Goal: Task Accomplishment & Management: Manage account settings

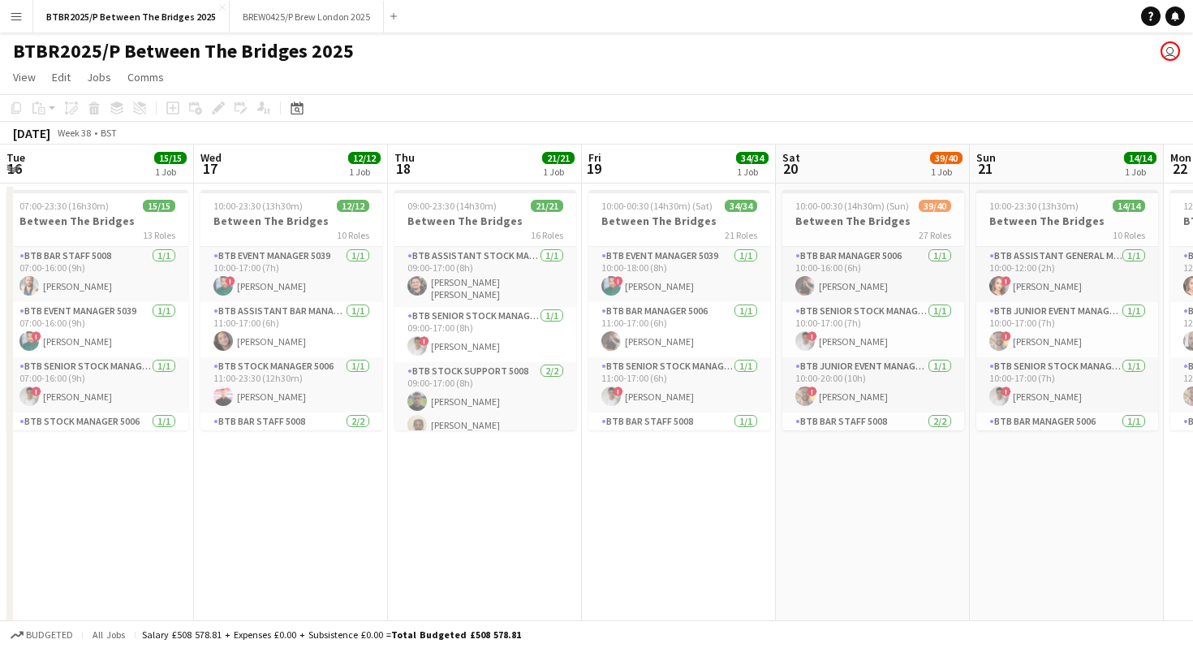
scroll to position [0, 483]
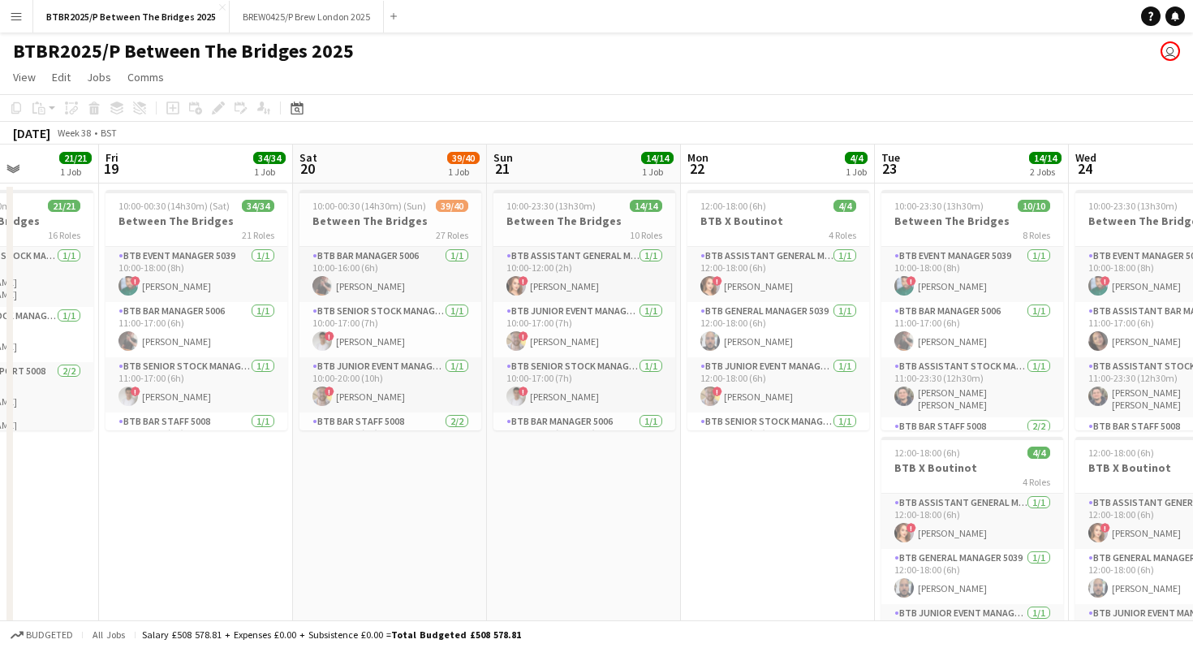
click at [24, 14] on button "Menu" at bounding box center [16, 16] width 32 height 32
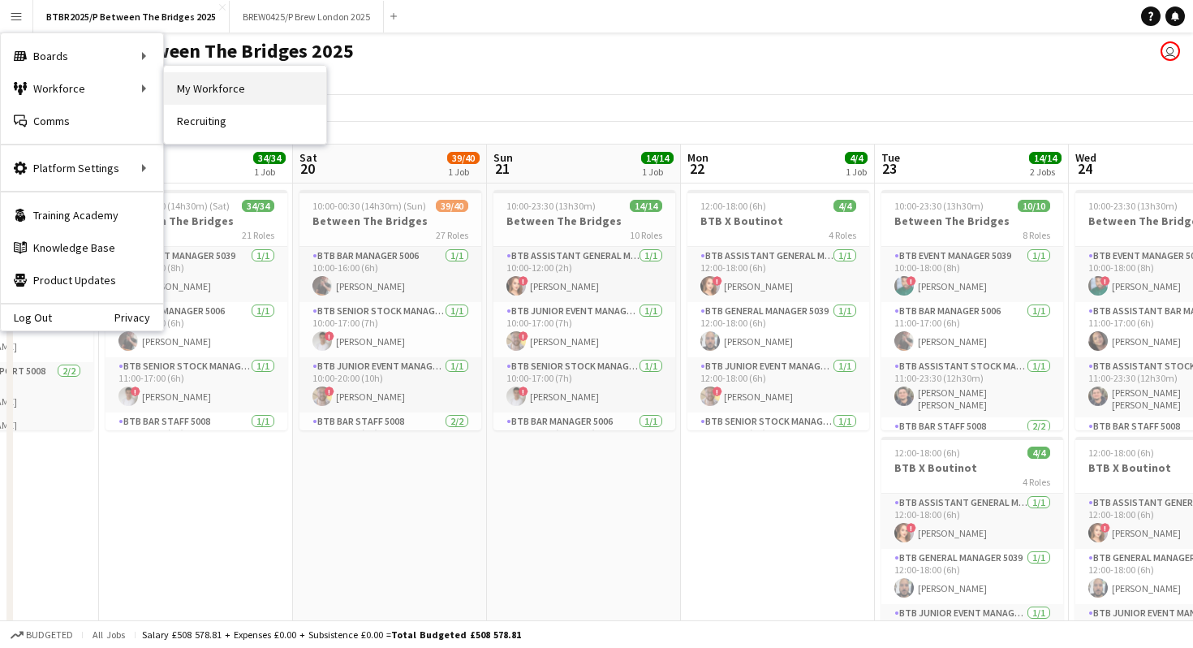
click at [209, 84] on link "My Workforce" at bounding box center [245, 88] width 162 height 32
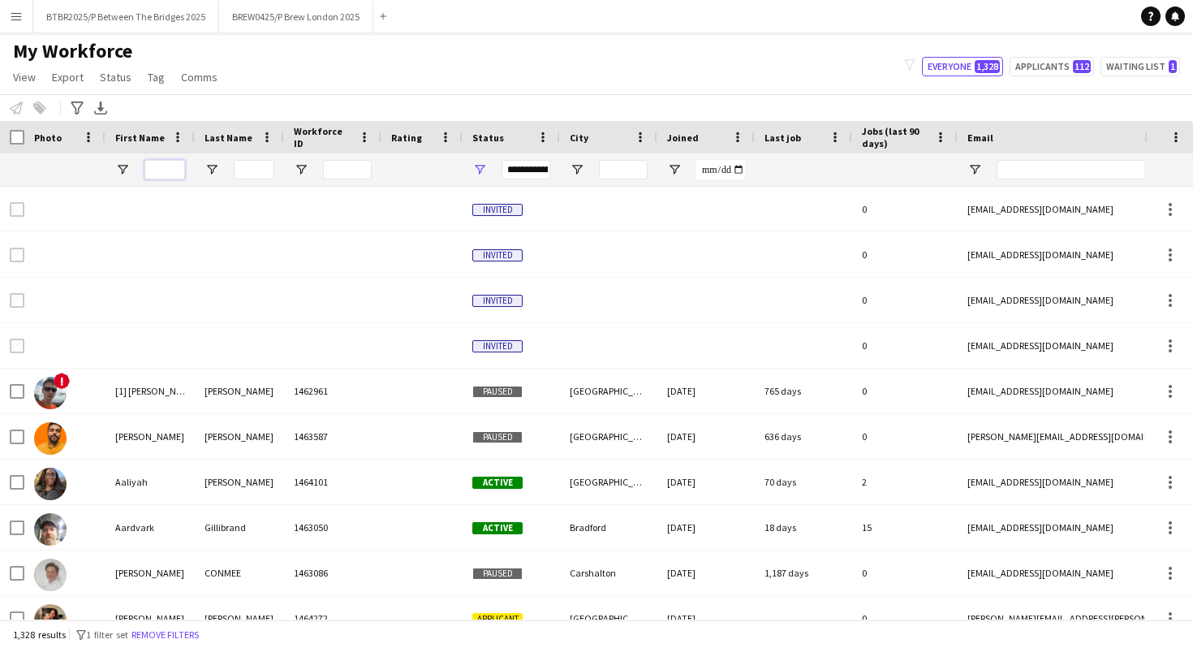
click at [177, 170] on input "First Name Filter Input" at bounding box center [165, 169] width 41 height 19
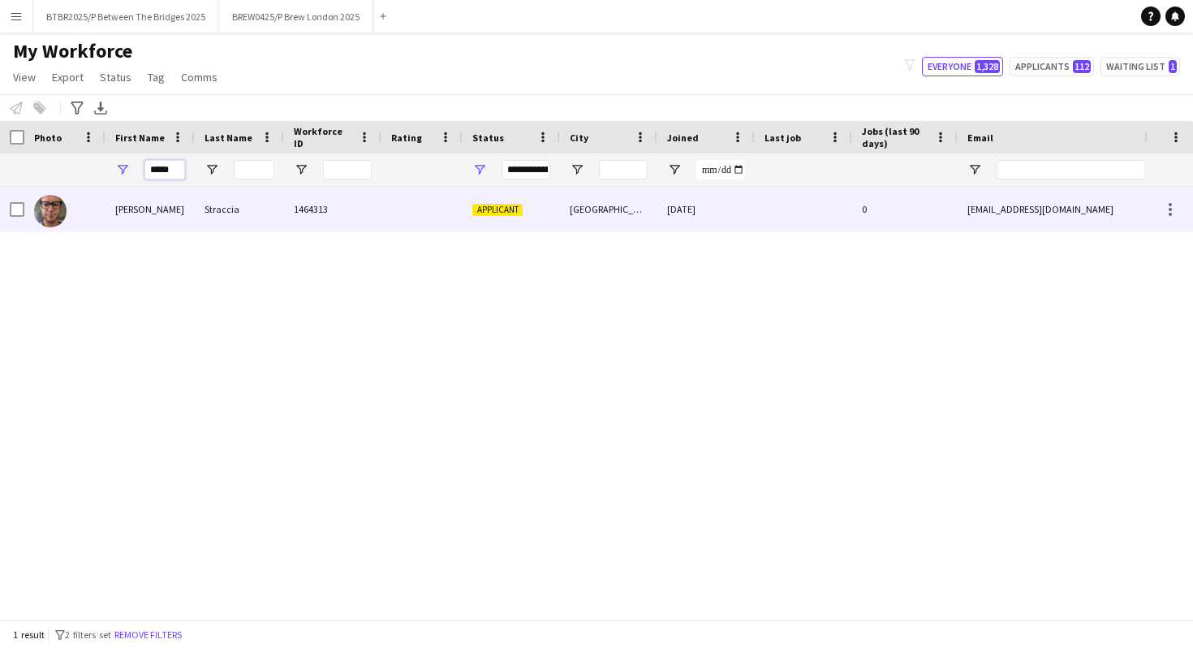
type input "*****"
click at [170, 214] on div "[PERSON_NAME]" at bounding box center [150, 209] width 89 height 45
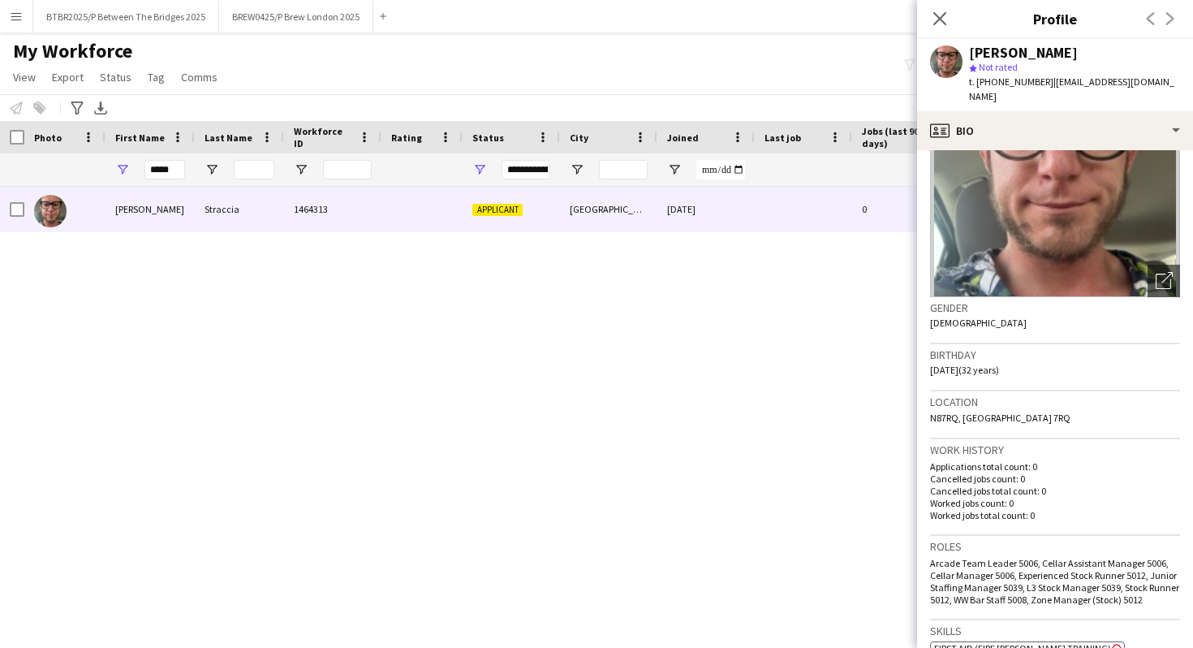
scroll to position [112, 0]
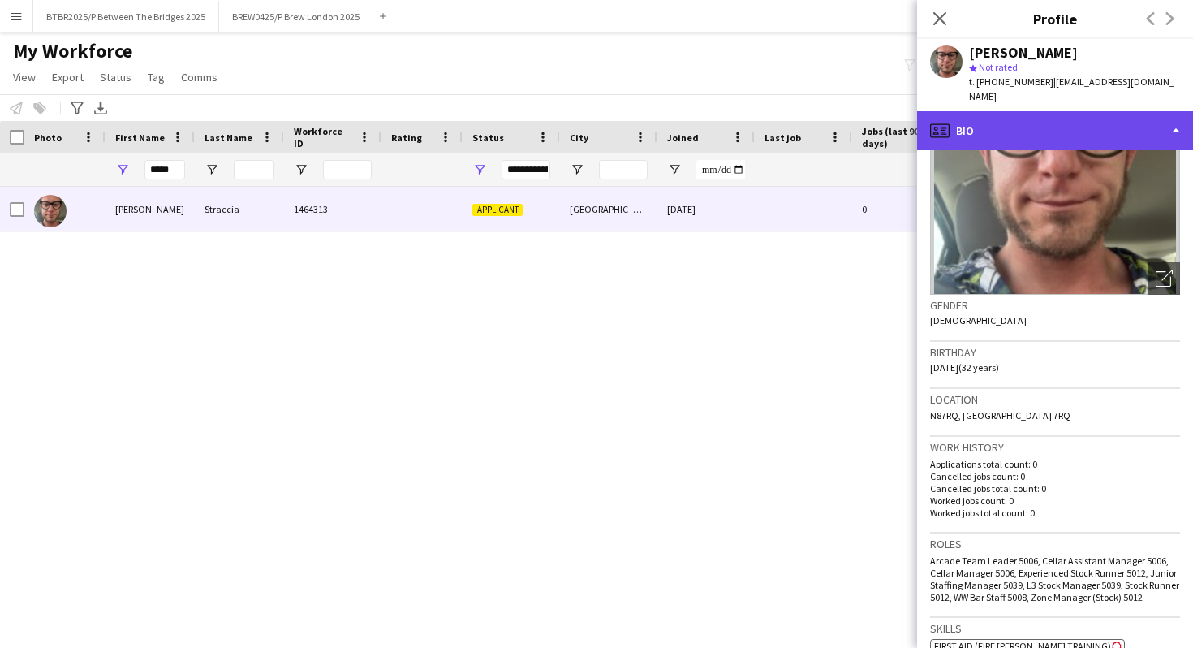
click at [1064, 115] on div "profile Bio" at bounding box center [1055, 130] width 276 height 39
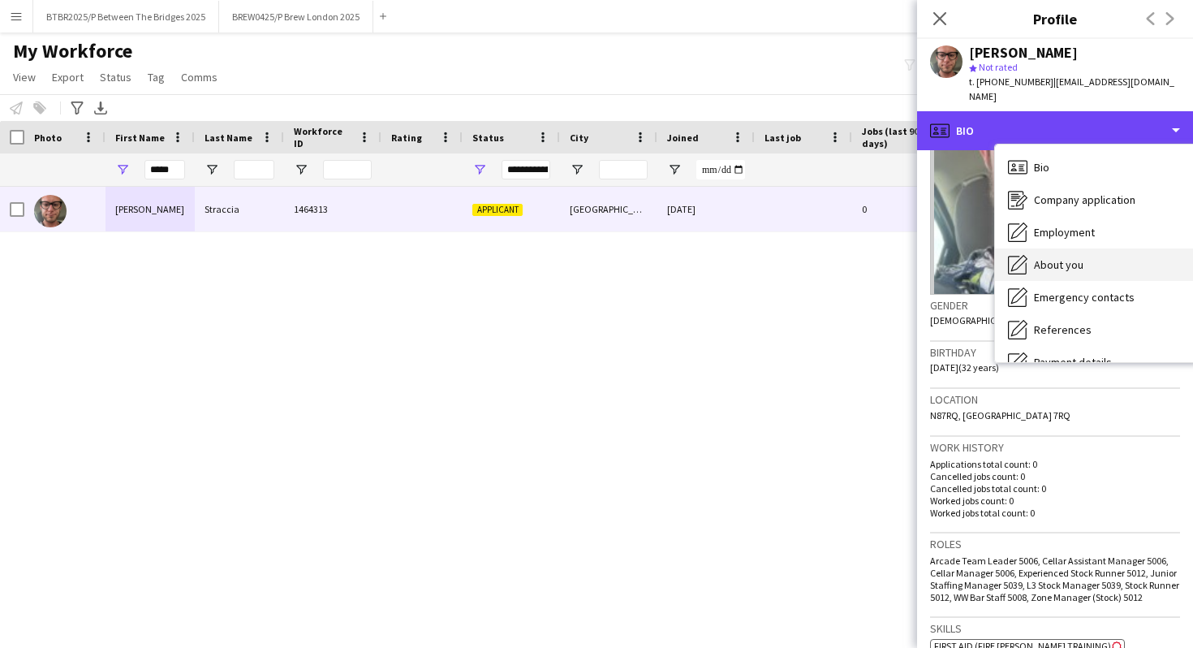
scroll to position [74, 0]
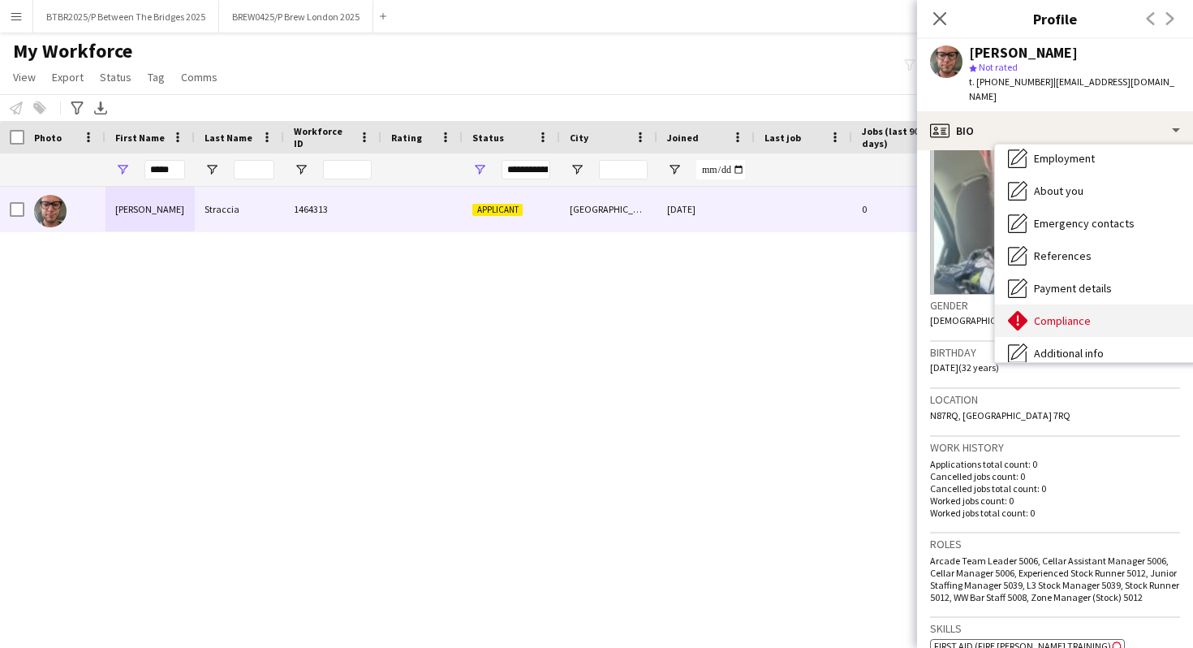
click at [1063, 313] on span "Compliance" at bounding box center [1062, 320] width 57 height 15
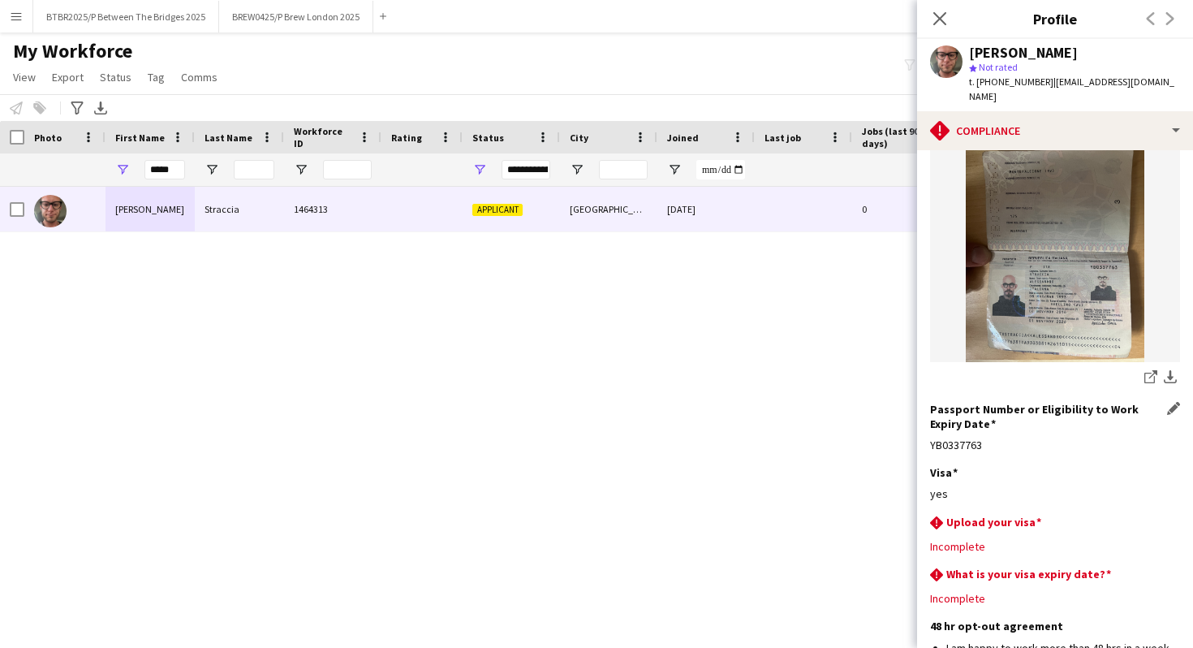
scroll to position [304, 0]
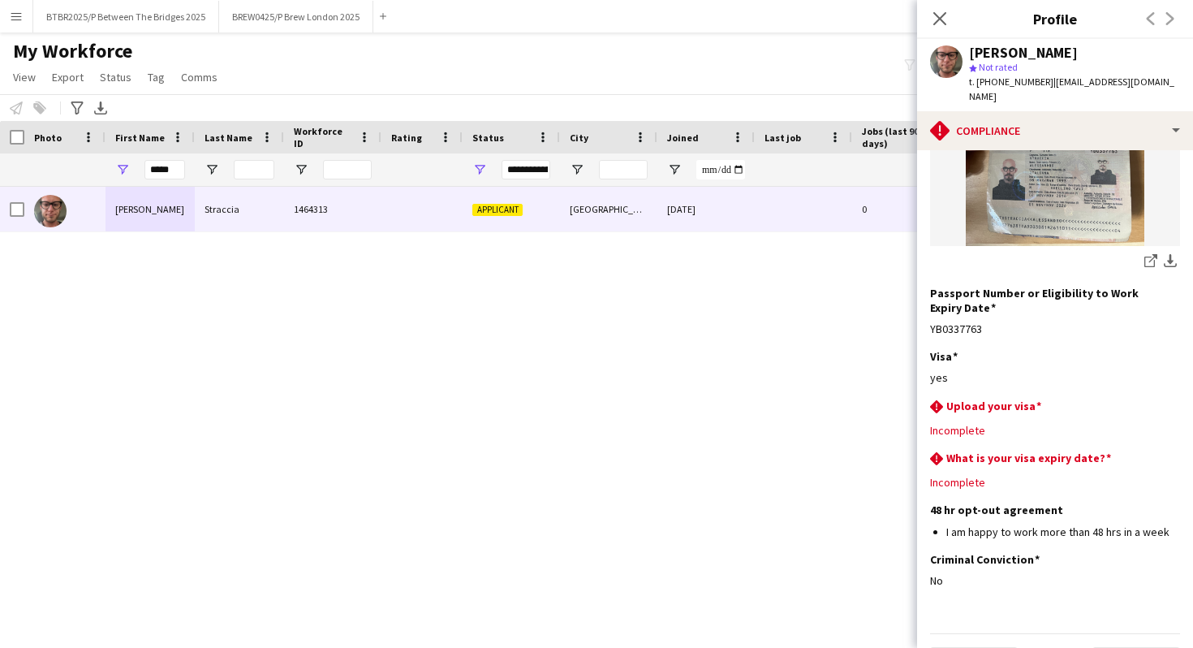
click at [740, 390] on div "[PERSON_NAME] 1464313 Applicant [GEOGRAPHIC_DATA] [DATE] 0 [EMAIL_ADDRESS][DOMA…" at bounding box center [572, 403] width 1145 height 433
click at [940, 19] on icon at bounding box center [939, 18] width 15 height 15
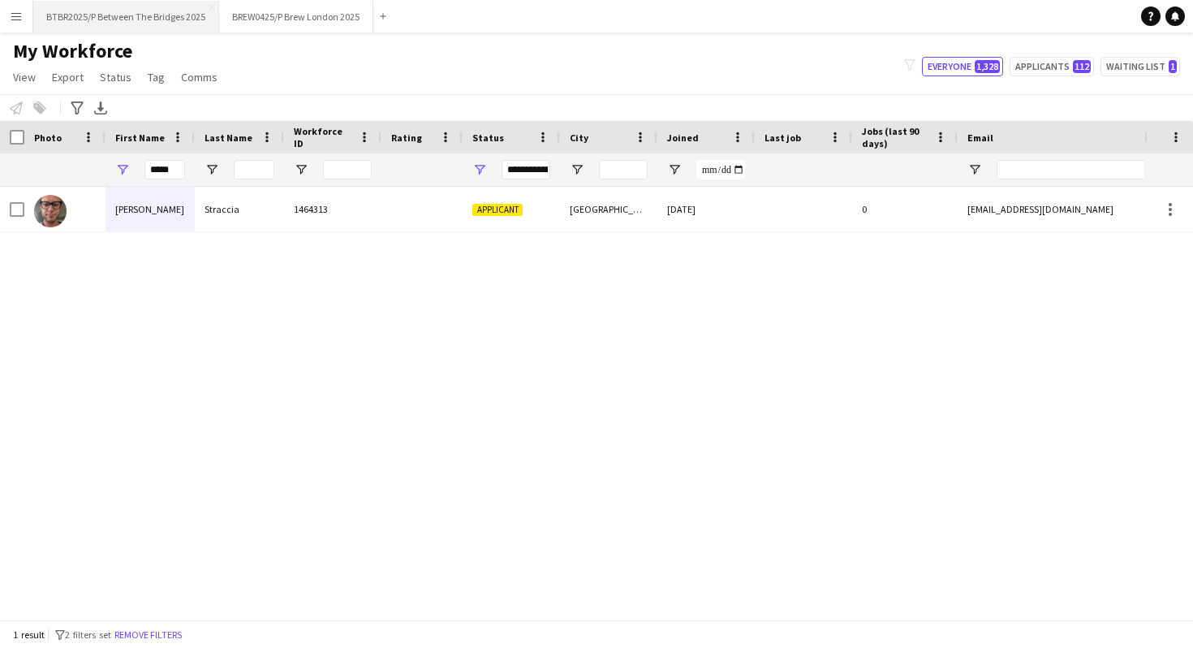
click at [140, 23] on button "BTBR2025/P Between The Bridges 2025 Close" at bounding box center [126, 17] width 186 height 32
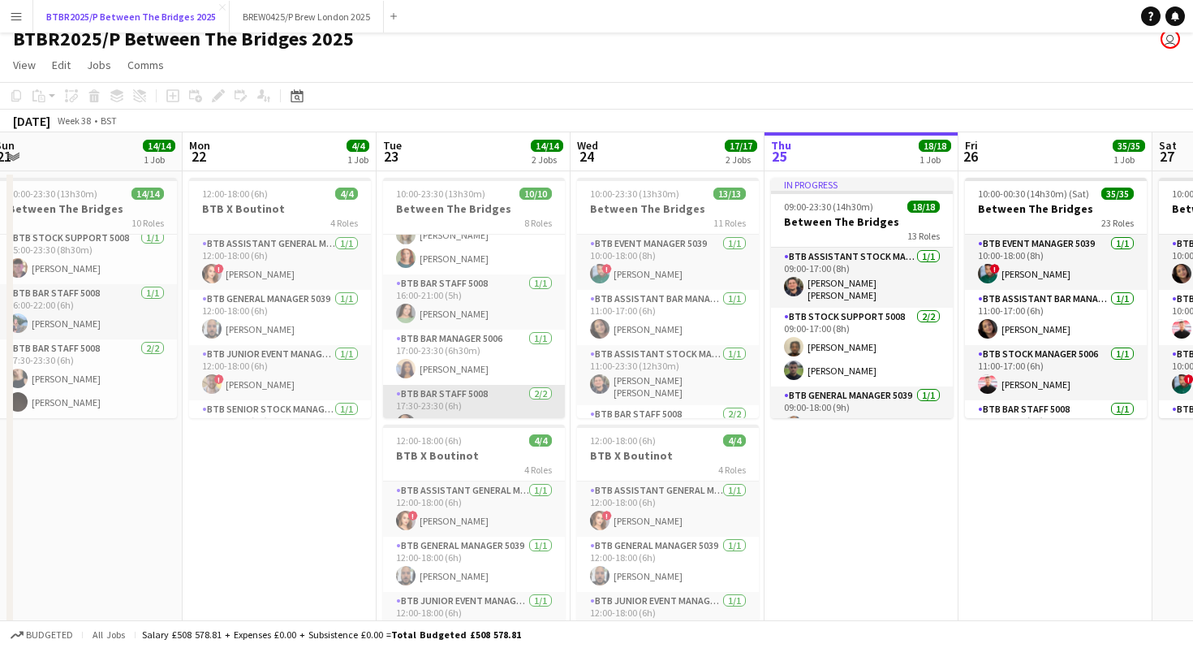
scroll to position [204, 0]
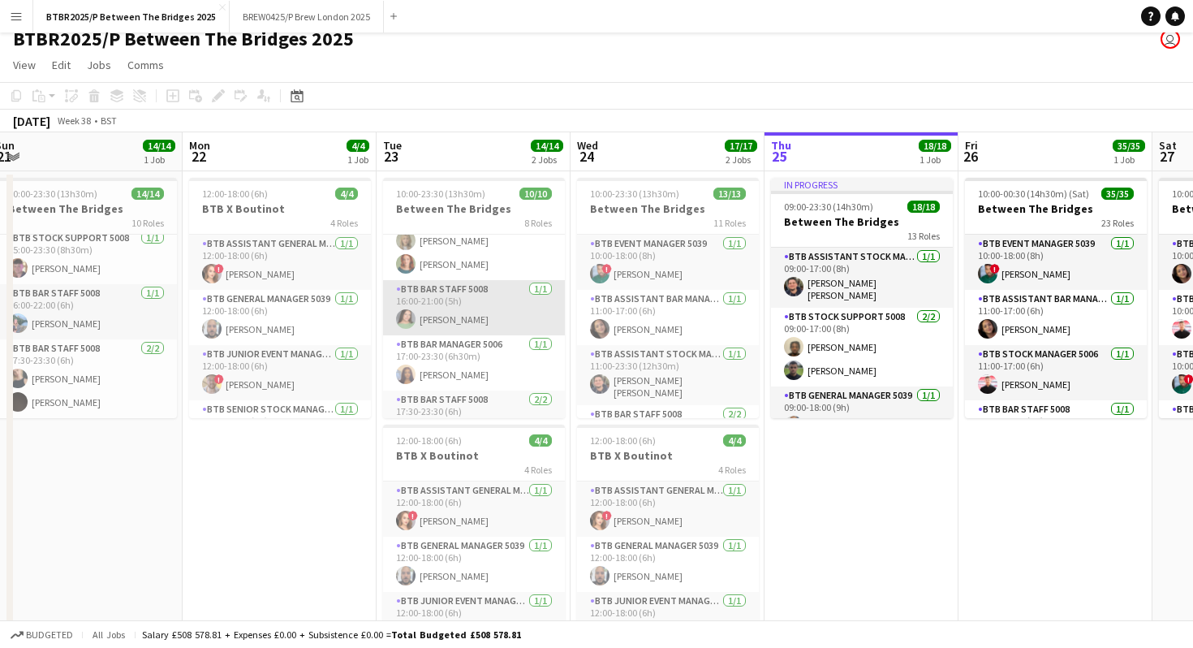
click at [482, 311] on app-card-role "BTB Bar Staff 5008 [DATE] 16:00-21:00 (5h) [PERSON_NAME]" at bounding box center [474, 307] width 182 height 55
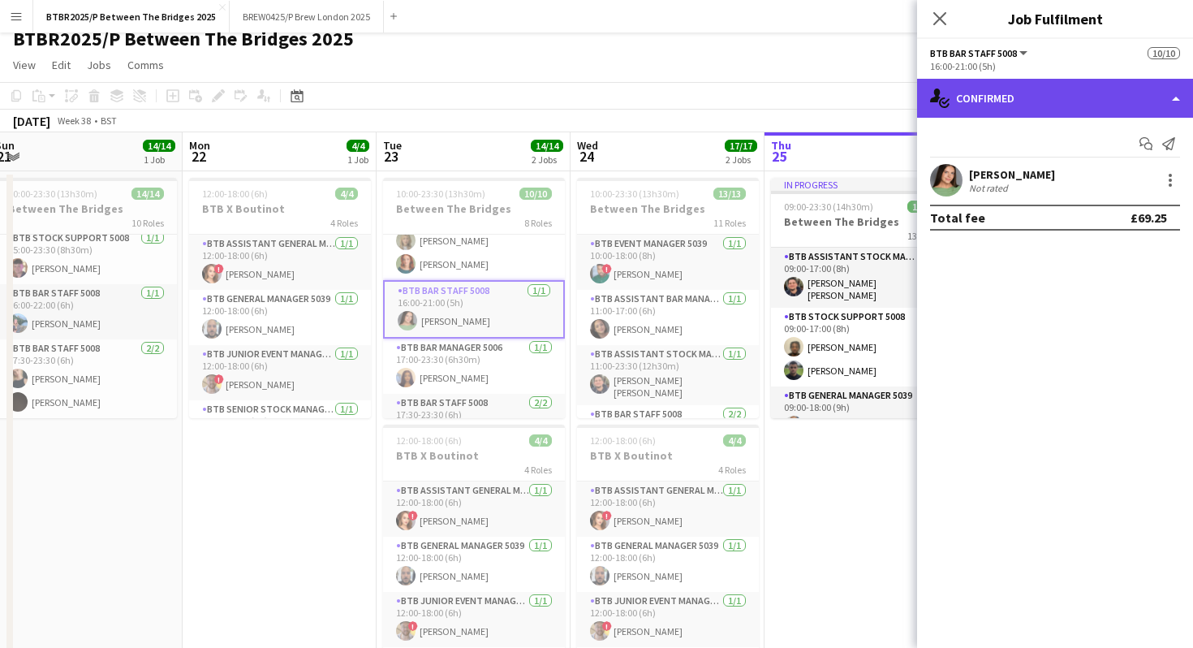
click at [1064, 101] on div "single-neutral-actions-check-2 Confirmed" at bounding box center [1055, 98] width 276 height 39
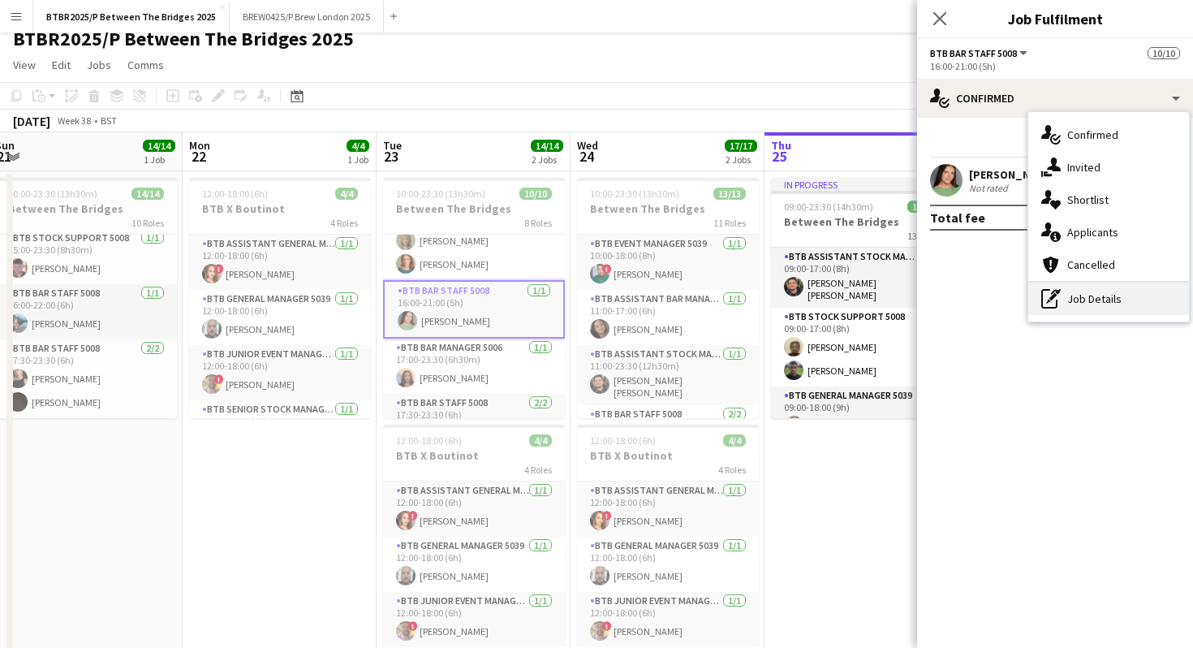
click at [1079, 304] on div "pen-write Job Details" at bounding box center [1109, 299] width 161 height 32
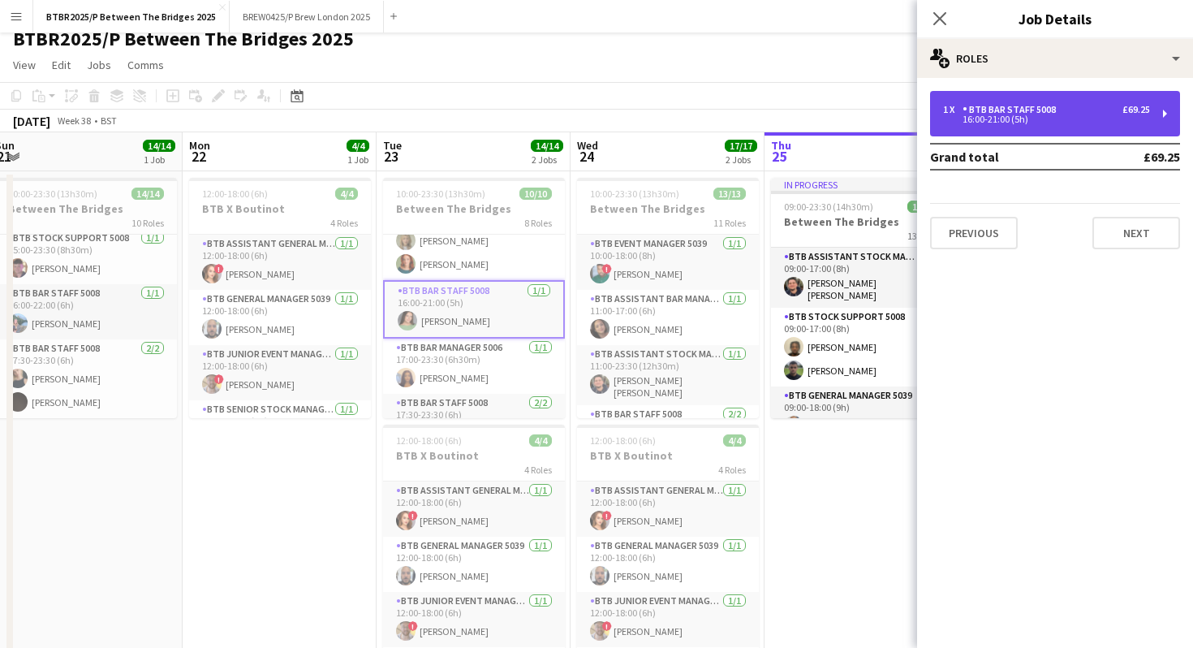
click at [1049, 117] on div "16:00-21:00 (5h)" at bounding box center [1046, 119] width 207 height 8
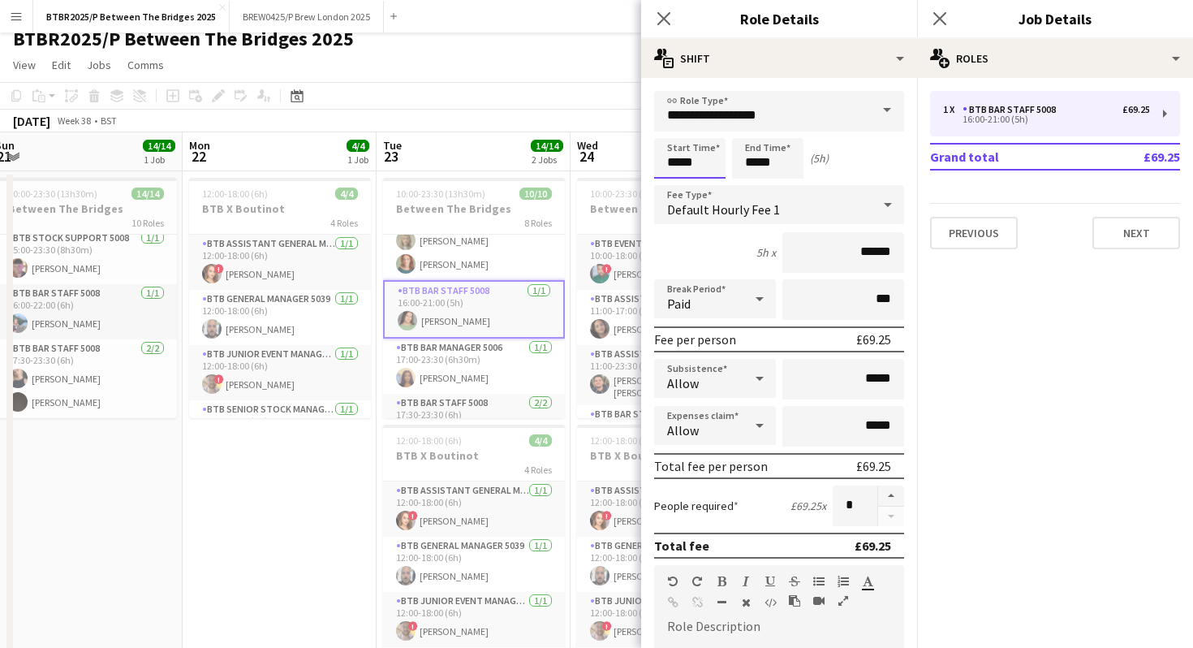
scroll to position [0, 0]
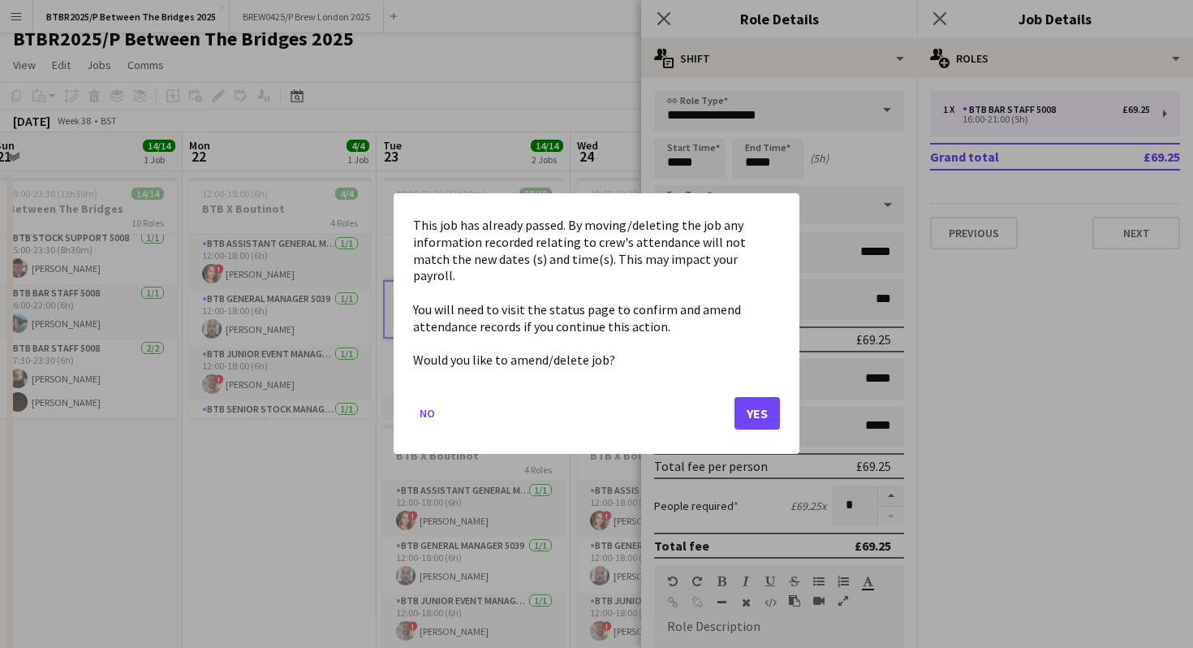
drag, startPoint x: 703, startPoint y: 158, endPoint x: 651, endPoint y: 158, distance: 52.0
click at [651, 158] on body "Menu Boards Boards Boards All jobs Status Workforce Workforce My Workforce Recr…" at bounding box center [596, 356] width 1193 height 737
click at [755, 409] on button "Yes" at bounding box center [757, 414] width 45 height 32
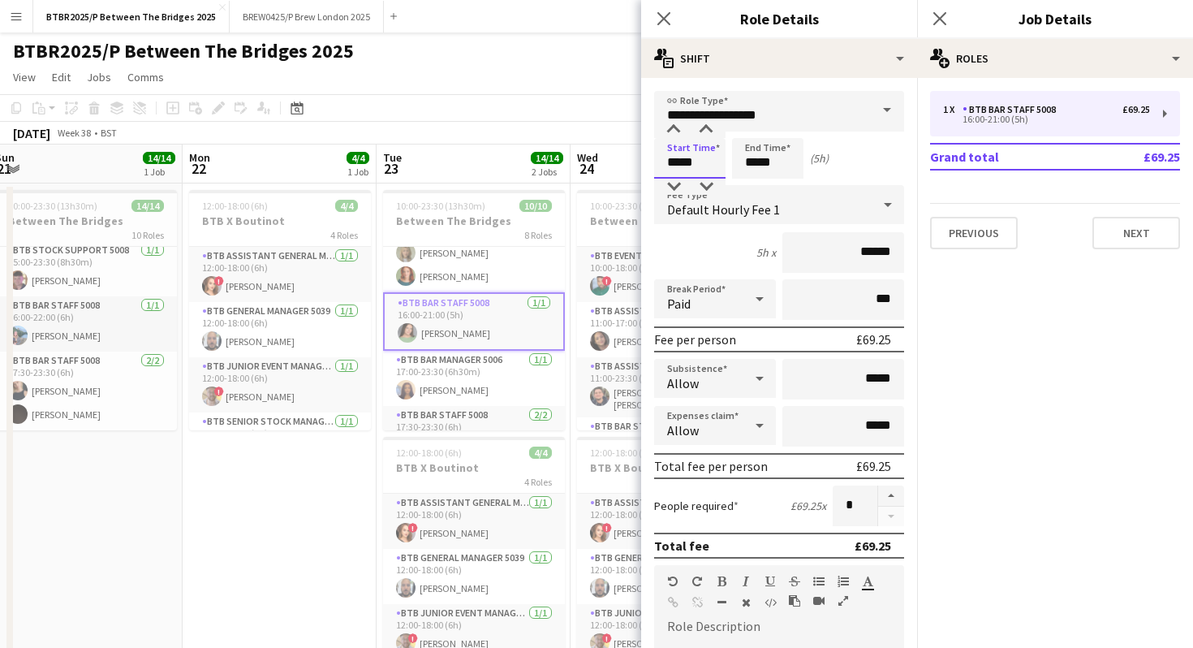
scroll to position [12, 0]
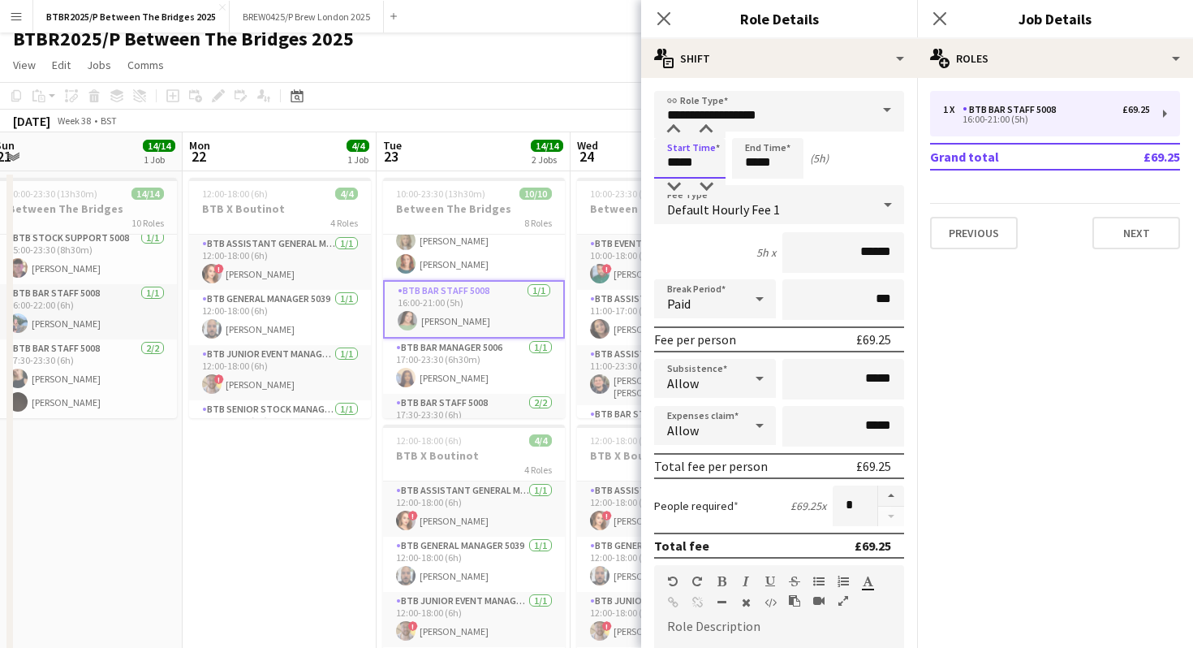
click at [701, 152] on input "*****" at bounding box center [689, 158] width 71 height 41
drag, startPoint x: 701, startPoint y: 159, endPoint x: 648, endPoint y: 158, distance: 53.6
click at [648, 158] on form "**********" at bounding box center [779, 595] width 276 height 1009
type input "*****"
click at [565, 60] on app-page-menu "View Day view expanded Day view collapsed Month view Date picker Jump to [DATE]…" at bounding box center [596, 66] width 1193 height 31
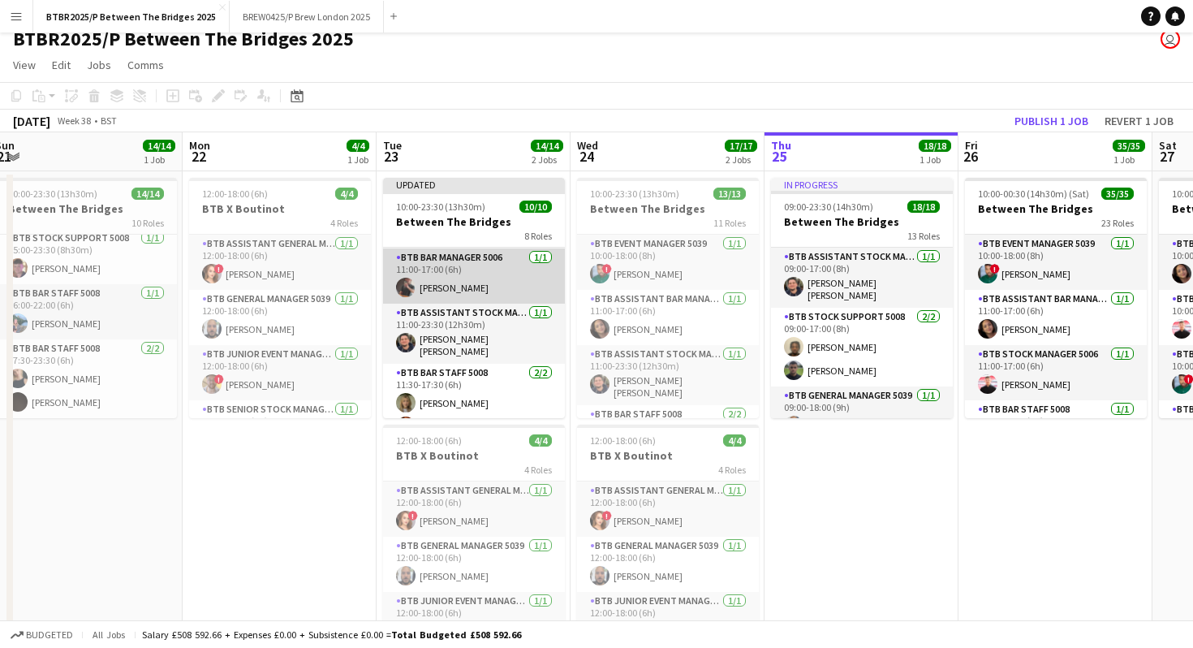
scroll to position [0, 0]
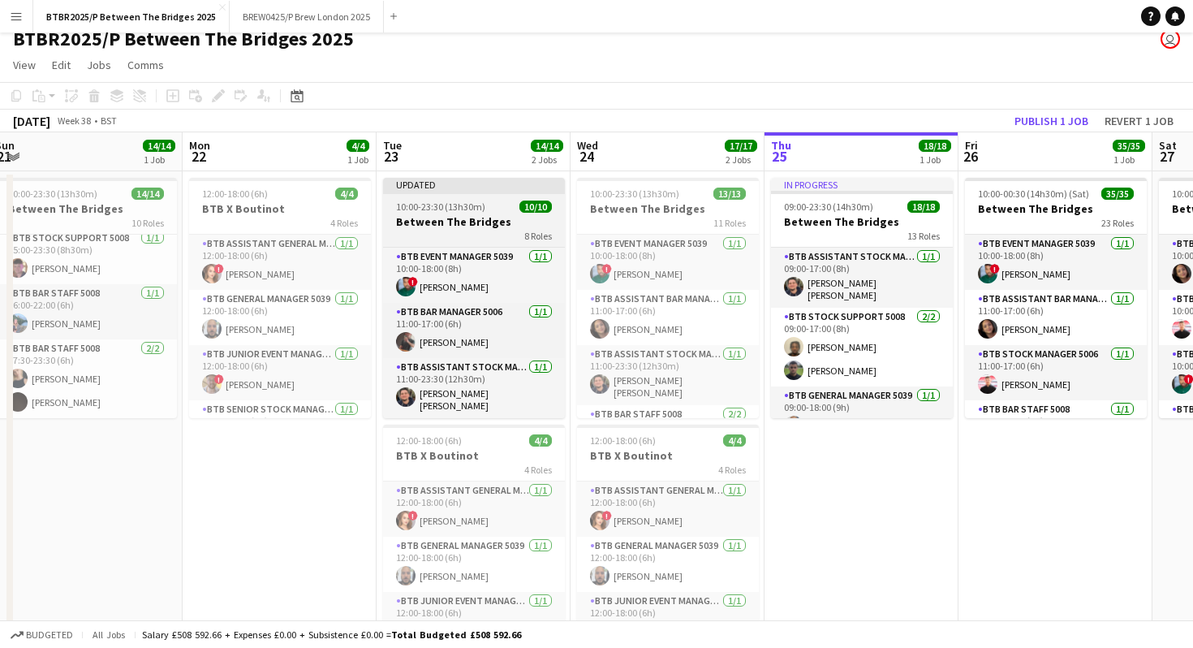
click at [471, 211] on span "10:00-23:30 (13h30m)" at bounding box center [440, 207] width 89 height 12
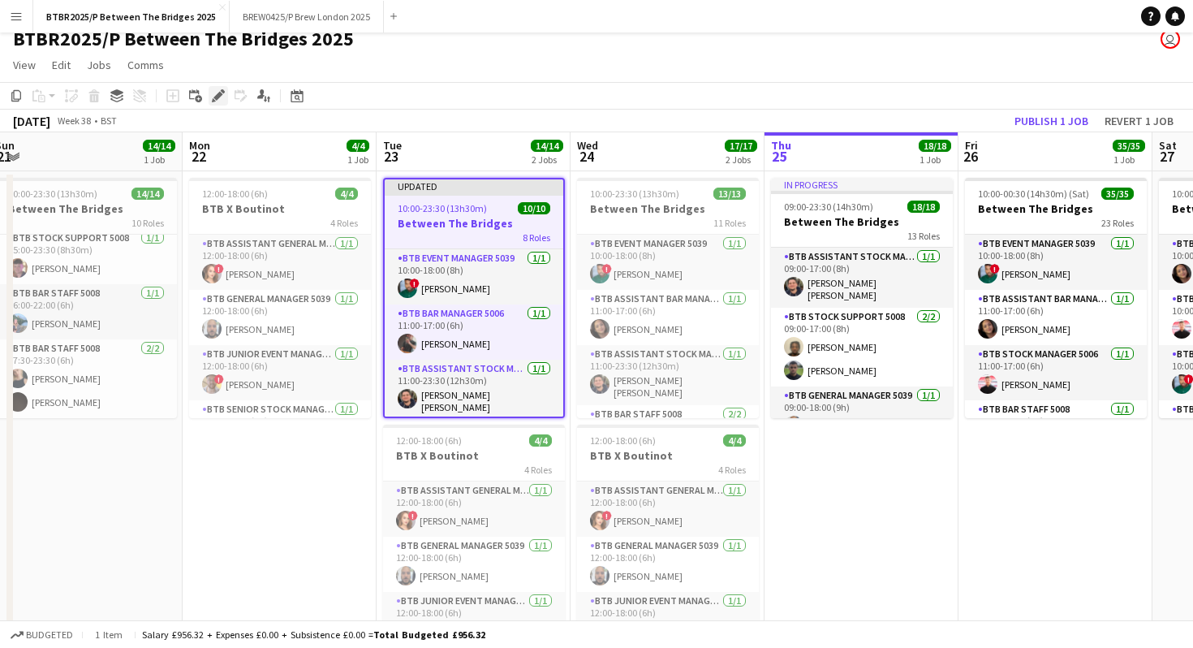
click at [215, 101] on icon at bounding box center [214, 100] width 4 height 4
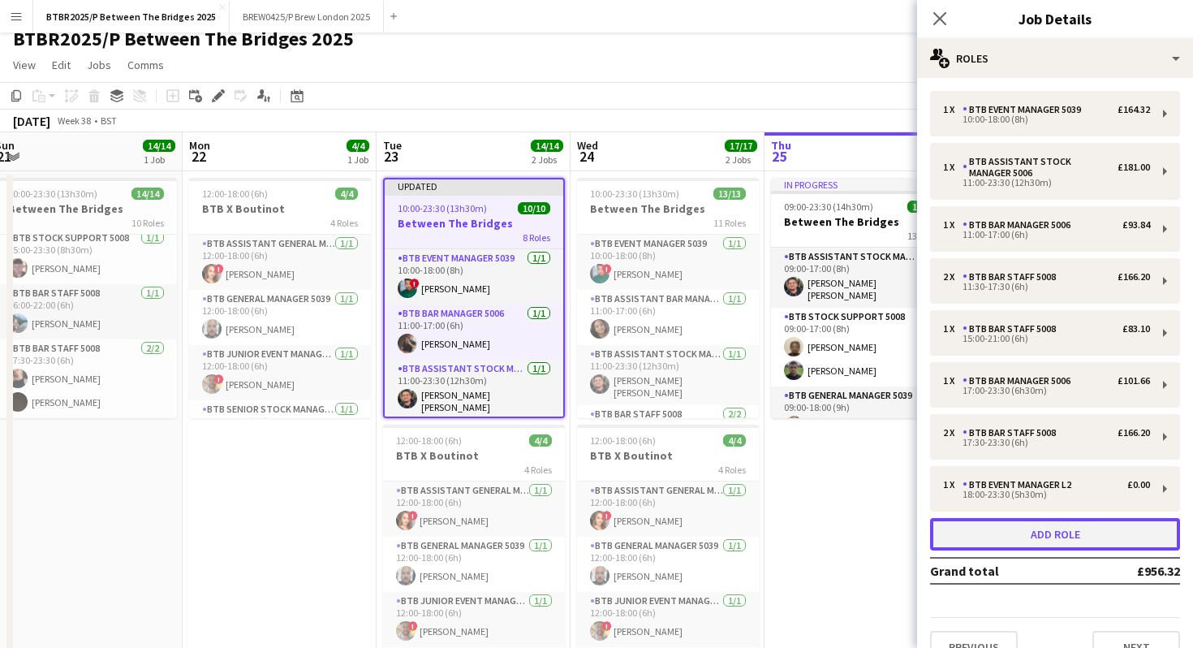
click at [992, 533] on button "Add role" at bounding box center [1055, 534] width 250 height 32
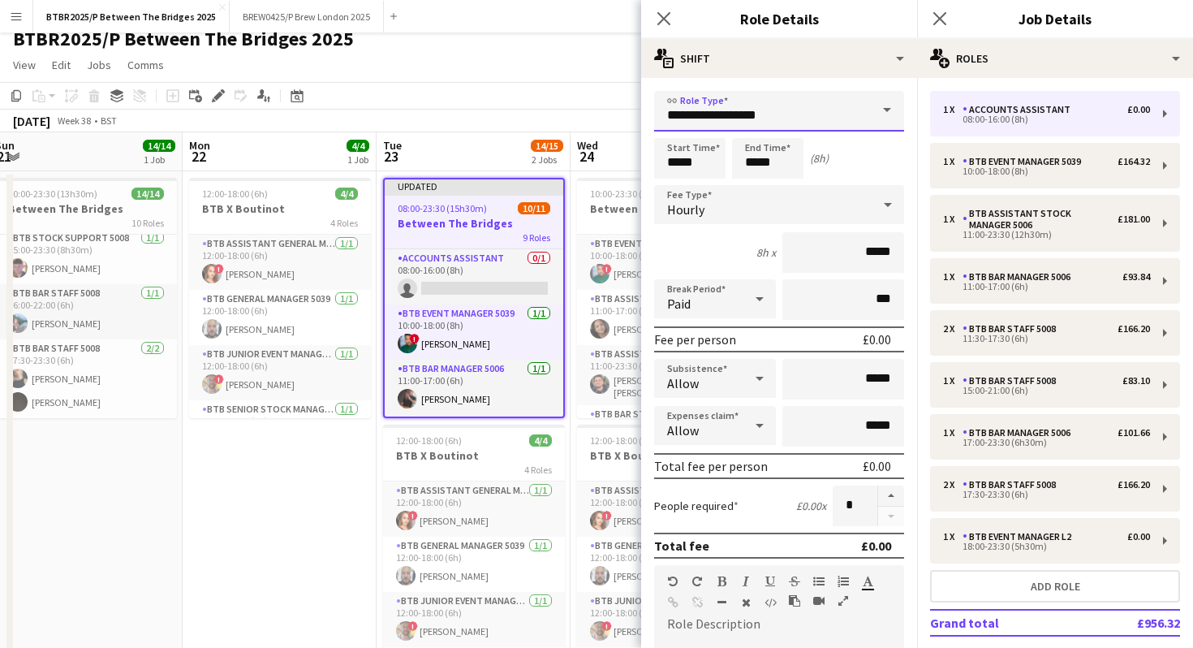
drag, startPoint x: 798, startPoint y: 114, endPoint x: 603, endPoint y: 114, distance: 194.8
click at [603, 114] on body "Menu Boards Boards Boards All jobs Status Workforce Workforce My Workforce Recr…" at bounding box center [596, 356] width 1193 height 737
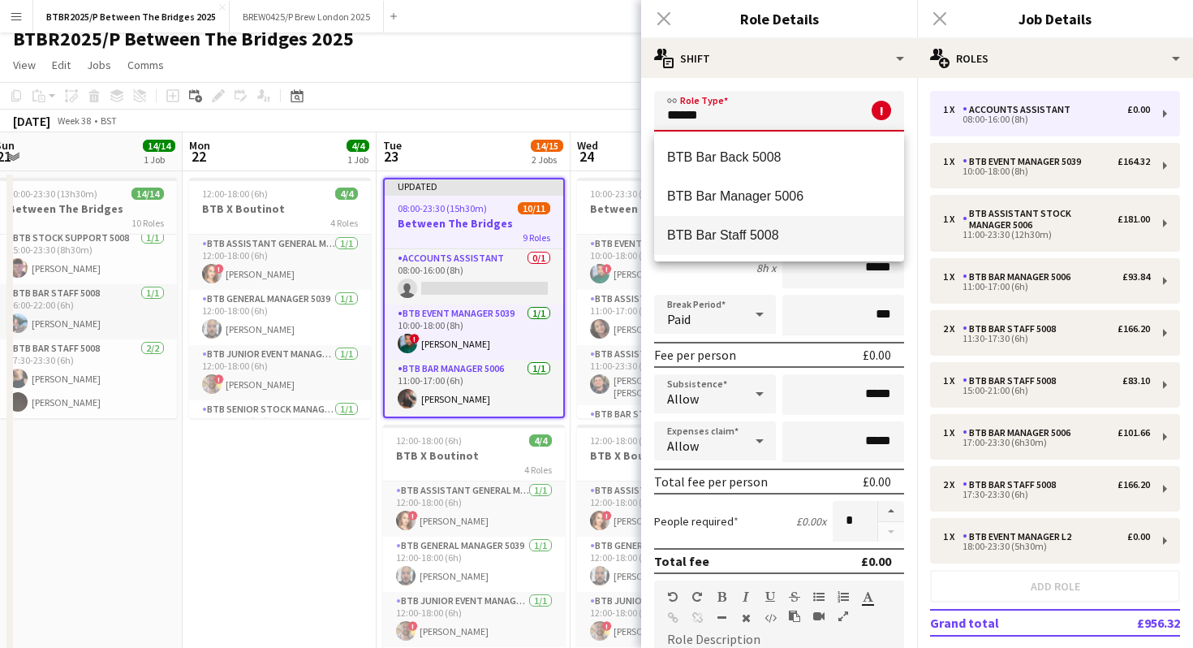
click at [696, 234] on span "BTB Bar Staff 5008" at bounding box center [779, 234] width 224 height 15
type input "**********"
type input "******"
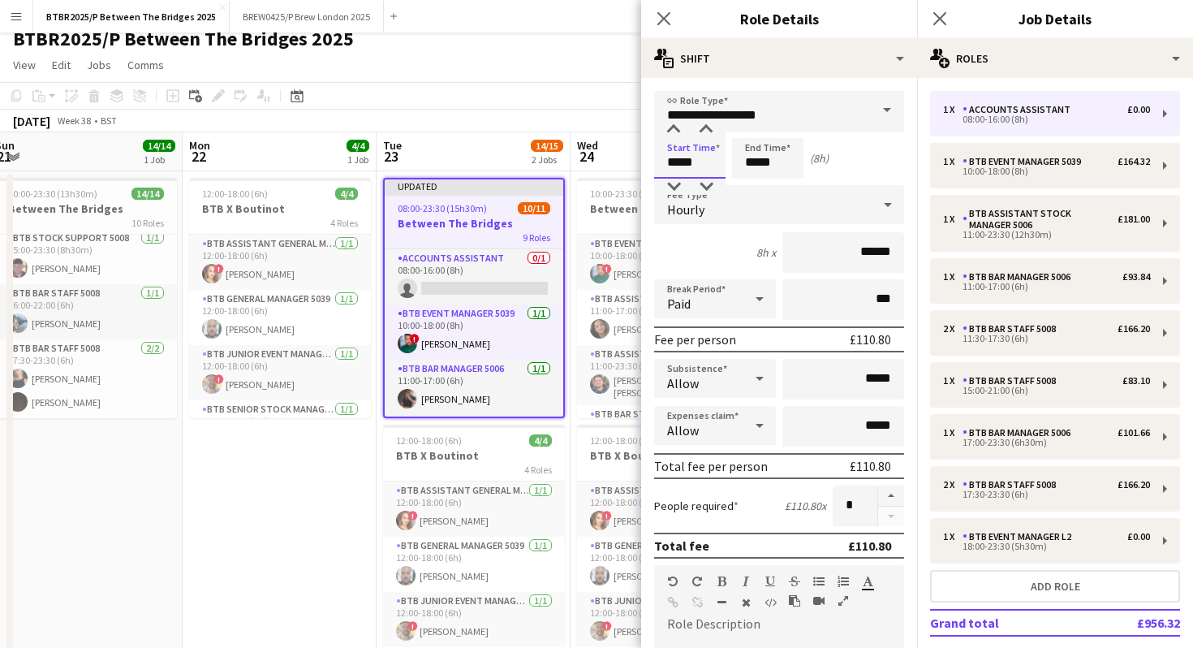
drag, startPoint x: 705, startPoint y: 166, endPoint x: 659, endPoint y: 166, distance: 45.5
click at [659, 166] on input "*****" at bounding box center [689, 158] width 71 height 41
type input "*****"
click at [571, 56] on app-page-menu "View Day view expanded Day view collapsed Month view Date picker Jump to [DATE]…" at bounding box center [596, 66] width 1193 height 31
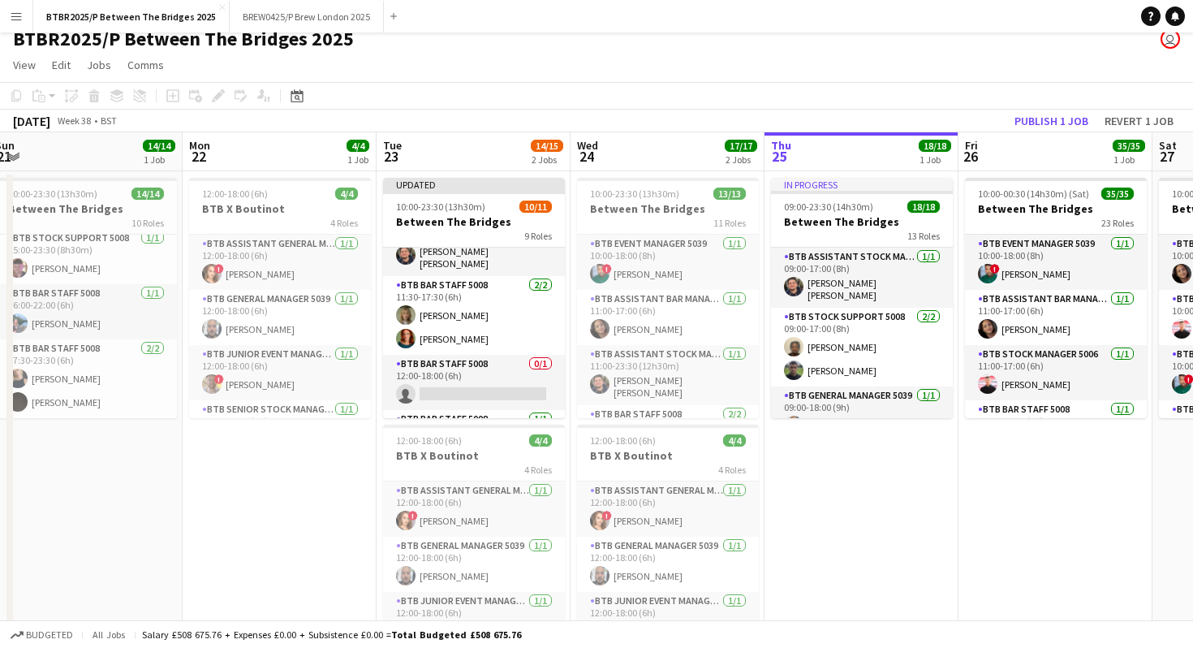
scroll to position [164, 0]
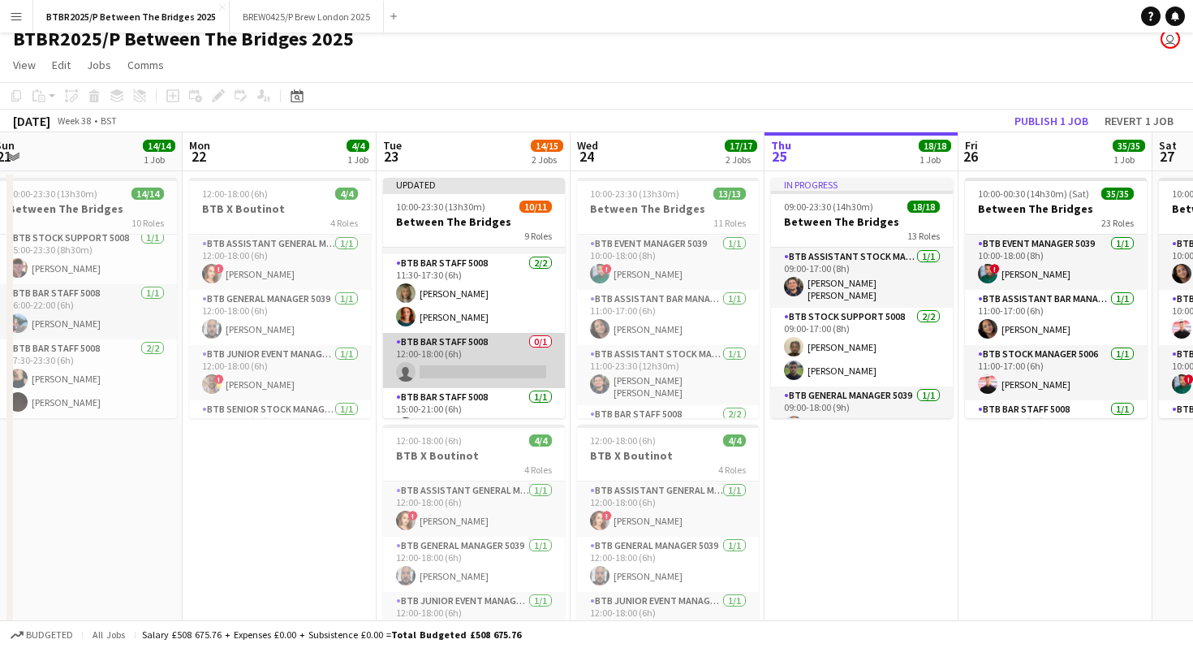
click at [491, 356] on app-card-role "BTB Bar Staff 5008 0/1 12:00-18:00 (6h) single-neutral-actions" at bounding box center [474, 360] width 182 height 55
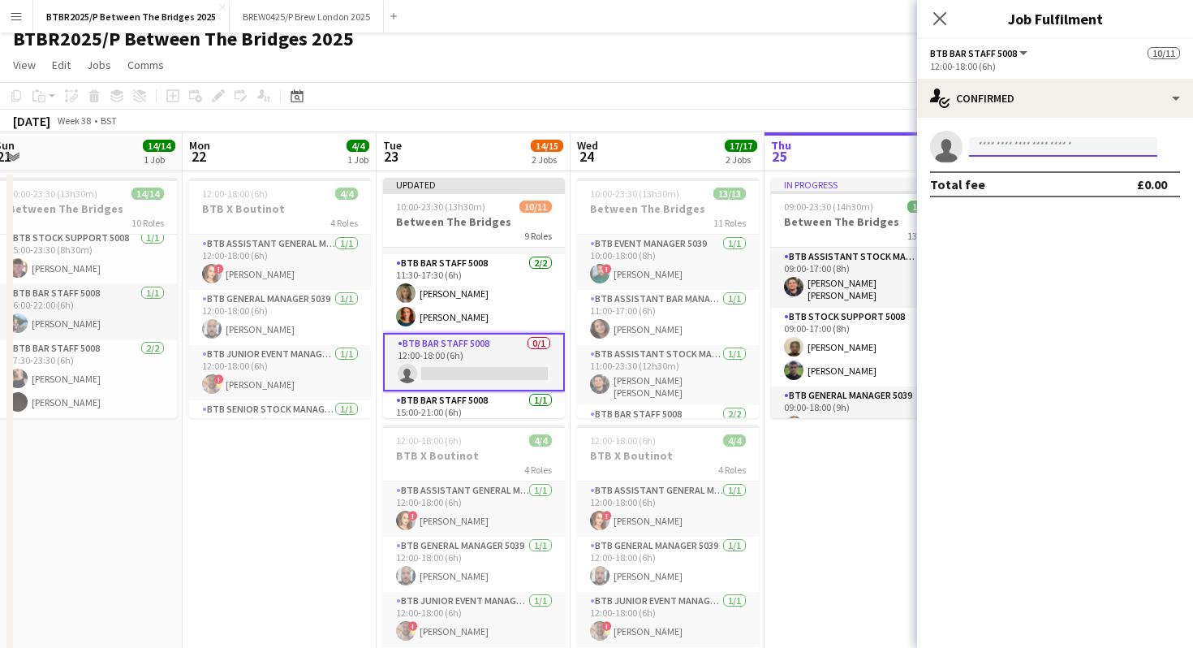
click at [1021, 149] on input at bounding box center [1063, 146] width 188 height 19
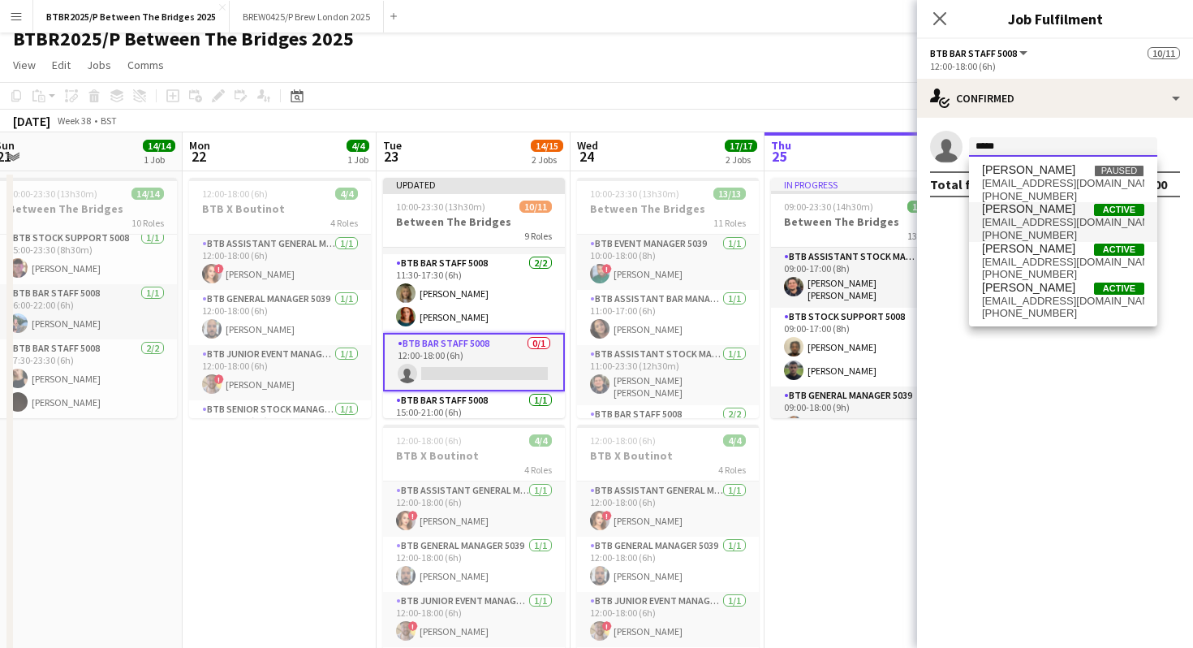
type input "*****"
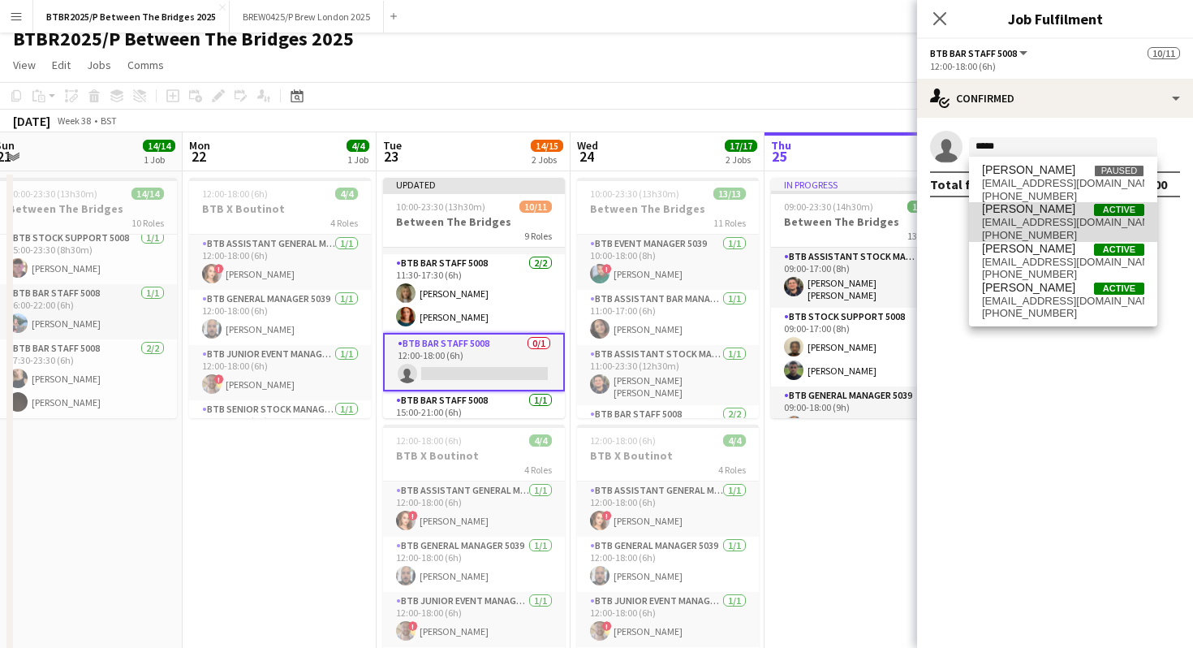
click at [1039, 222] on span "[EMAIL_ADDRESS][DOMAIN_NAME]" at bounding box center [1063, 222] width 162 height 13
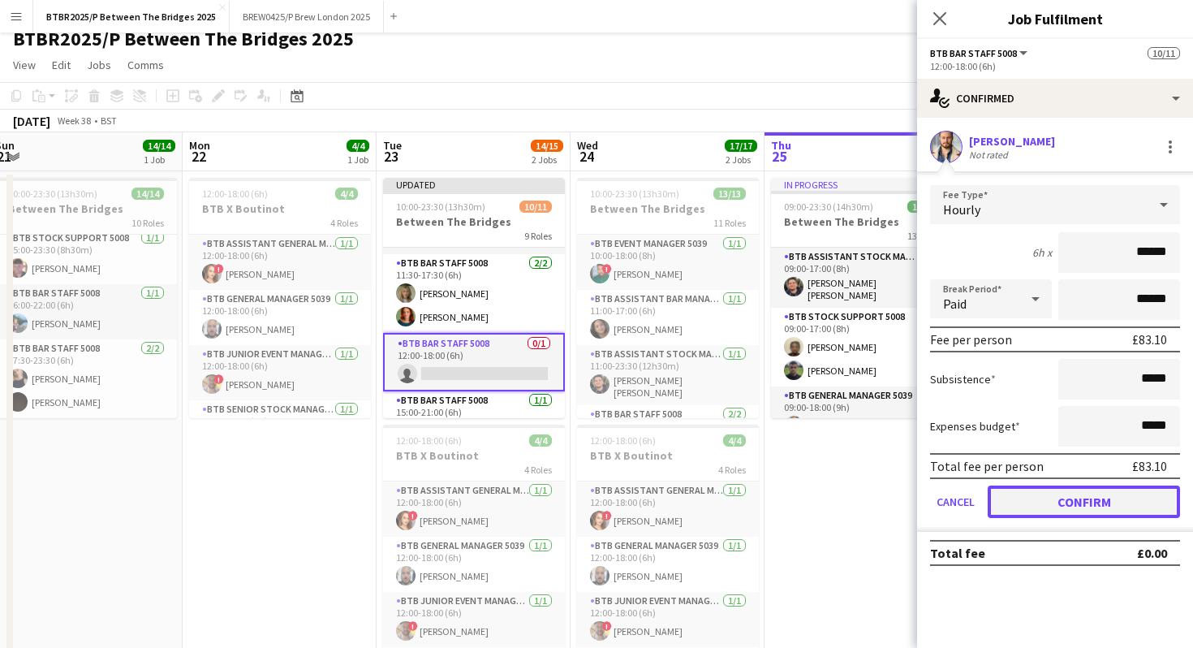
click at [1019, 510] on button "Confirm" at bounding box center [1084, 501] width 192 height 32
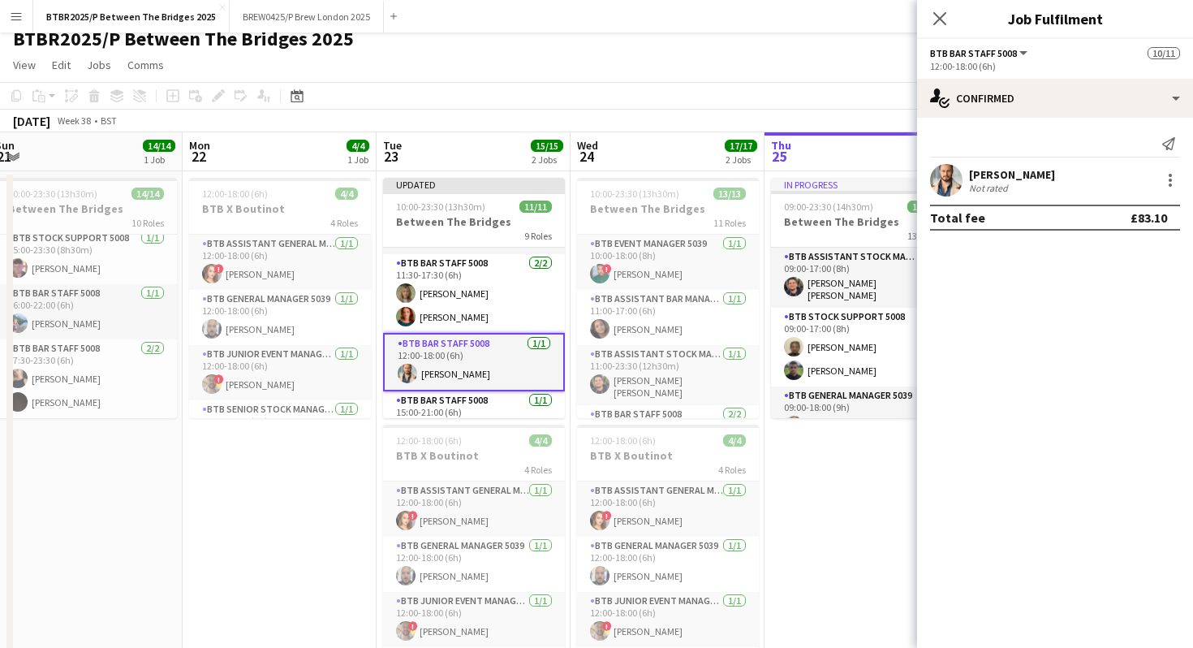
click at [810, 69] on app-page-menu "View Day view expanded Day view collapsed Month view Date picker Jump to [DATE]…" at bounding box center [596, 66] width 1193 height 31
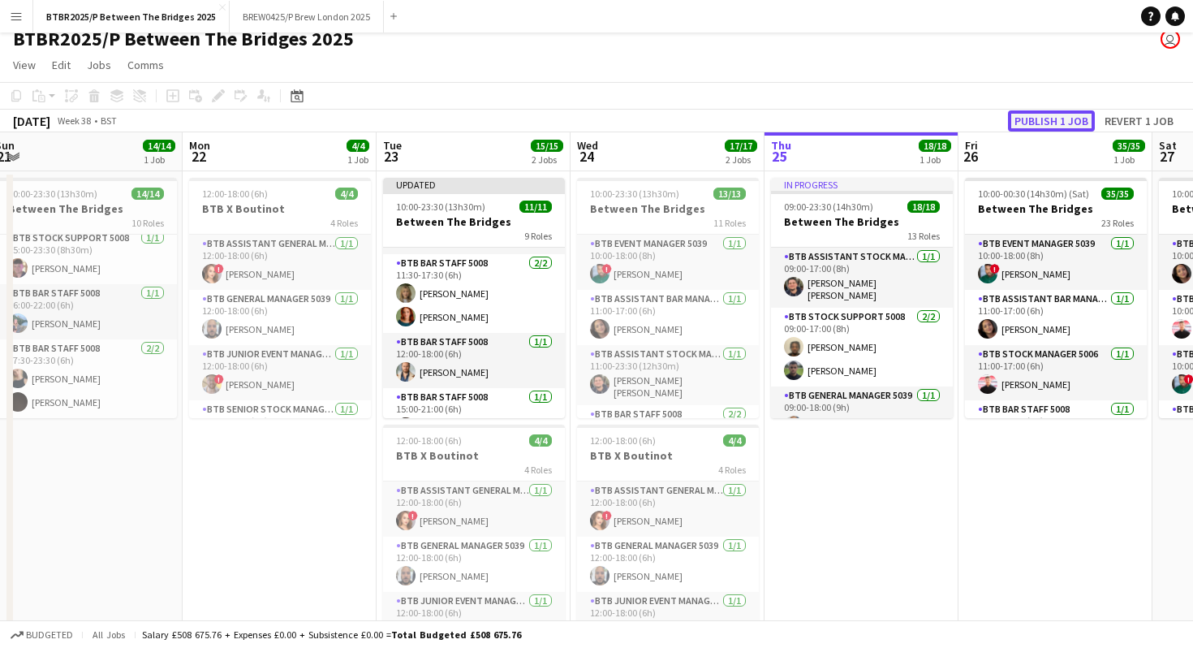
click at [1045, 119] on button "Publish 1 job" at bounding box center [1051, 120] width 87 height 21
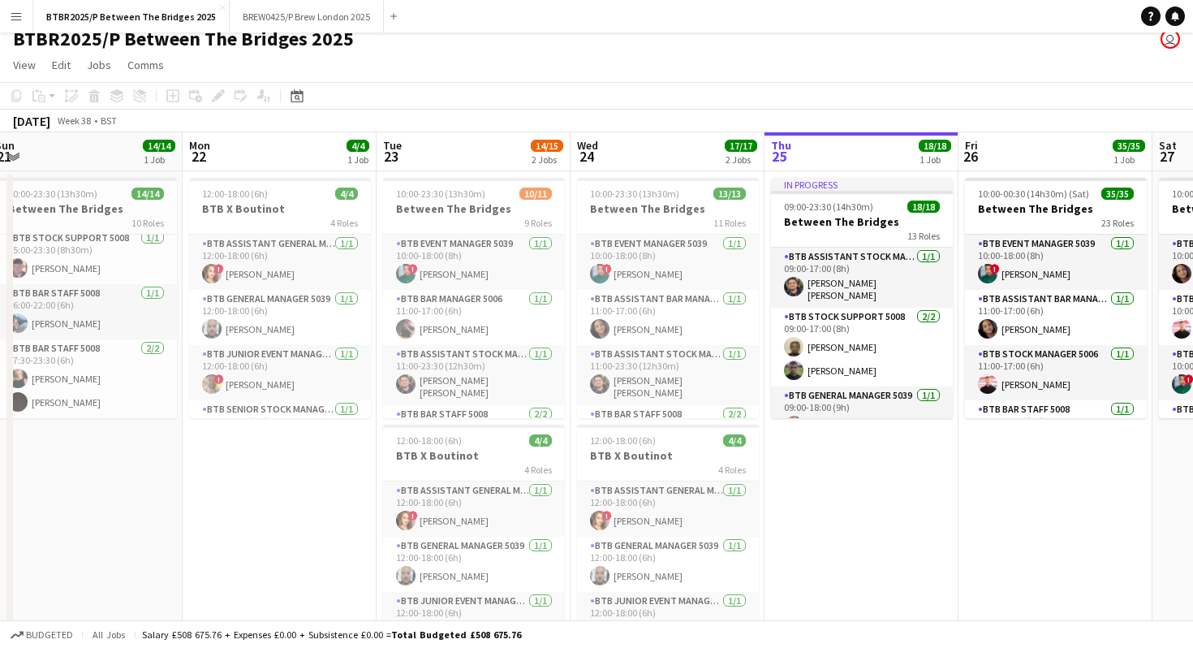
scroll to position [0, 0]
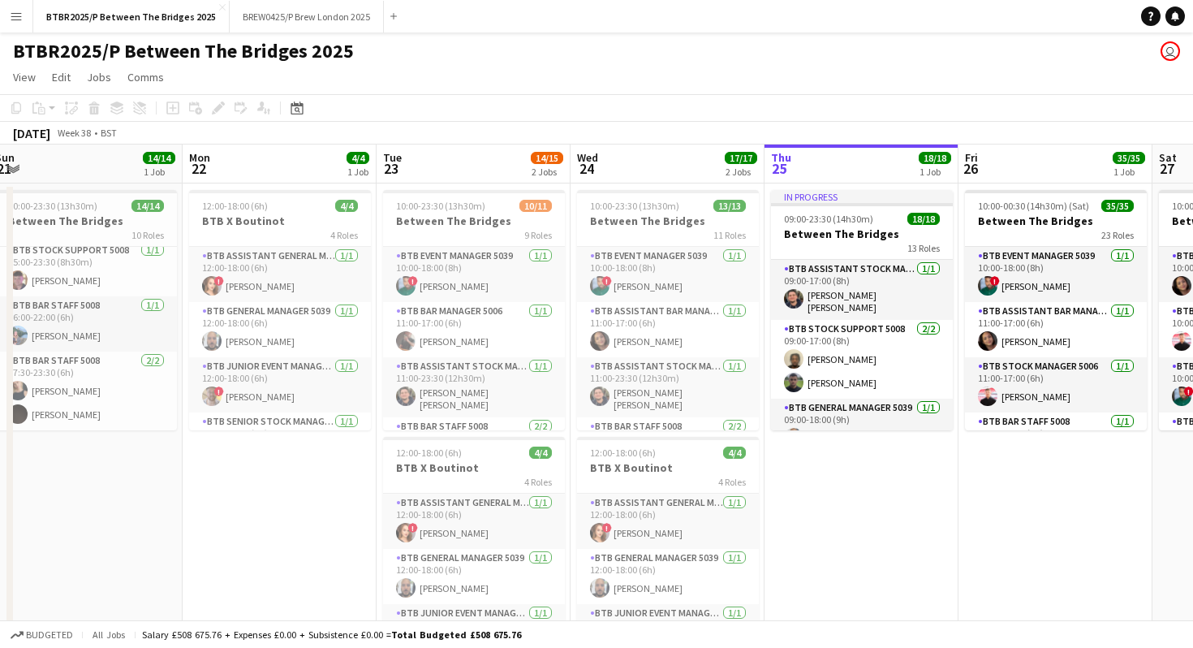
click at [516, 58] on div "BTBR2025/P Between The Bridges 2025 user" at bounding box center [596, 47] width 1193 height 31
click at [504, 117] on app-toolbar "Copy Paste Paste Command V Paste with crew Command Shift V Paste linked Job [GE…" at bounding box center [596, 108] width 1193 height 28
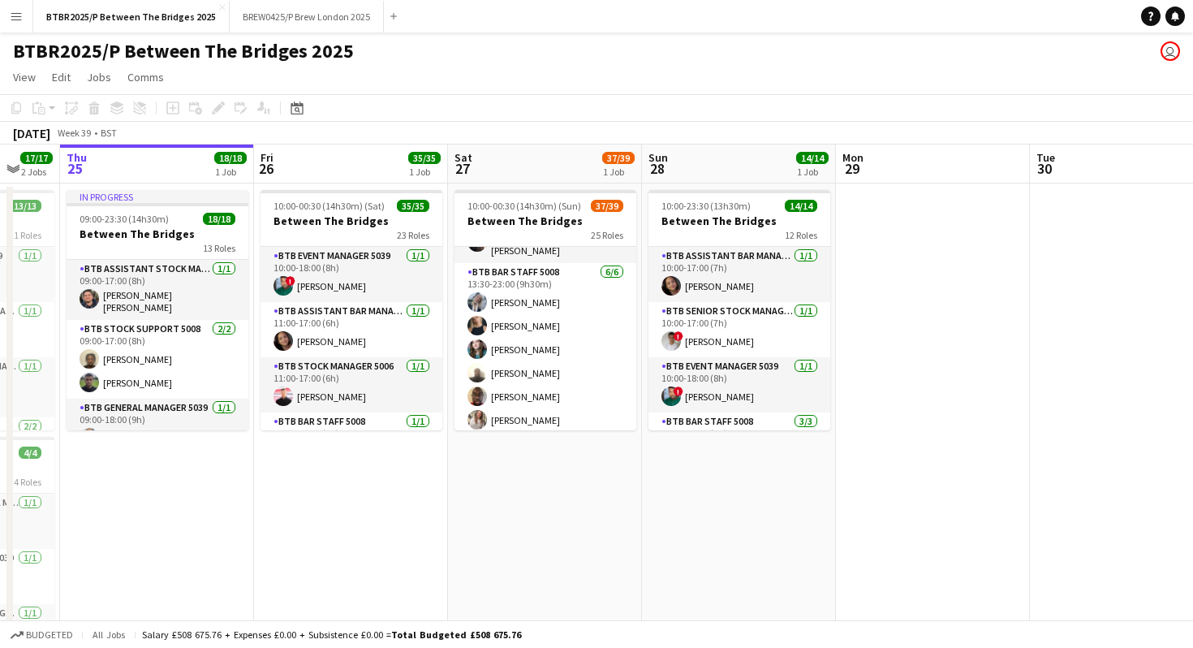
scroll to position [727, 0]
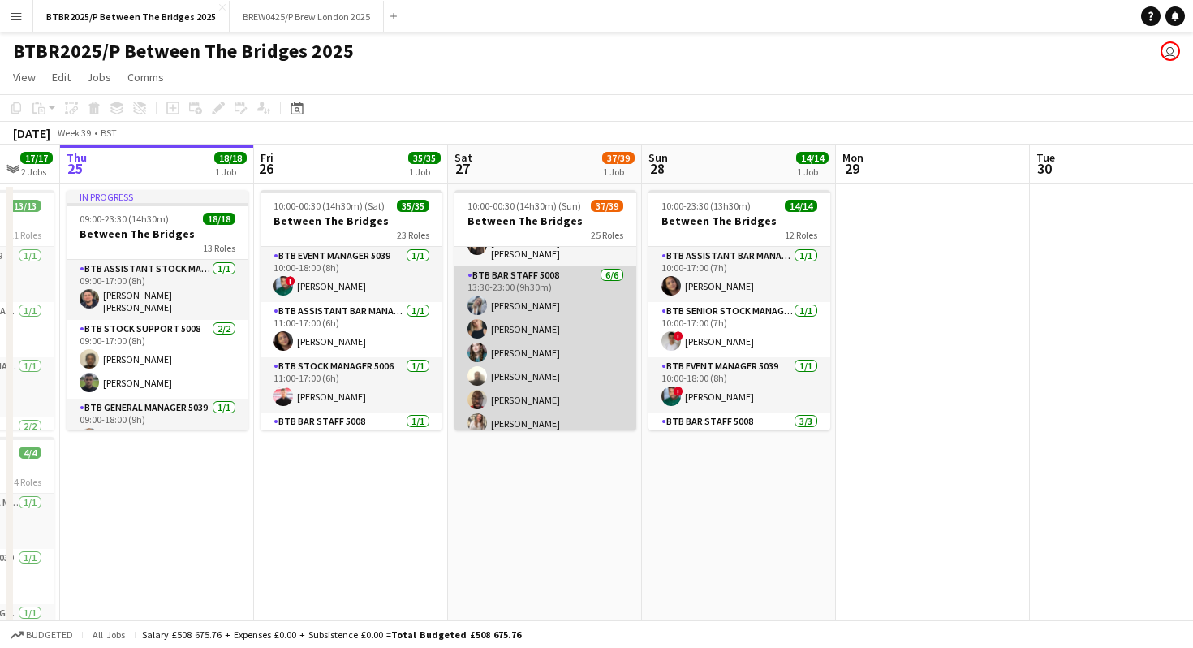
click at [551, 323] on app-card-role "BTB Bar Staff 5008 [DATE] 13:30-23:00 (9h30m) [PERSON_NAME] [PERSON_NAME] [PERS…" at bounding box center [546, 352] width 182 height 173
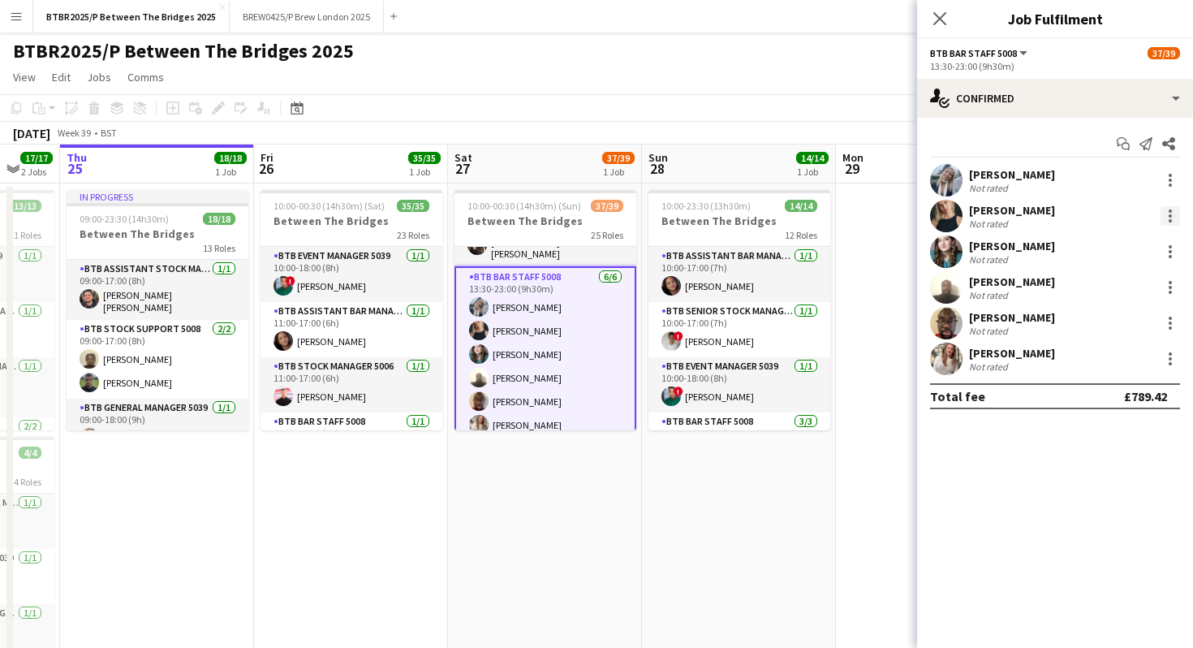
click at [1169, 216] on div at bounding box center [1170, 215] width 3 height 3
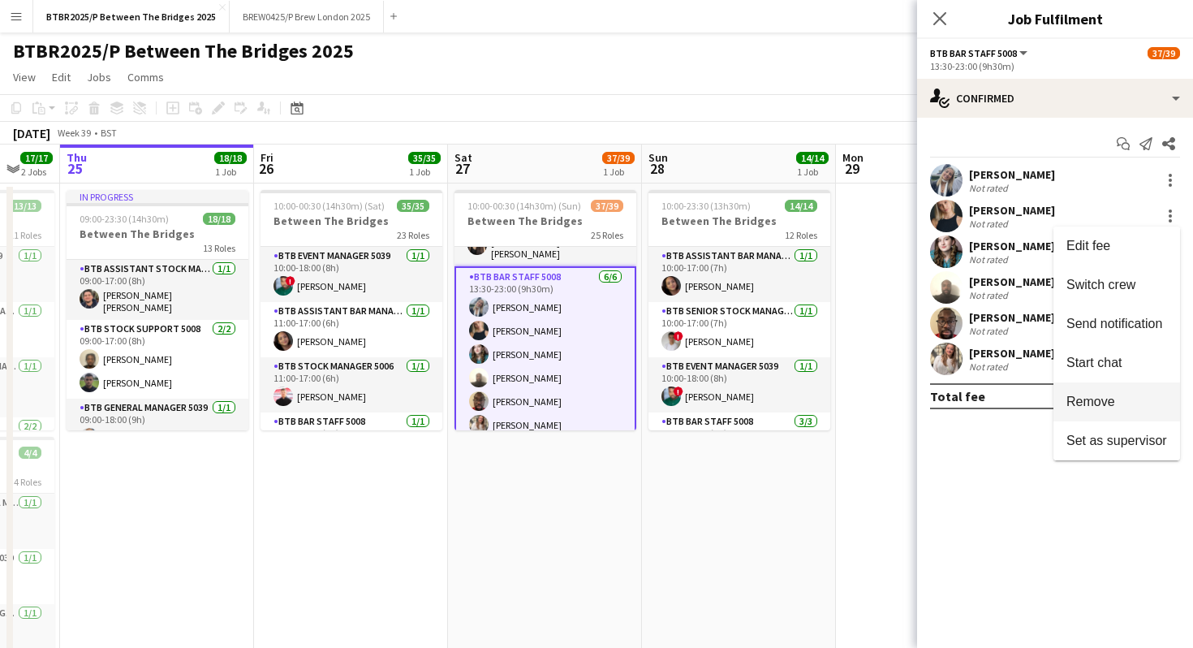
click at [1084, 395] on span "Remove" at bounding box center [1091, 402] width 49 height 14
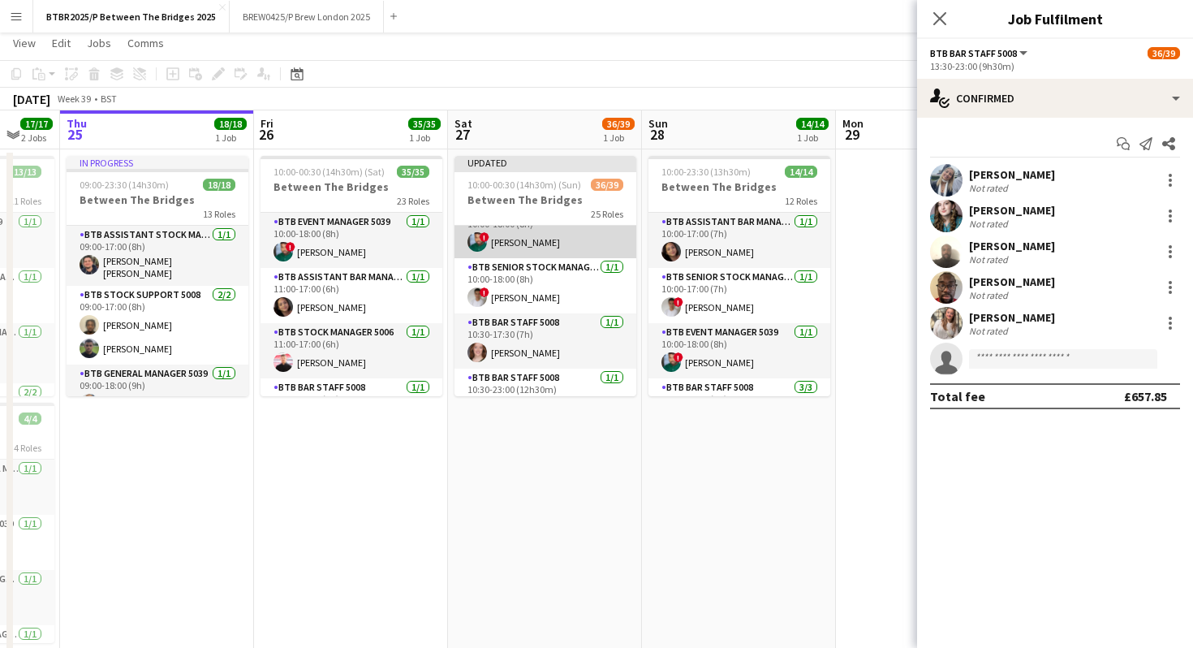
scroll to position [57, 0]
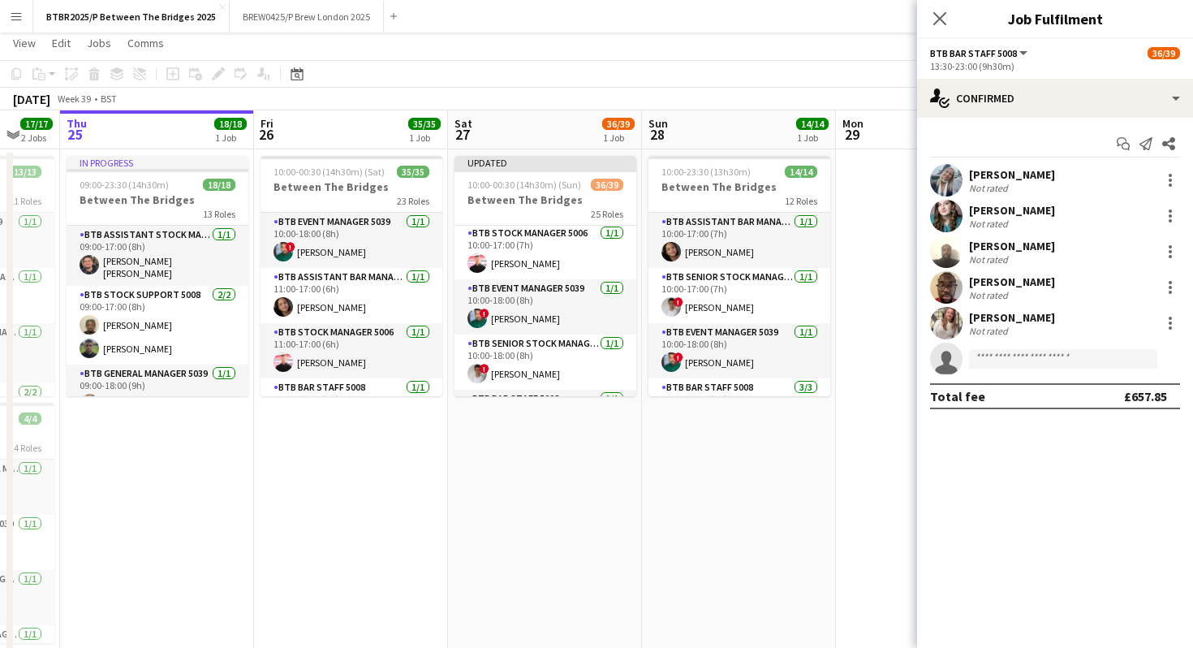
click at [567, 38] on app-page-menu "View Day view expanded Day view collapsed Month view Date picker Jump to [DATE]…" at bounding box center [596, 44] width 1193 height 31
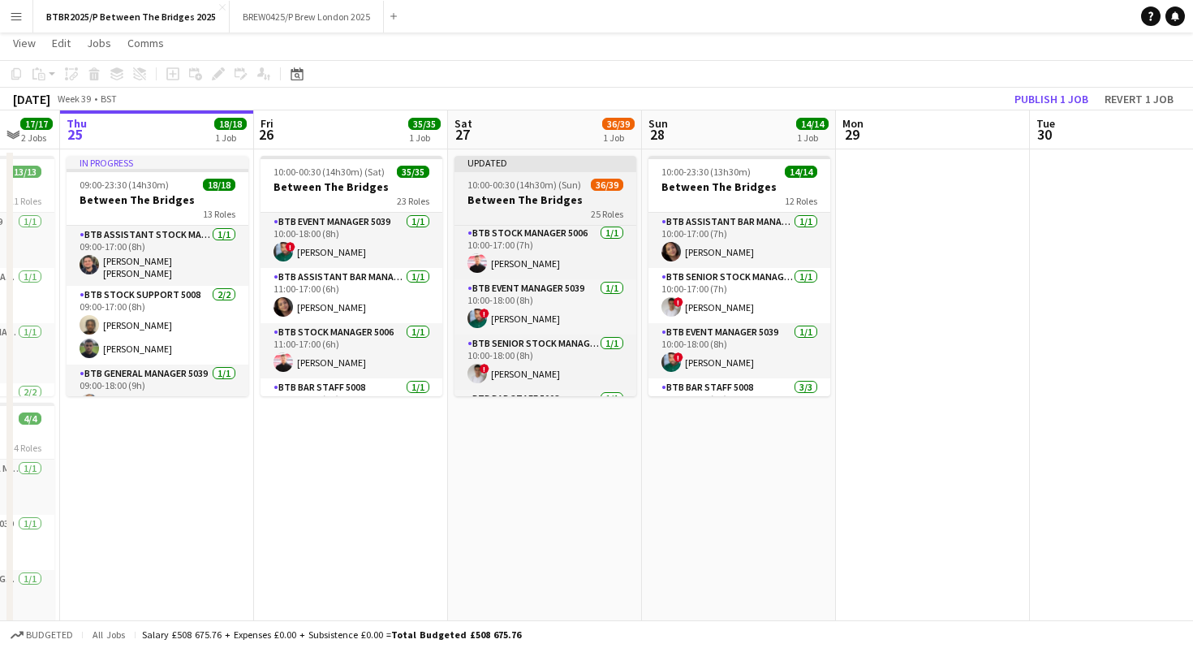
click at [554, 192] on app-job-card "Updated 10:00-00:30 (14h30m) (Sun) 36/39 Between The Bridges 25 Roles BTB Assis…" at bounding box center [546, 276] width 182 height 240
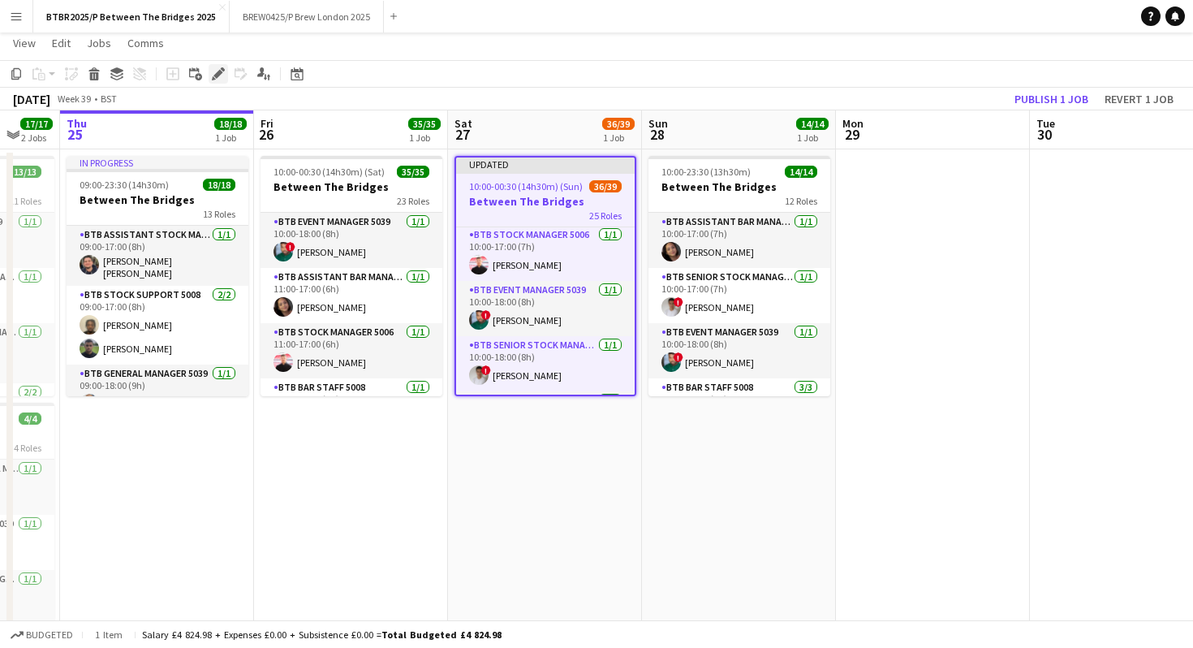
click at [220, 77] on icon "Edit" at bounding box center [218, 73] width 13 height 13
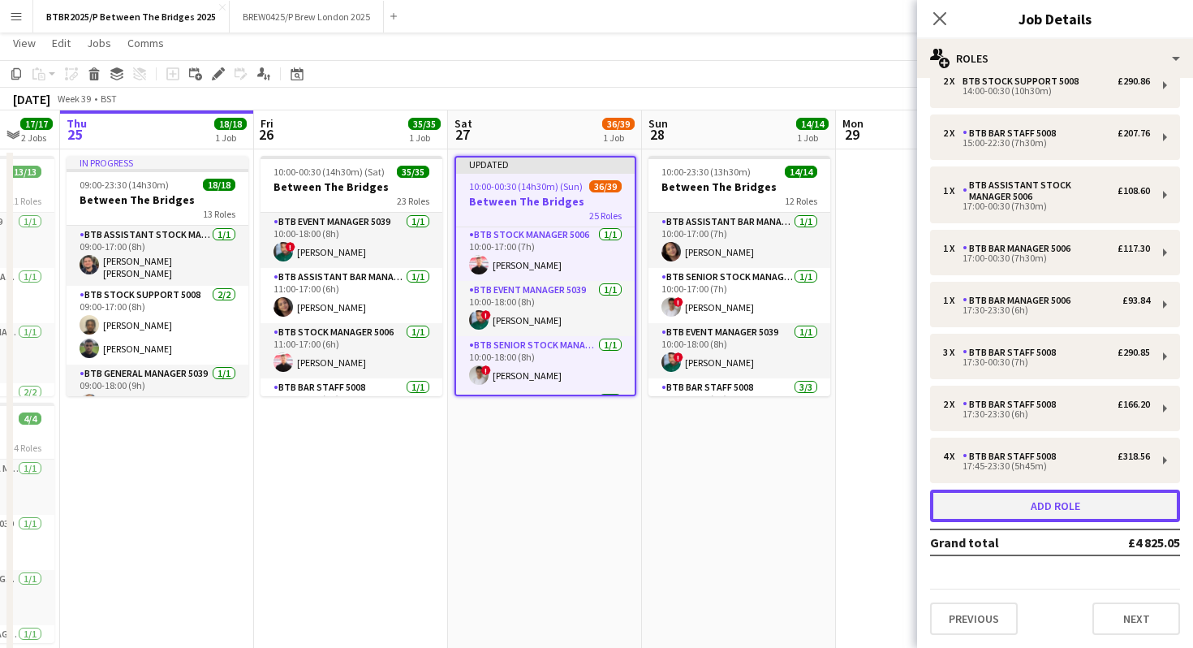
click at [1027, 517] on button "Add role" at bounding box center [1055, 506] width 250 height 32
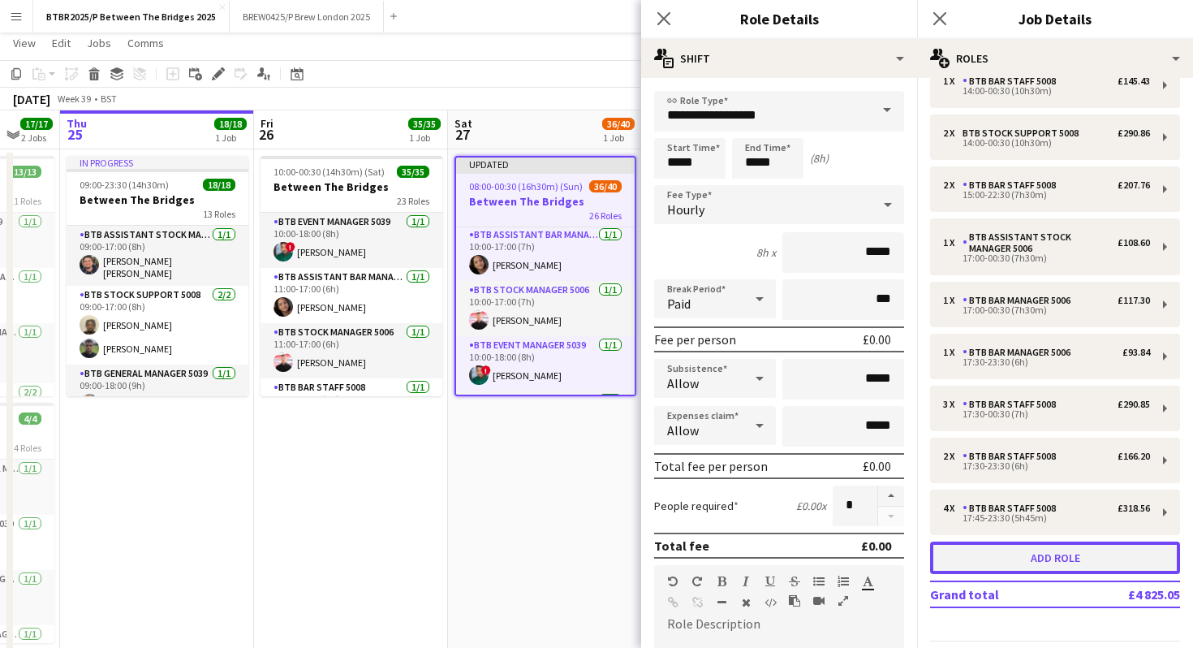
scroll to position [112, 0]
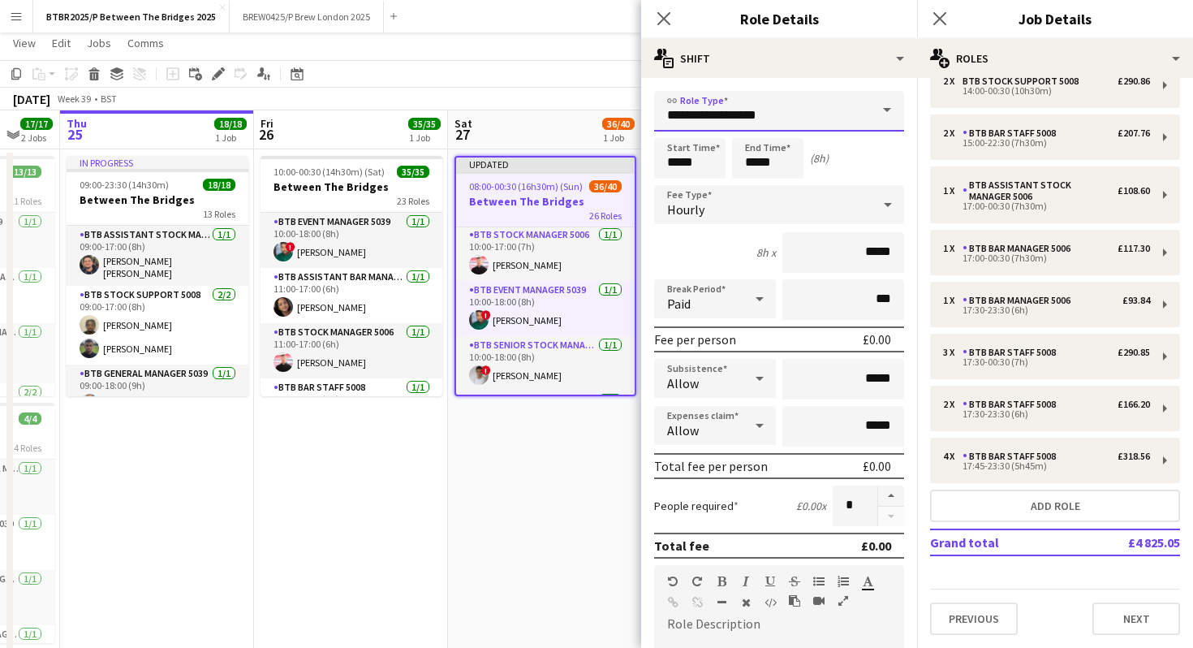
drag, startPoint x: 779, startPoint y: 119, endPoint x: 602, endPoint y: 118, distance: 177.0
click at [602, 118] on body "Menu Boards Boards Boards All jobs Status Workforce Workforce My Workforce Recr…" at bounding box center [596, 334] width 1193 height 737
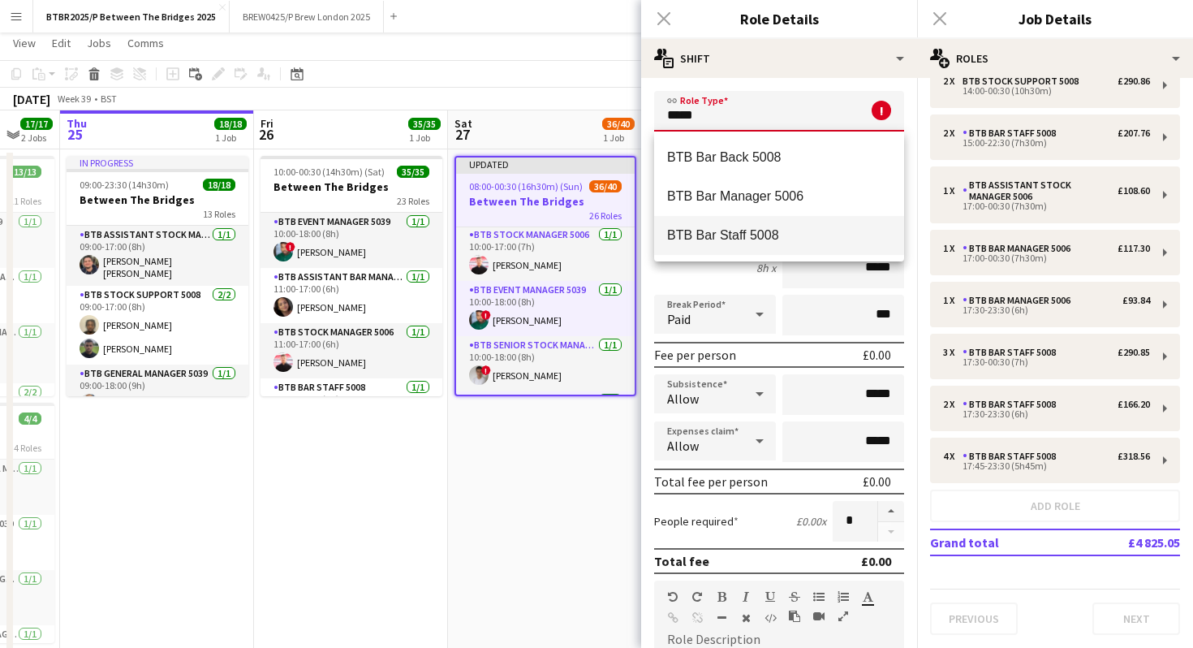
click at [794, 244] on mat-option "BTB Bar Staff 5008" at bounding box center [779, 235] width 250 height 39
type input "**********"
type input "******"
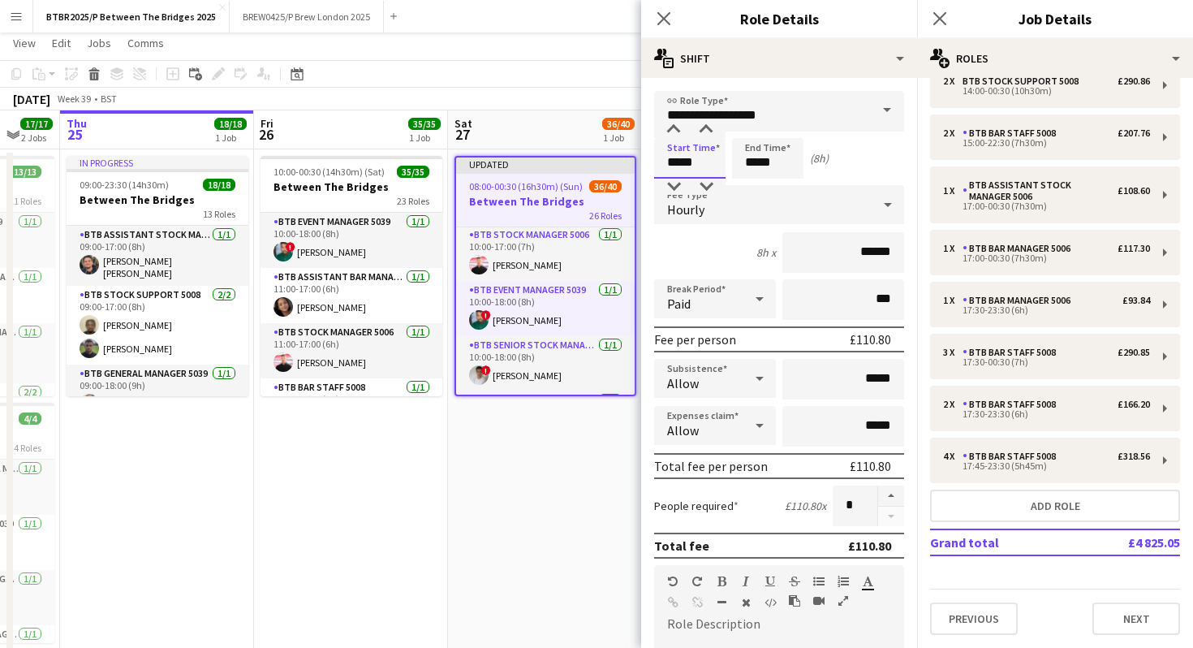
drag, startPoint x: 708, startPoint y: 156, endPoint x: 644, endPoint y: 159, distance: 64.2
click at [644, 159] on form "**********" at bounding box center [779, 595] width 276 height 1009
type input "*****"
click at [576, 51] on app-page-menu "View Day view expanded Day view collapsed Month view Date picker Jump to [DATE]…" at bounding box center [596, 44] width 1193 height 31
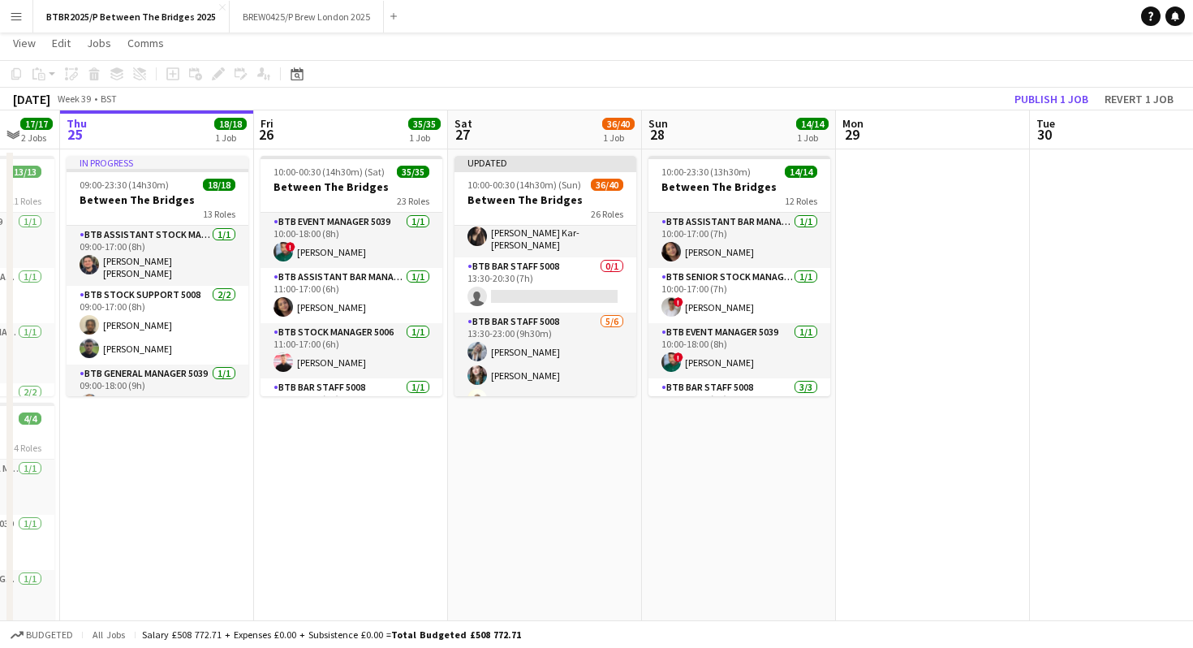
scroll to position [722, 0]
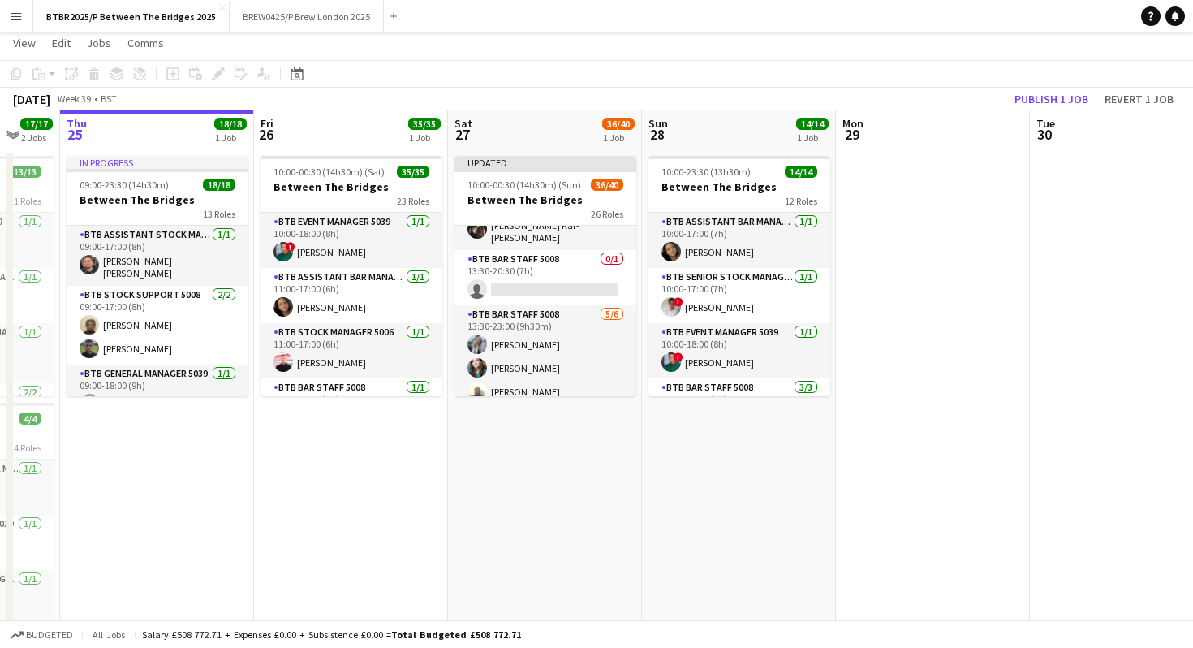
click at [554, 280] on app-card-role "BTB Bar Staff 5008 0/1 13:30-20:30 (7h) single-neutral-actions" at bounding box center [546, 277] width 182 height 55
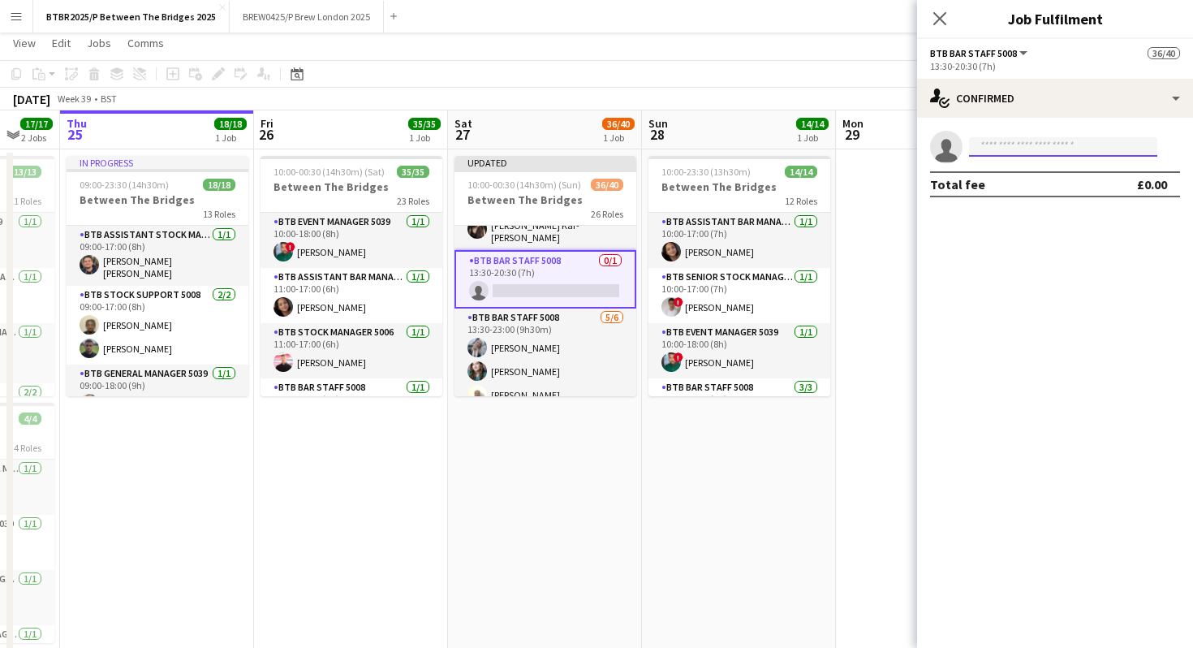
click at [979, 148] on input at bounding box center [1063, 146] width 188 height 19
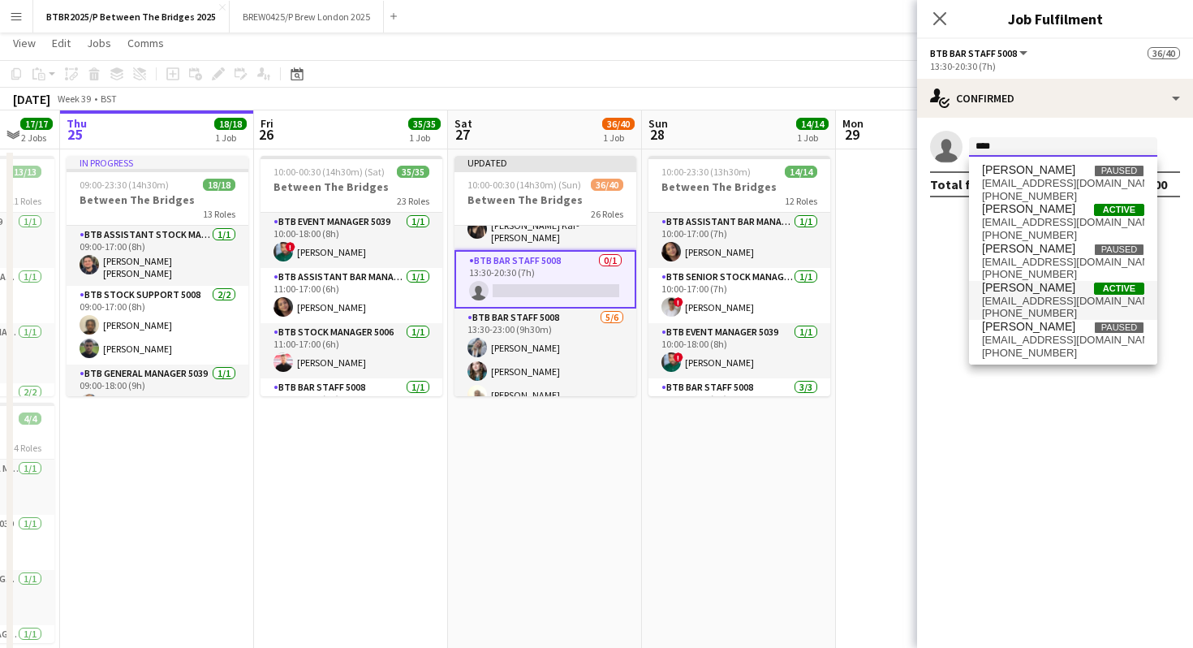
type input "****"
click at [1056, 293] on span "[PERSON_NAME]" at bounding box center [1028, 288] width 93 height 14
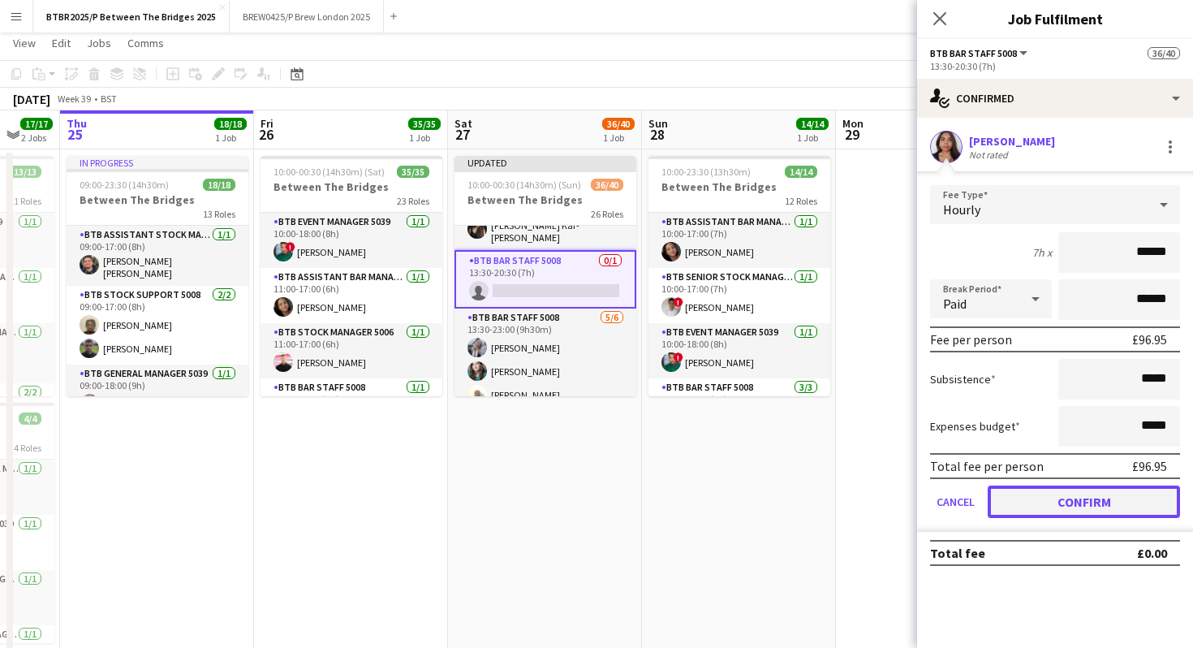
click at [1004, 503] on button "Confirm" at bounding box center [1084, 501] width 192 height 32
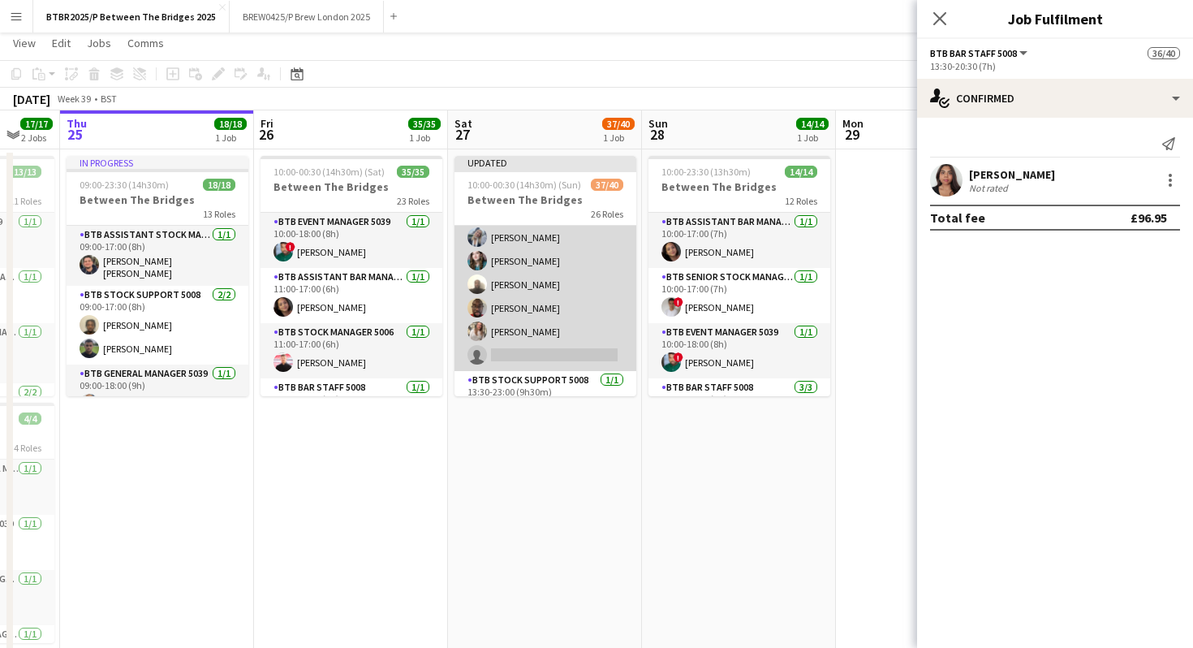
click at [568, 322] on app-card-role "BTB Bar Staff 5008 [DATE] 13:30-23:00 (9h30m) [PERSON_NAME] [PERSON_NAME] [PERS…" at bounding box center [546, 284] width 182 height 173
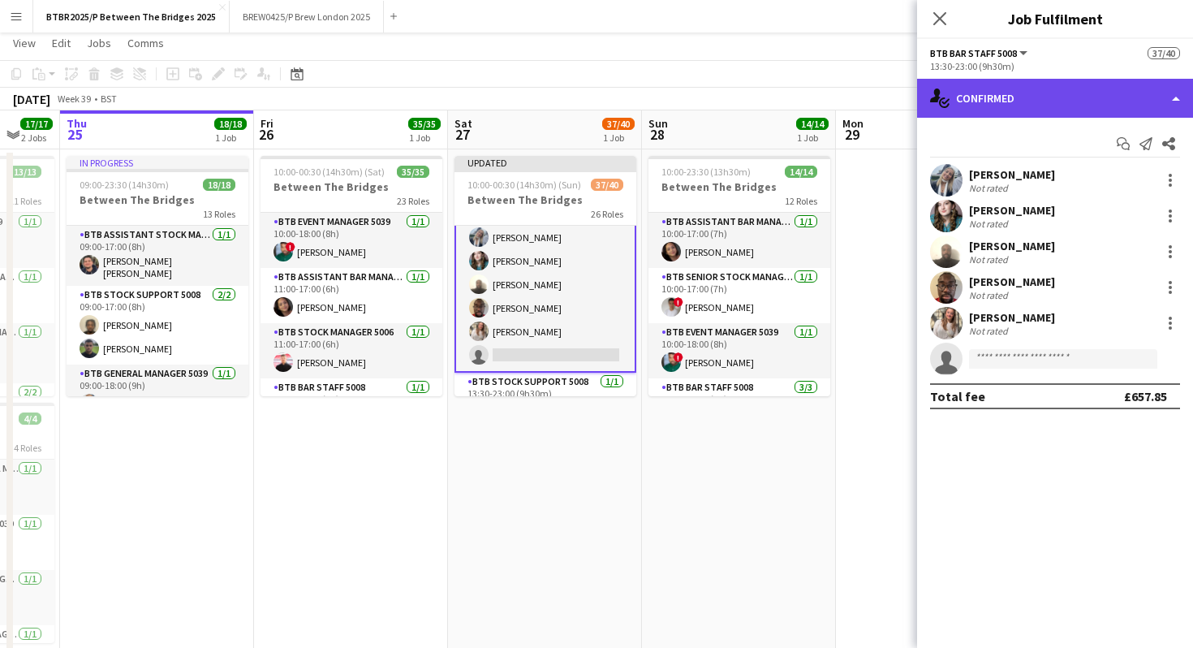
click at [1059, 101] on div "single-neutral-actions-check-2 Confirmed" at bounding box center [1055, 98] width 276 height 39
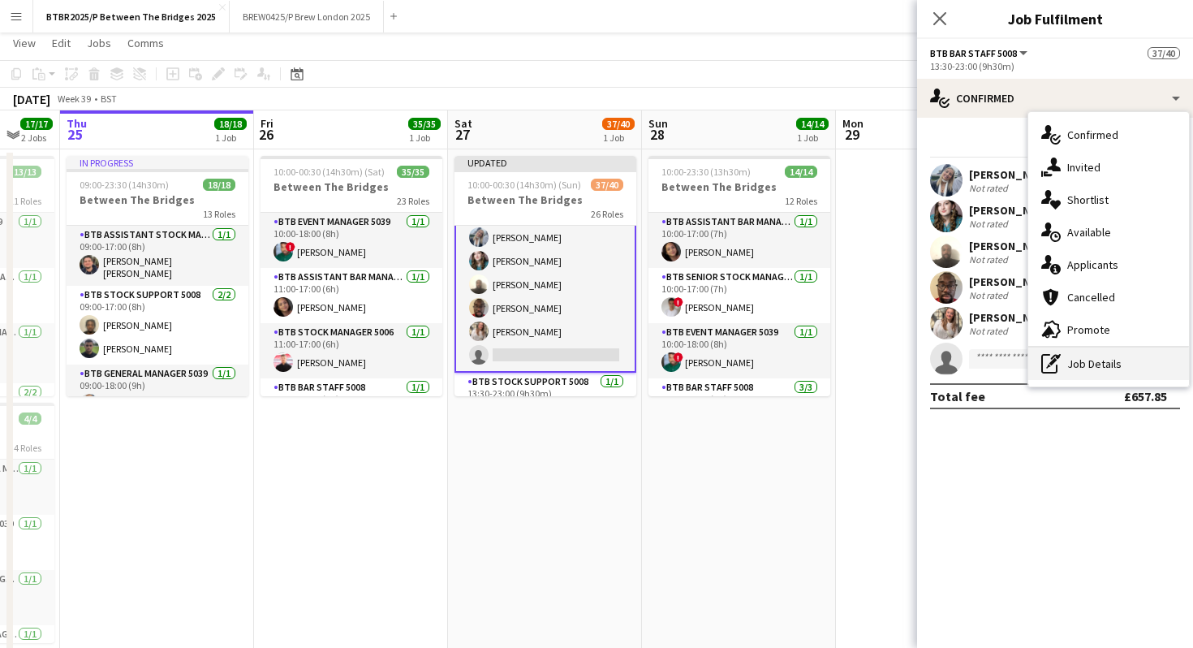
click at [1073, 356] on div "pen-write Job Details" at bounding box center [1109, 363] width 161 height 32
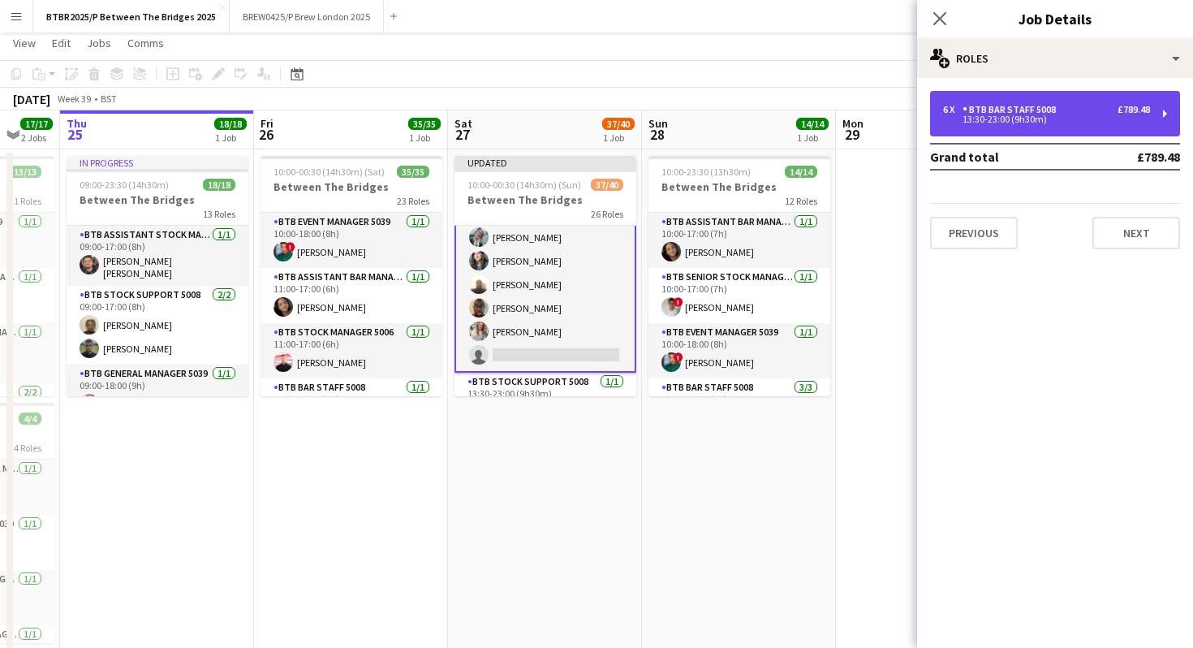
click at [1029, 123] on div "13:30-23:00 (9h30m)" at bounding box center [1046, 119] width 207 height 8
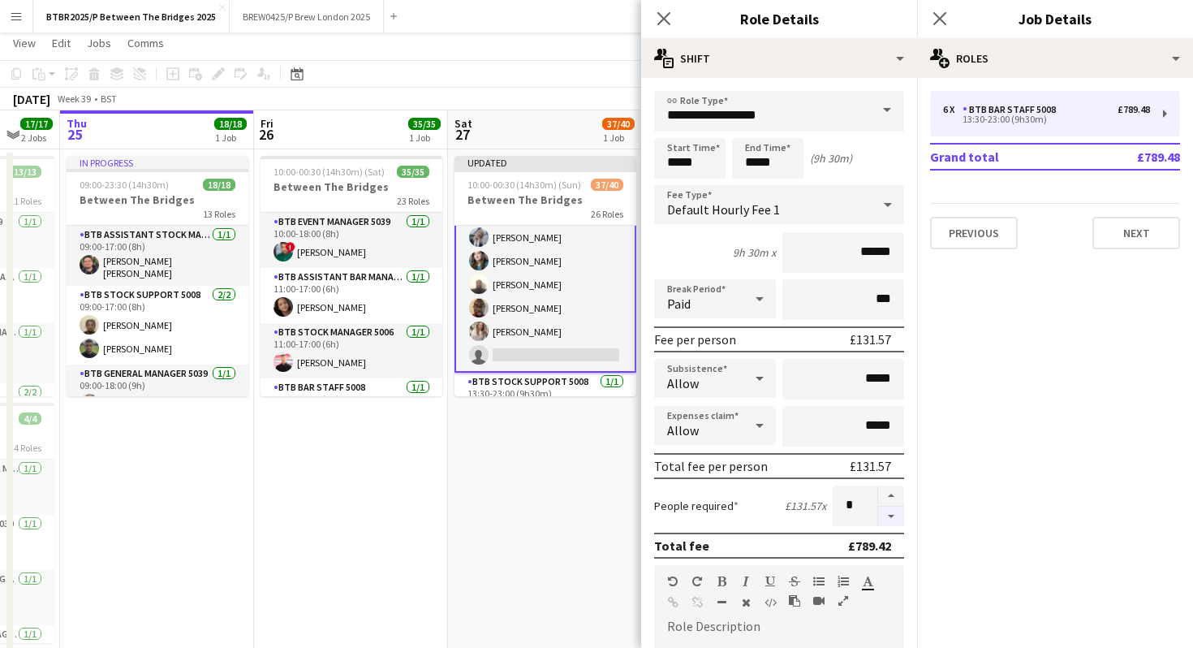
click at [889, 520] on button "button" at bounding box center [891, 517] width 26 height 20
type input "*"
click at [570, 84] on app-toolbar "Copy Paste Paste Command V Paste with crew Command Shift V Paste linked Job [GE…" at bounding box center [596, 74] width 1193 height 28
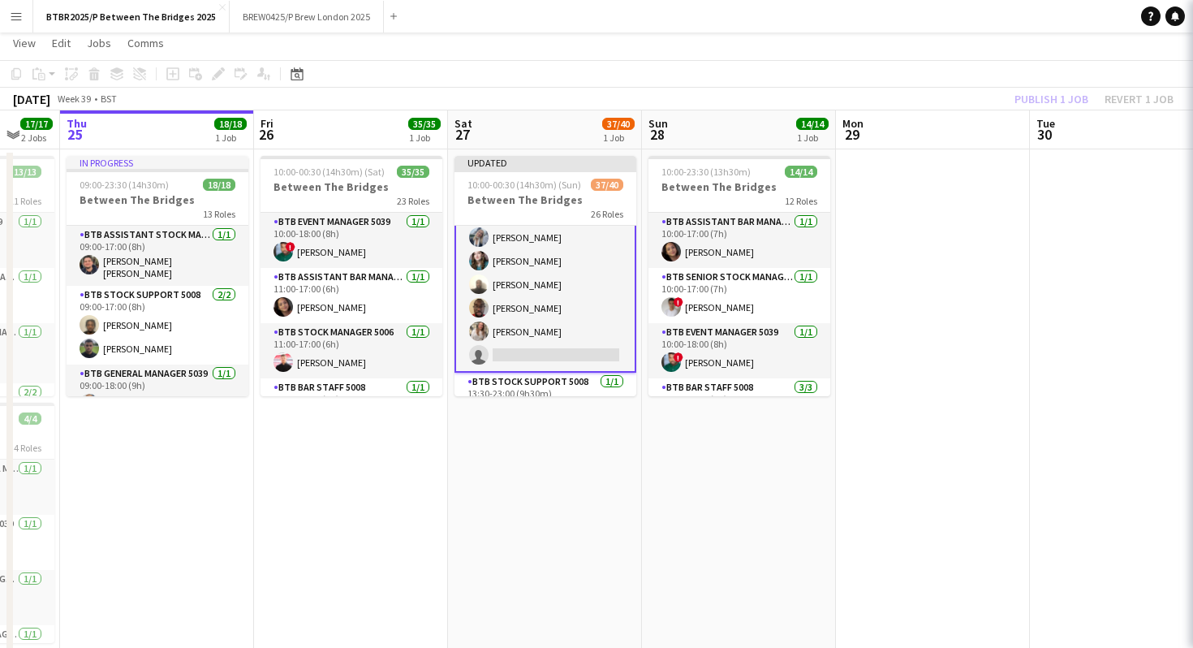
scroll to position [829, 0]
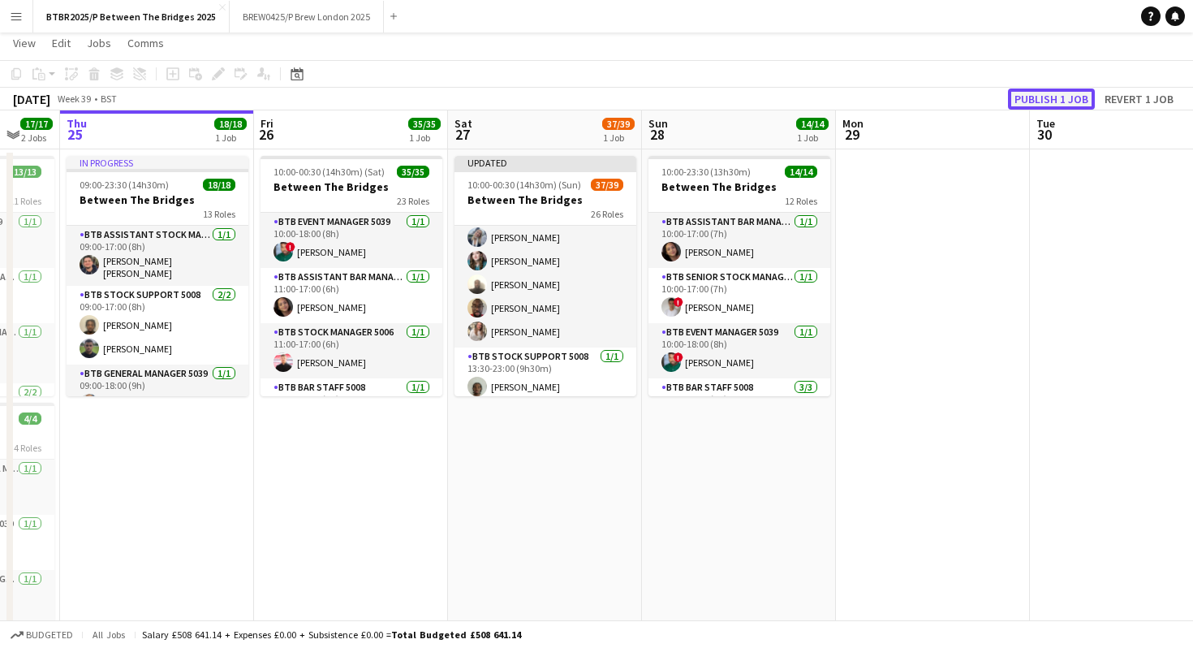
click at [1044, 102] on button "Publish 1 job" at bounding box center [1051, 98] width 87 height 21
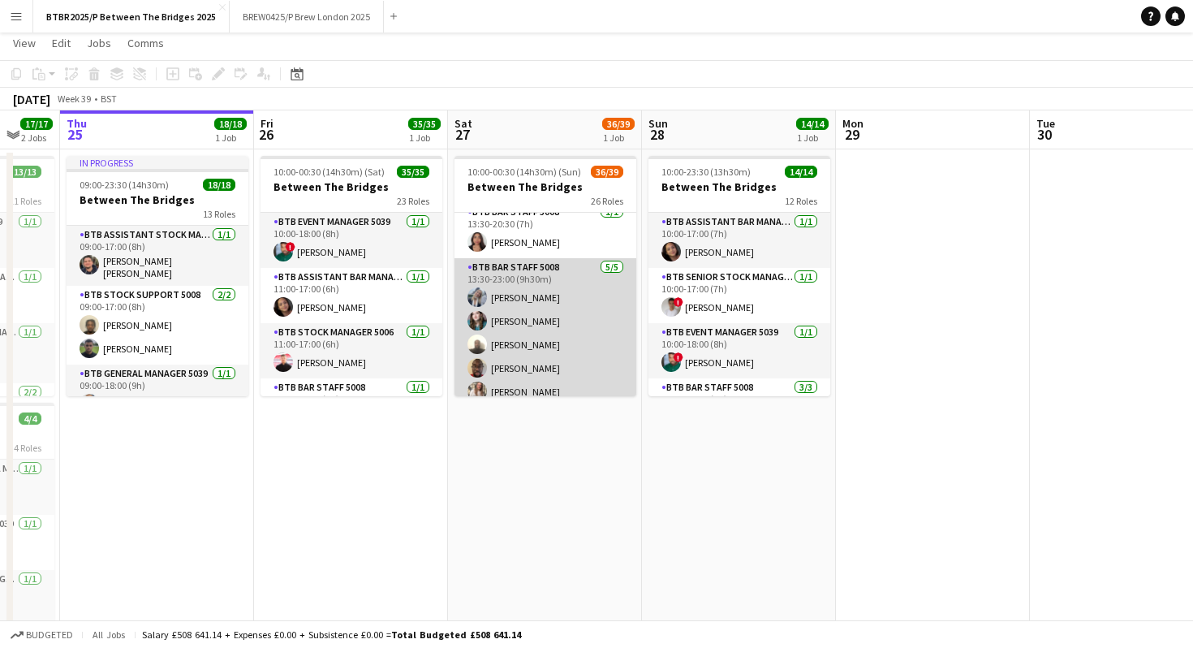
scroll to position [770, 0]
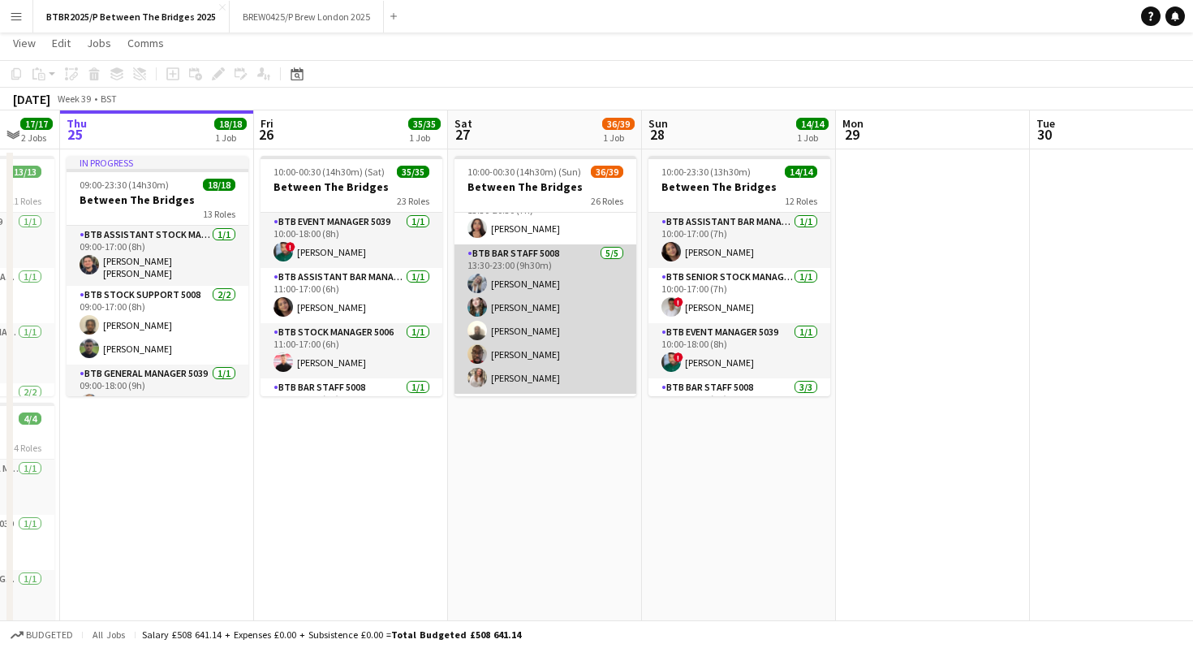
click at [565, 281] on app-card-role "BTB Bar Staff 5008 [DATE] 13:30-23:00 (9h30m) [PERSON_NAME] [PERSON_NAME] [PERS…" at bounding box center [546, 318] width 182 height 149
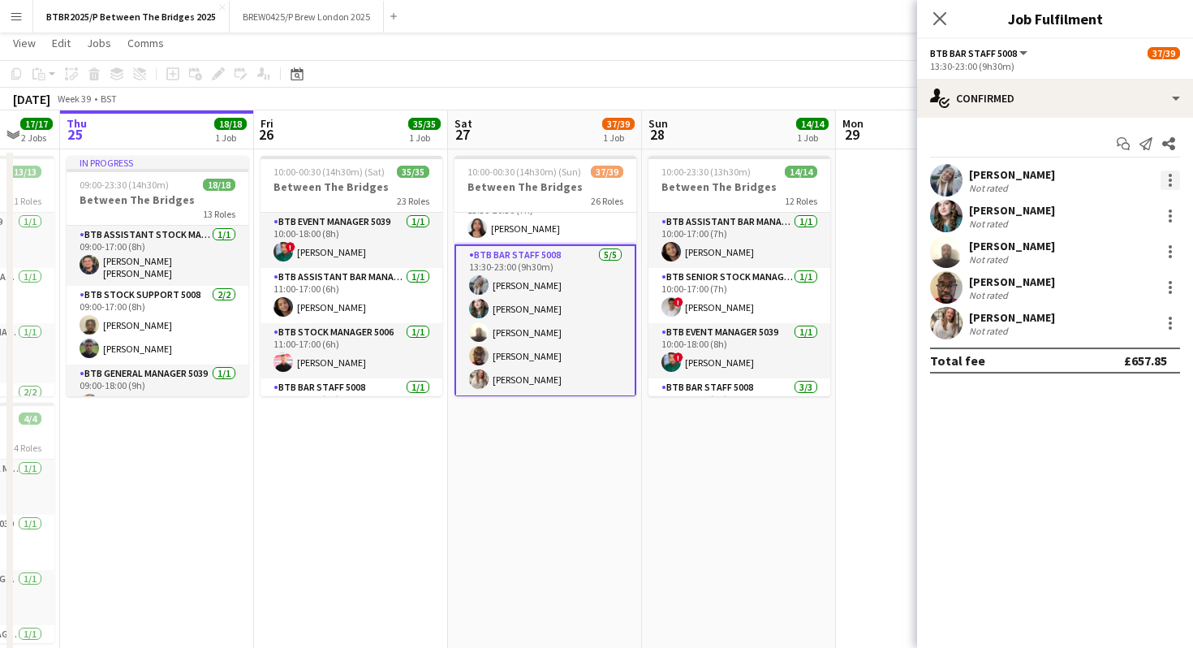
click at [1169, 180] on div at bounding box center [1170, 180] width 3 height 3
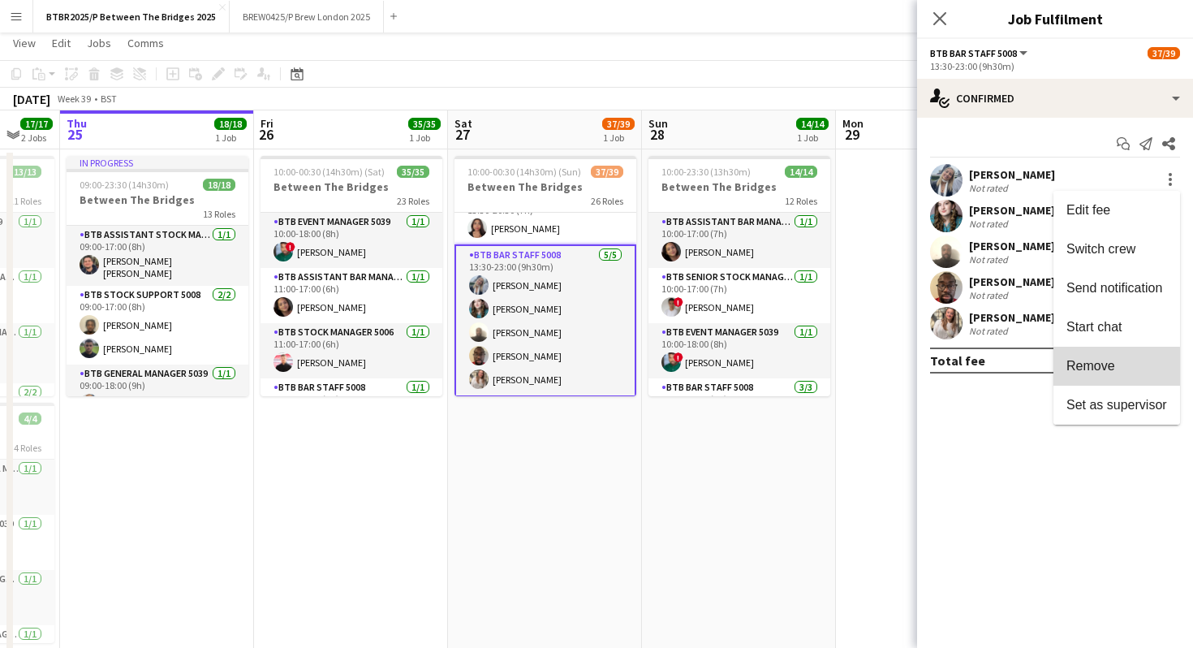
click at [1102, 367] on span "Remove" at bounding box center [1091, 366] width 49 height 14
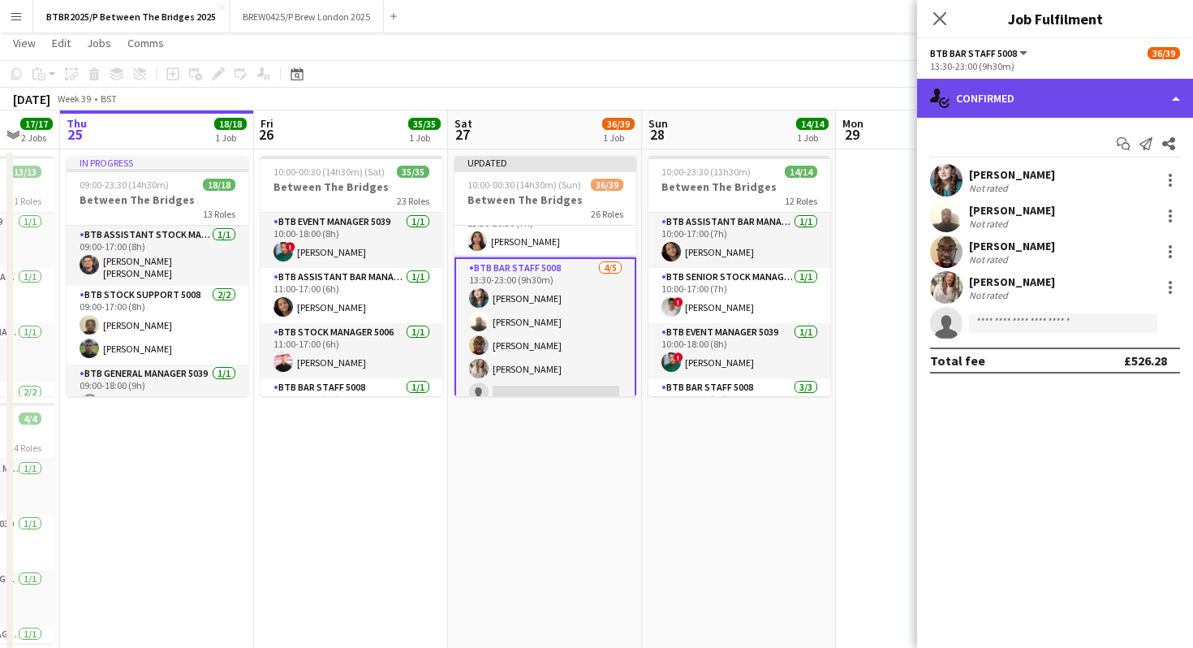
click at [1061, 104] on div "single-neutral-actions-check-2 Confirmed" at bounding box center [1055, 98] width 276 height 39
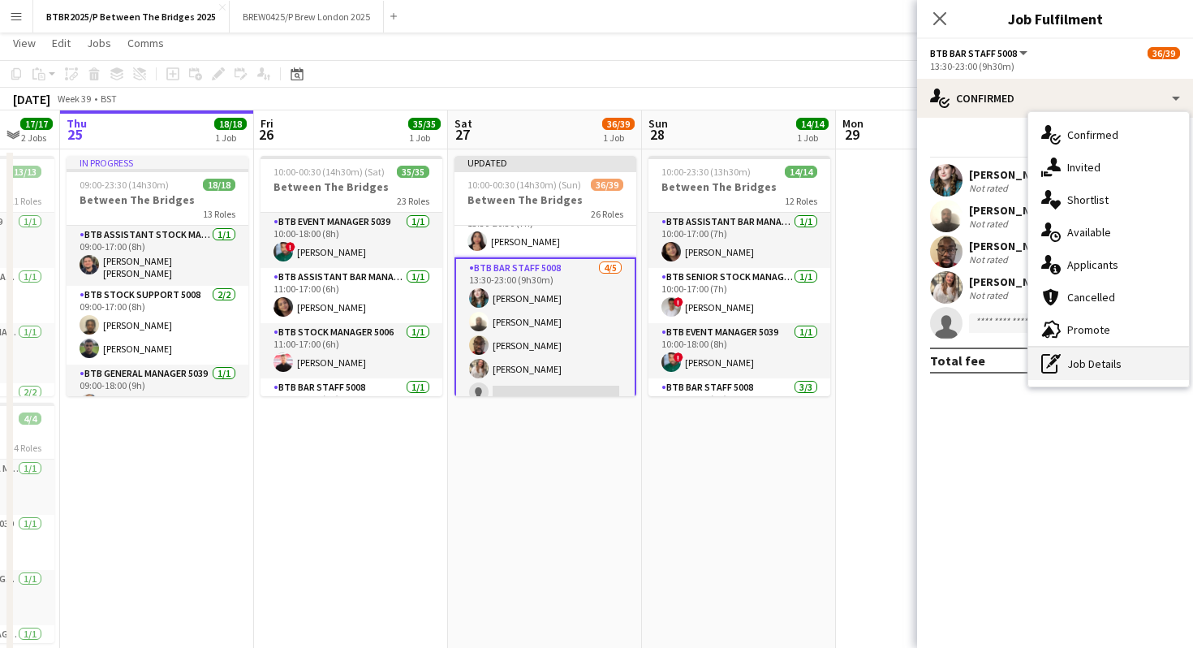
click at [1069, 360] on div "pen-write Job Details" at bounding box center [1109, 363] width 161 height 32
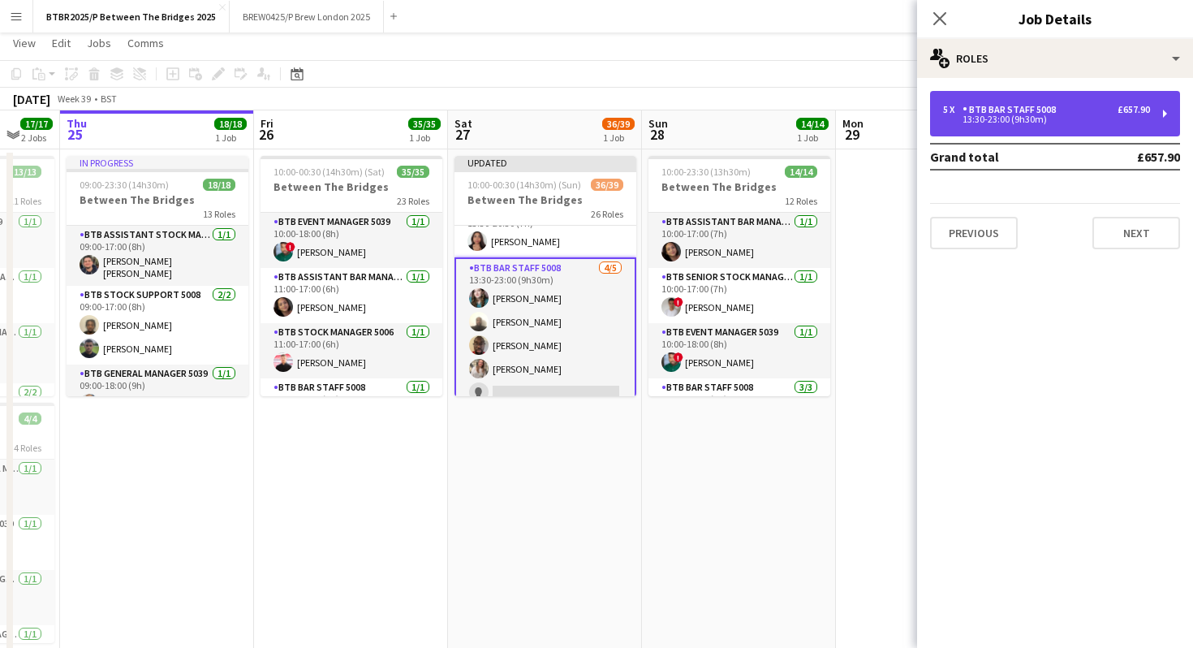
click at [1026, 101] on div "5 x BTB Bar Staff 5008 £657.90 13:30-23:00 (9h30m)" at bounding box center [1055, 113] width 250 height 45
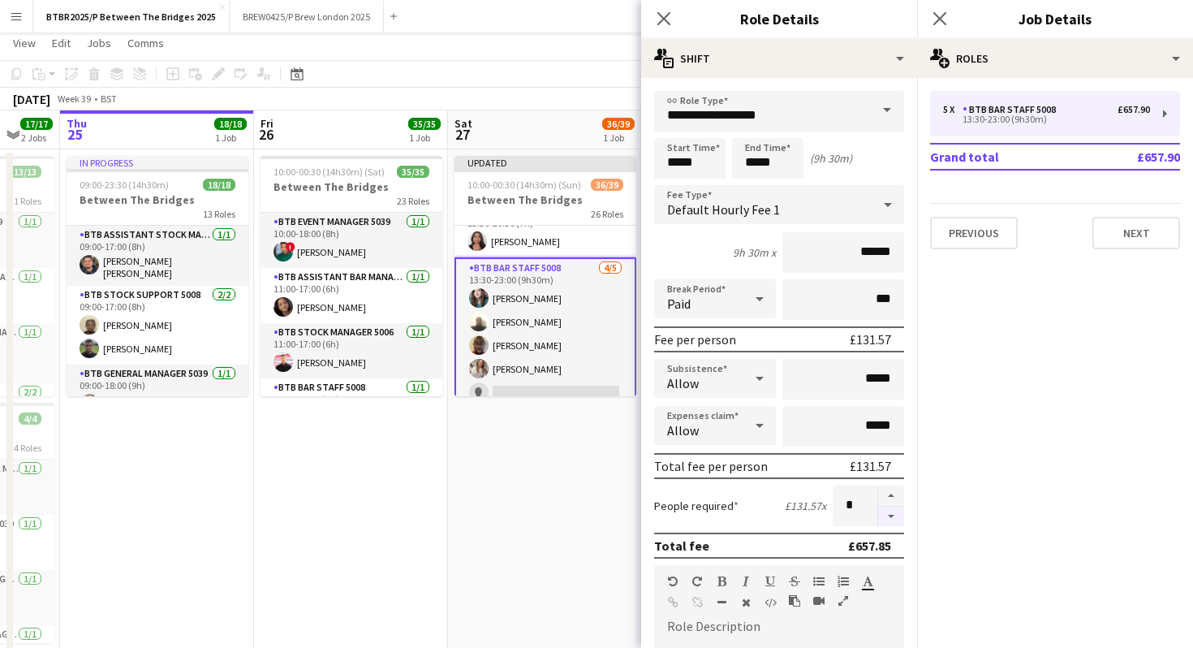
click at [886, 520] on button "button" at bounding box center [891, 517] width 26 height 20
type input "*"
click at [579, 461] on app-date-cell "Updated 10:00-00:30 (14h30m) (Sun) 36/39 Between The Bridges 26 Roles BTB Assis…" at bounding box center [545, 412] width 194 height 526
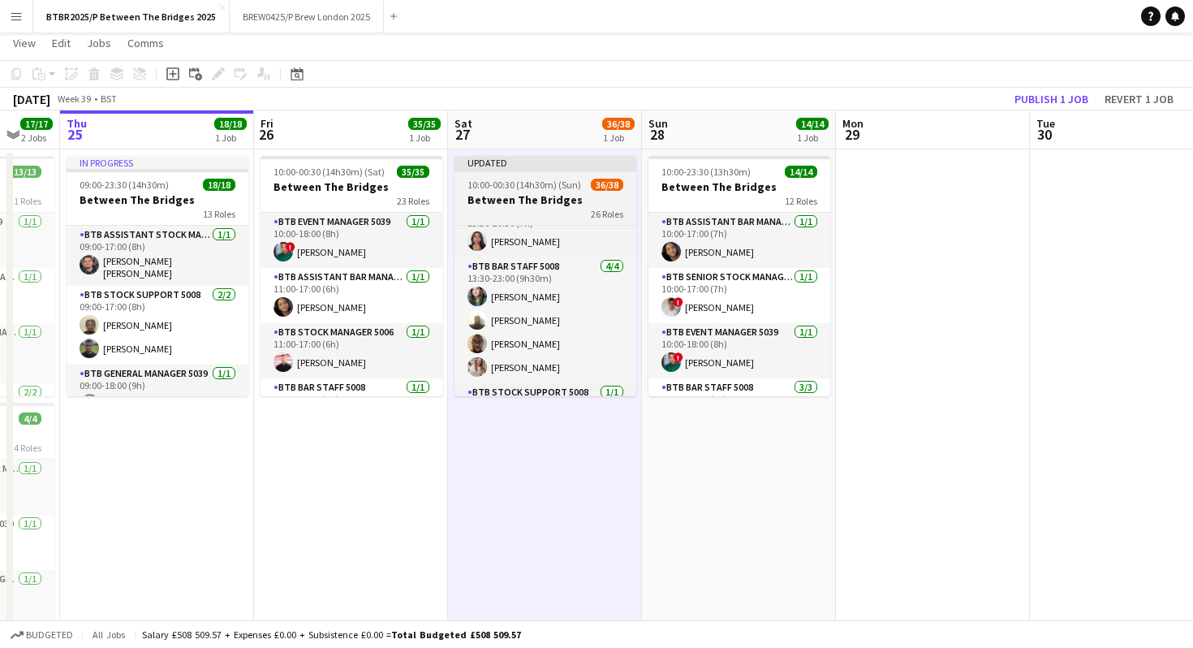
click at [528, 192] on h3 "Between The Bridges" at bounding box center [546, 199] width 182 height 15
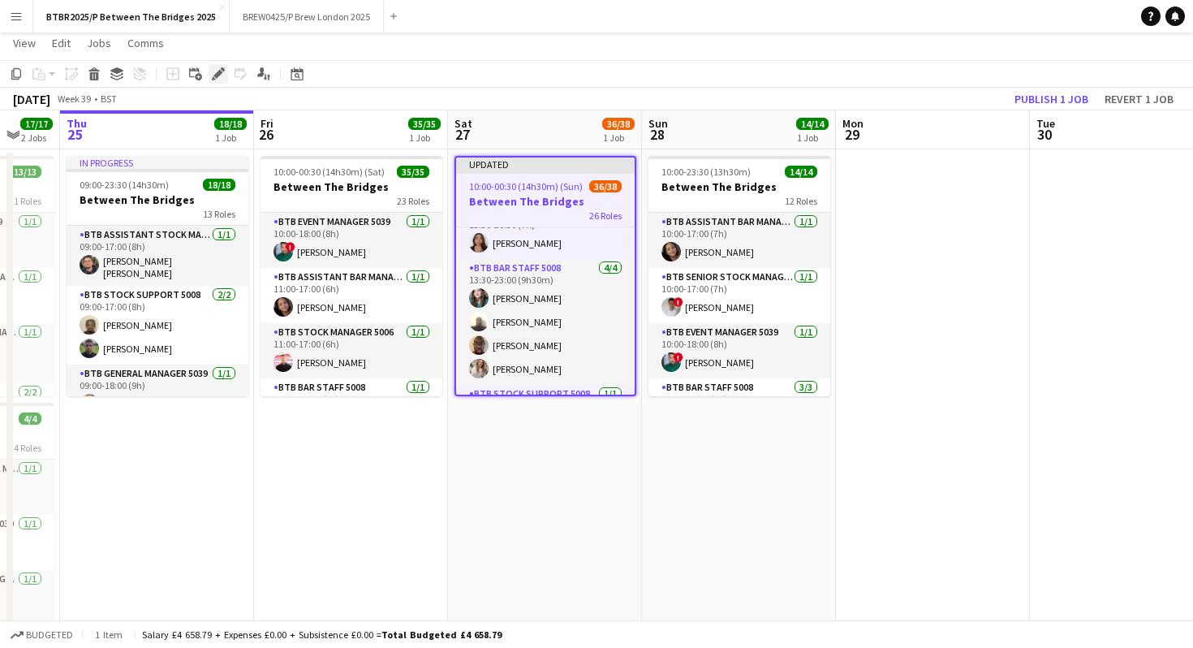
click at [218, 77] on icon at bounding box center [218, 74] width 9 height 9
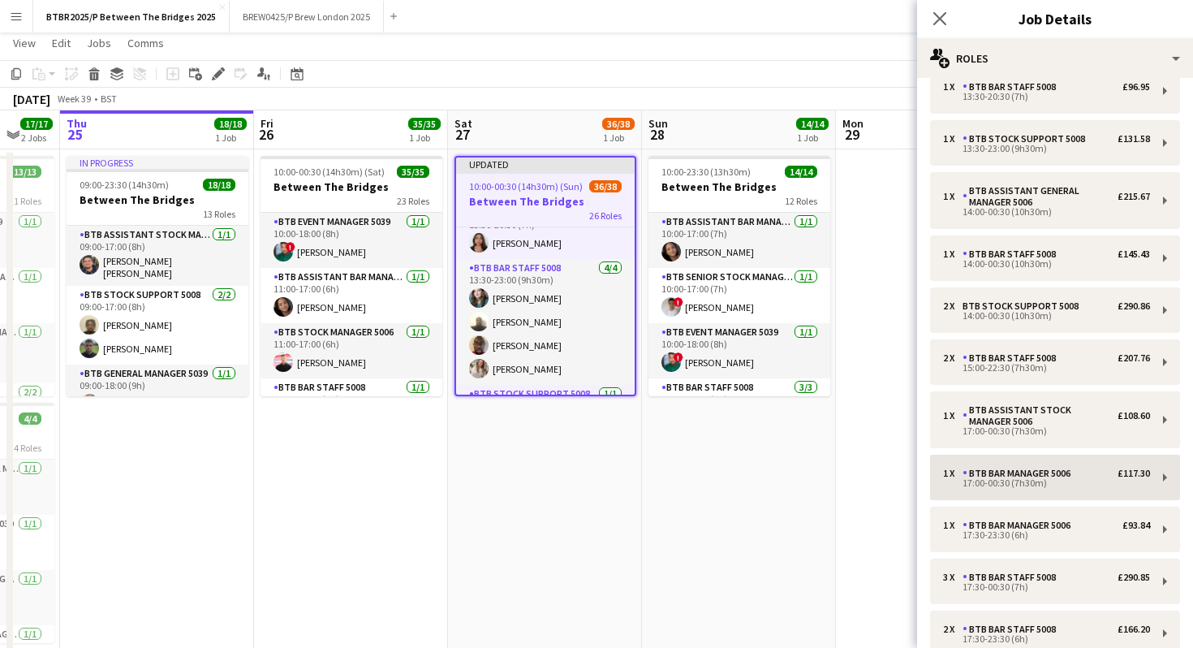
scroll to position [1009, 0]
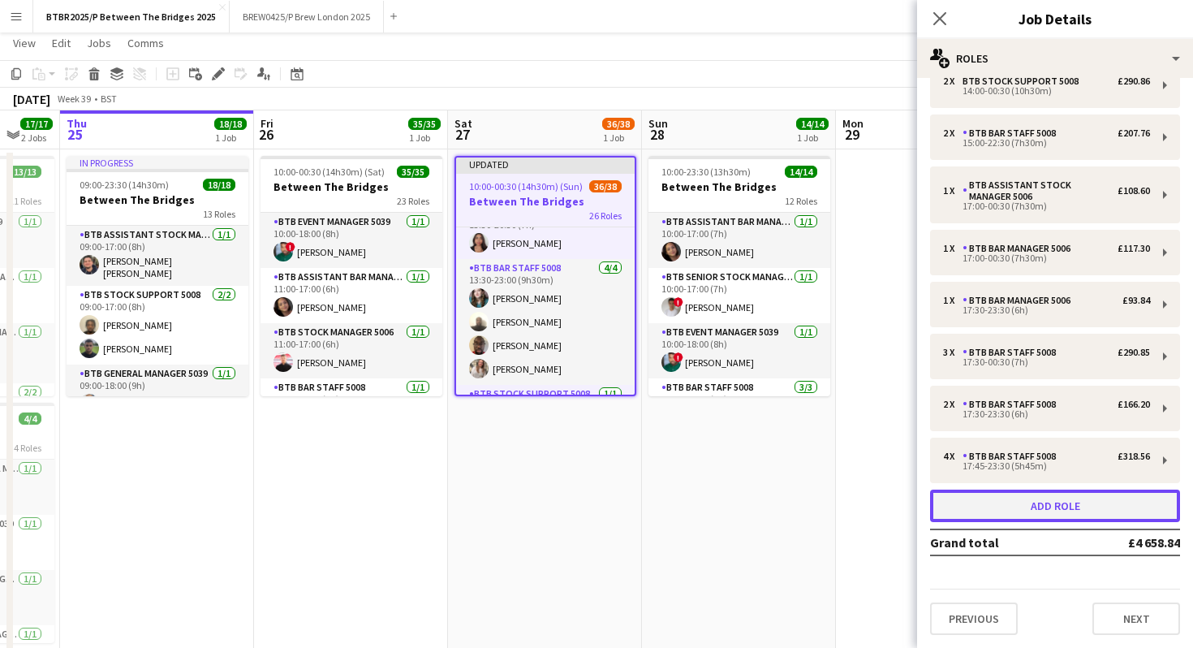
click at [1054, 506] on button "Add role" at bounding box center [1055, 506] width 250 height 32
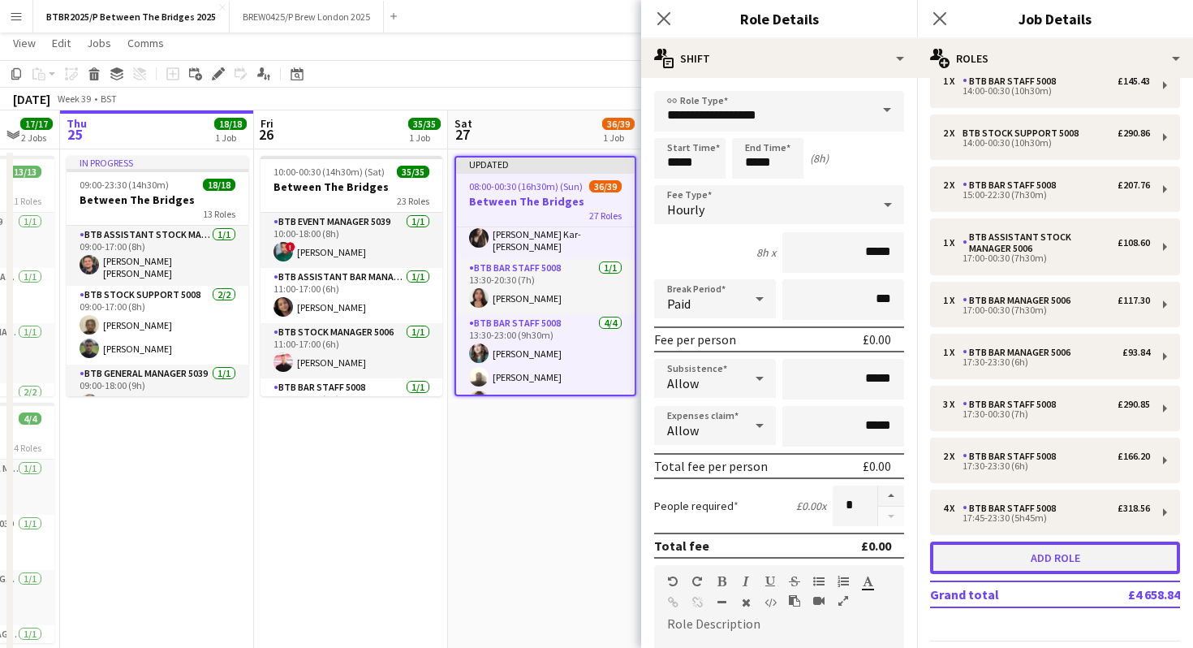
scroll to position [825, 0]
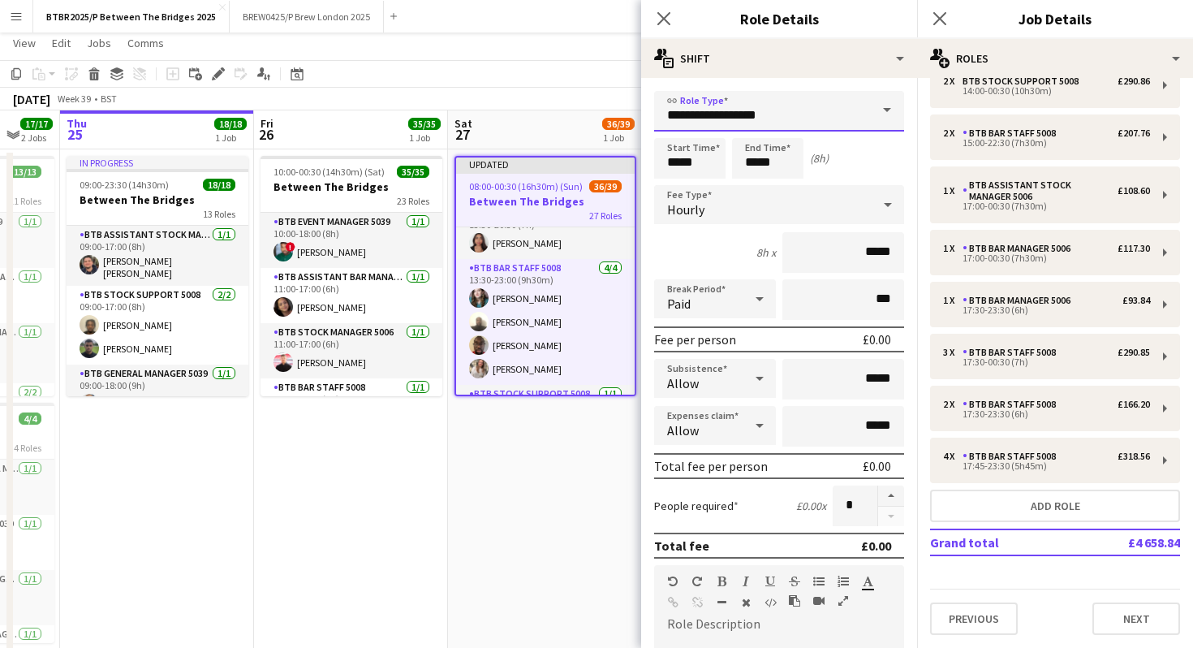
drag, startPoint x: 778, startPoint y: 126, endPoint x: 627, endPoint y: 119, distance: 151.1
click at [627, 119] on body "Menu Boards Boards Boards All jobs Status Workforce Workforce My Workforce Recr…" at bounding box center [596, 334] width 1193 height 737
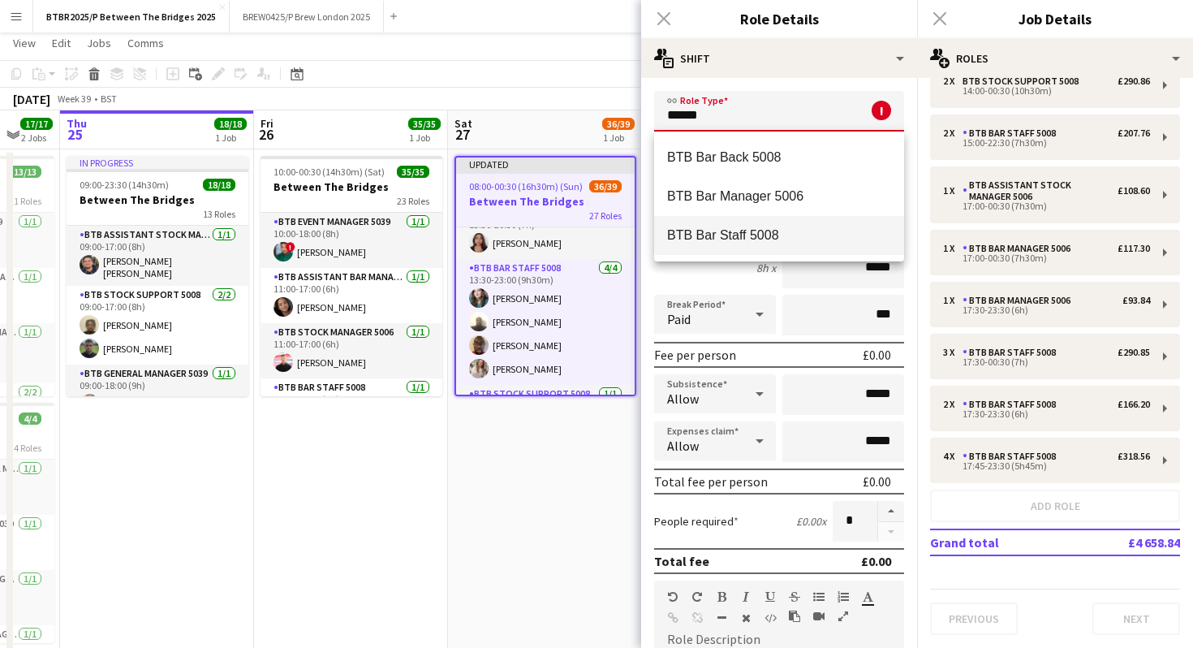
click at [697, 241] on span "BTB Bar Staff 5008" at bounding box center [779, 234] width 224 height 15
type input "**********"
type input "******"
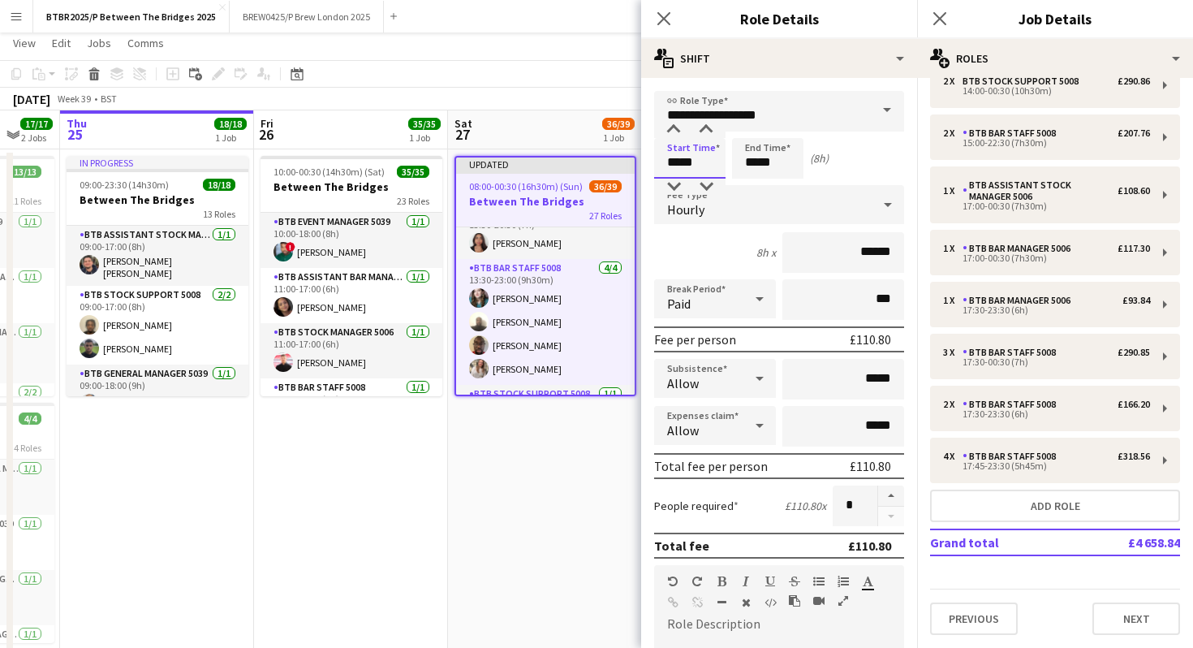
drag, startPoint x: 710, startPoint y: 163, endPoint x: 633, endPoint y: 163, distance: 76.3
click at [633, 163] on body "Menu Boards Boards Boards All jobs Status Workforce Workforce My Workforce Recr…" at bounding box center [596, 334] width 1193 height 737
type input "*****"
click at [541, 72] on app-toolbar "Copy Paste Paste Command V Paste with crew Command Shift V Paste linked Job [GE…" at bounding box center [596, 74] width 1193 height 28
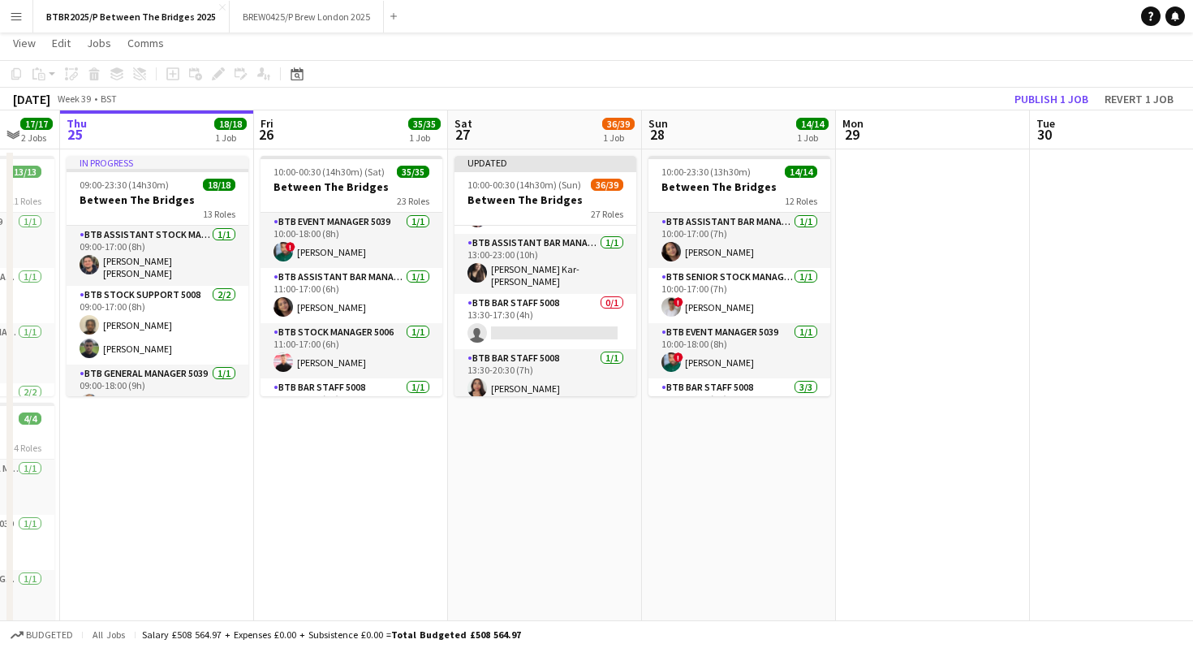
scroll to position [681, 0]
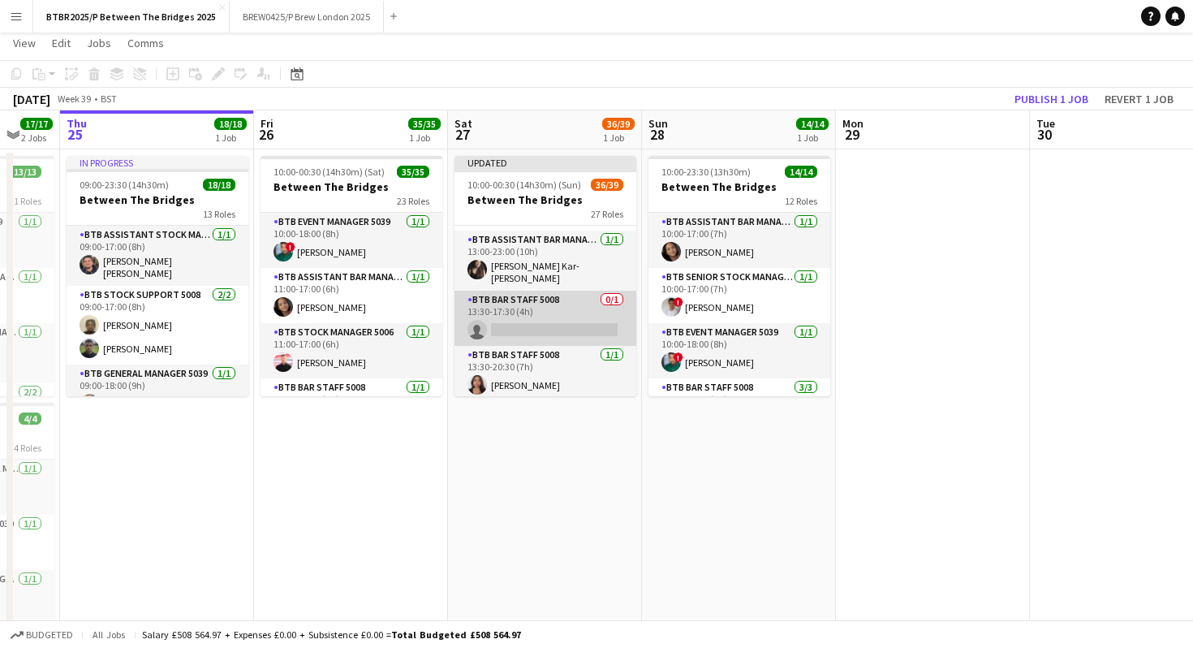
click at [549, 309] on app-card-role "BTB Bar Staff 5008 0/1 13:30-17:30 (4h) single-neutral-actions" at bounding box center [546, 318] width 182 height 55
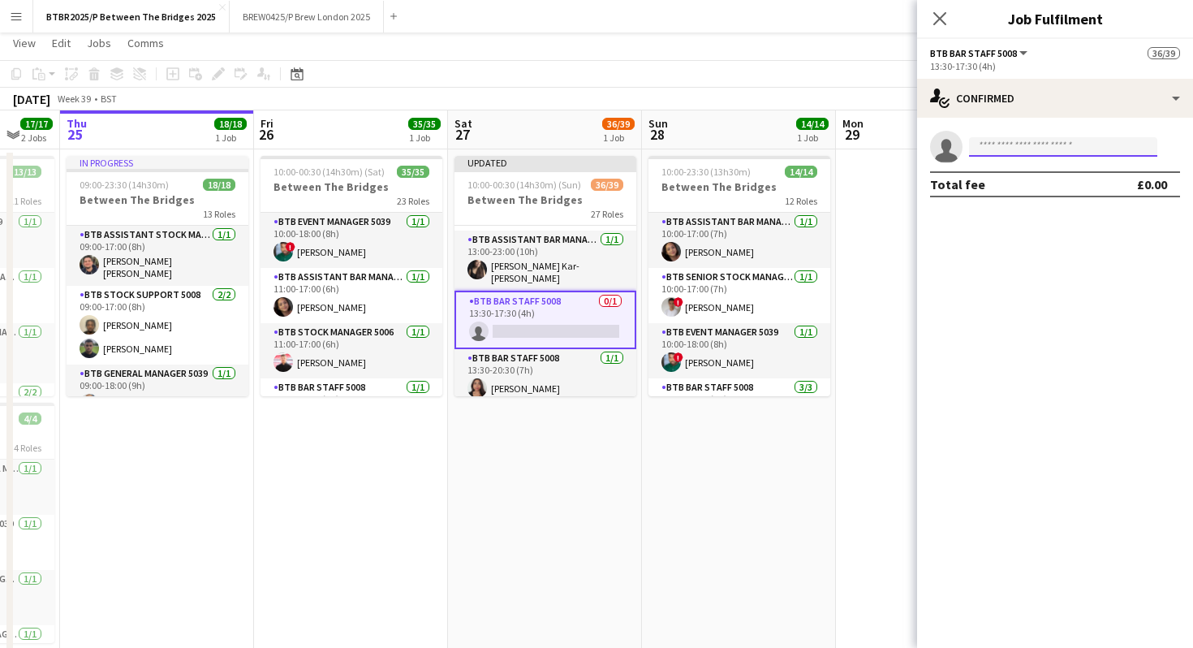
click at [1012, 145] on input at bounding box center [1063, 146] width 188 height 19
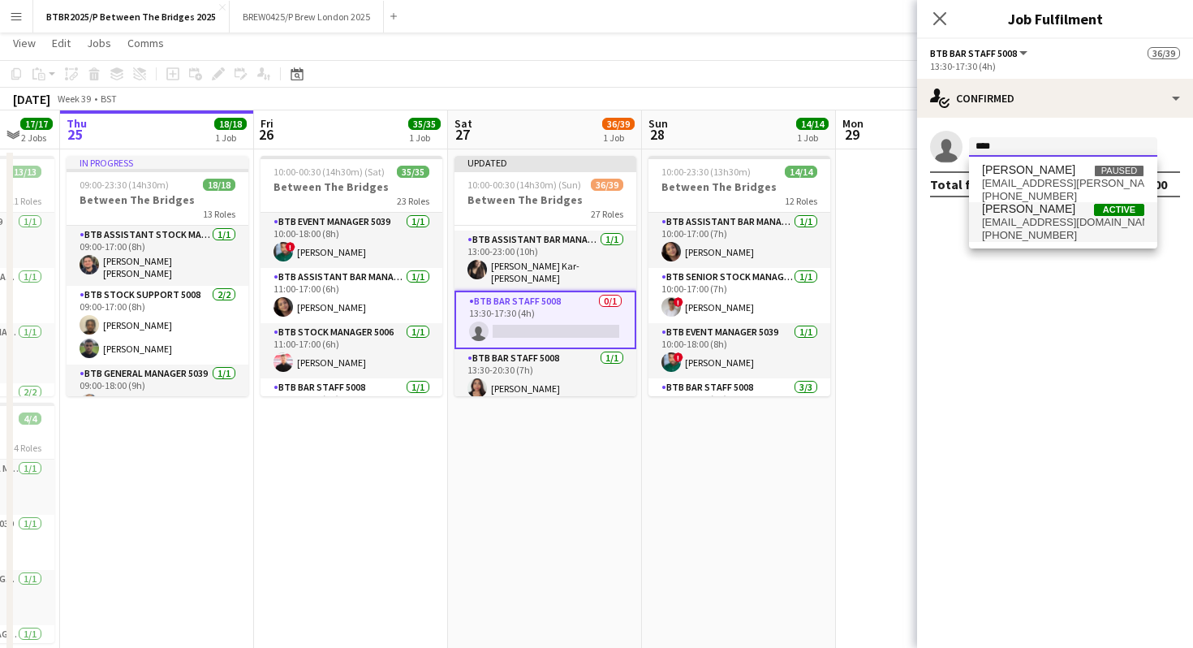
type input "****"
click at [1030, 236] on span "[PHONE_NUMBER]" at bounding box center [1063, 235] width 162 height 13
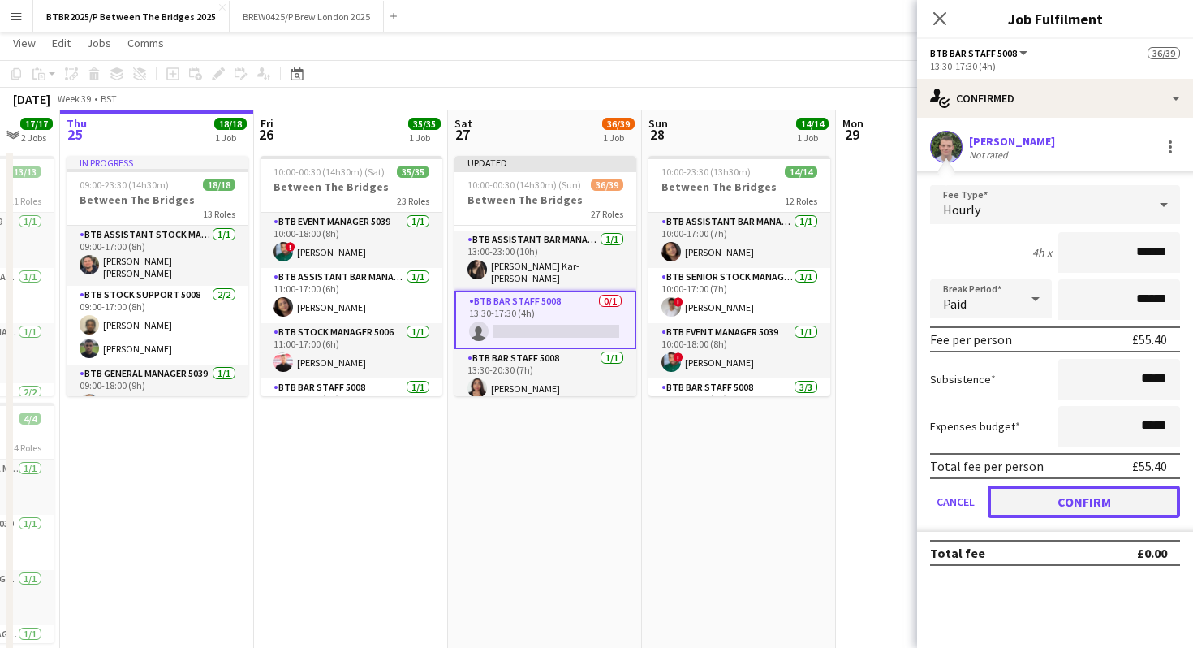
click at [1008, 505] on button "Confirm" at bounding box center [1084, 501] width 192 height 32
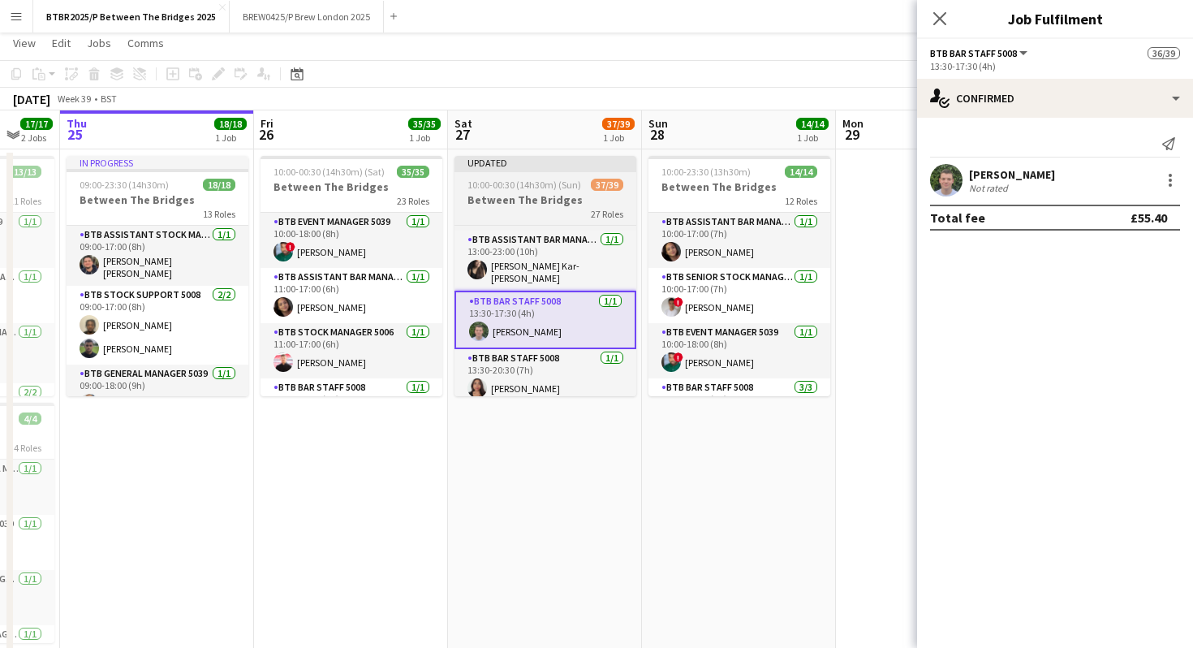
click at [548, 204] on h3 "Between The Bridges" at bounding box center [546, 199] width 182 height 15
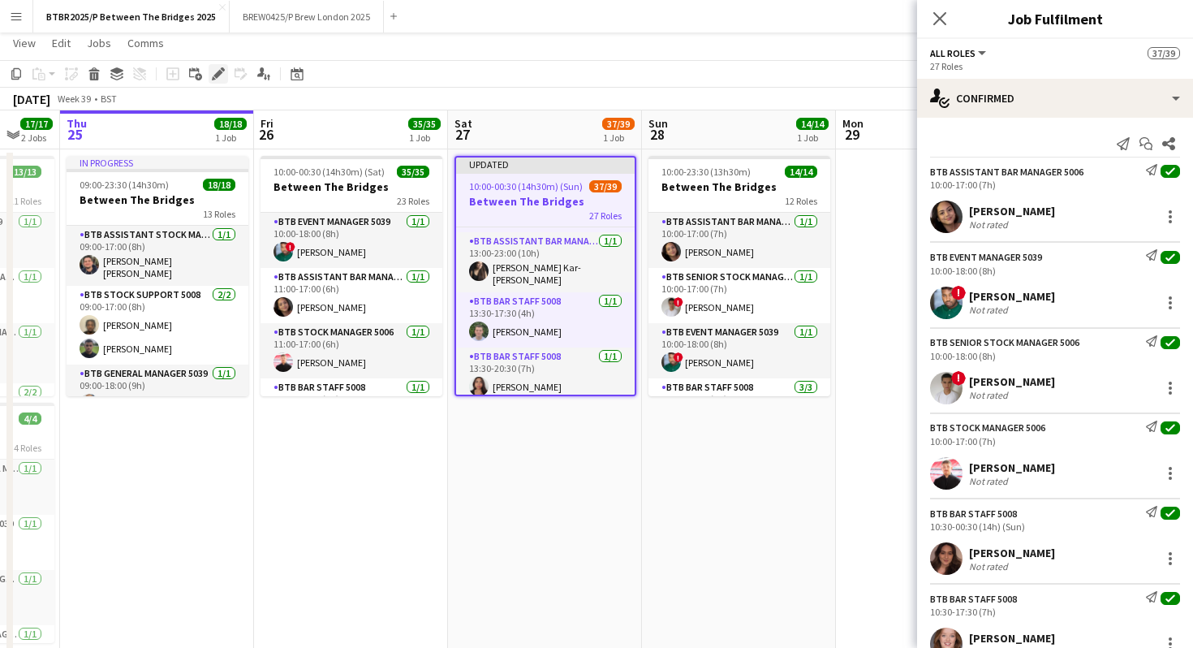
click at [216, 76] on icon at bounding box center [218, 74] width 9 height 9
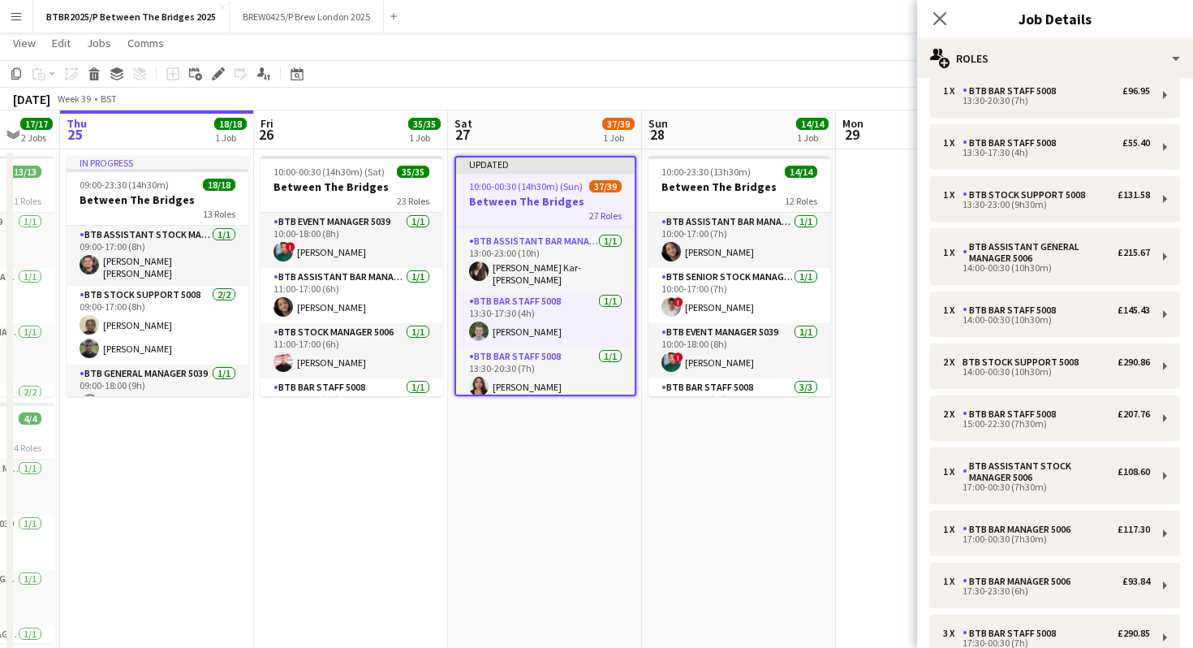
scroll to position [1011, 0]
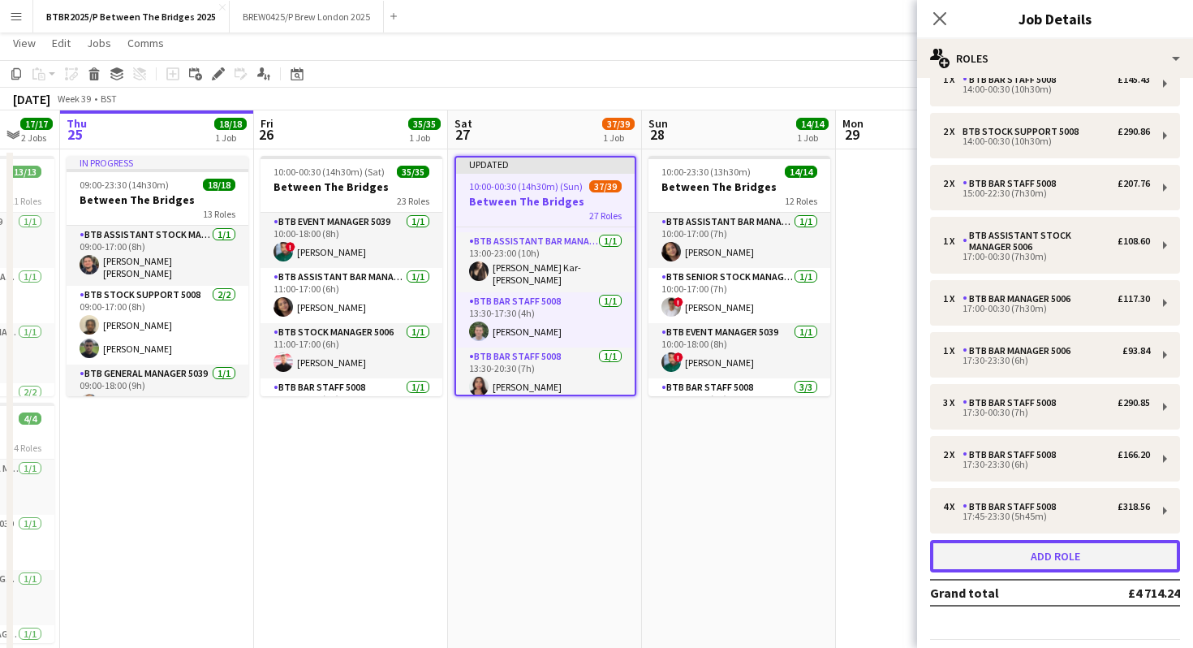
click at [992, 555] on button "Add role" at bounding box center [1055, 556] width 250 height 32
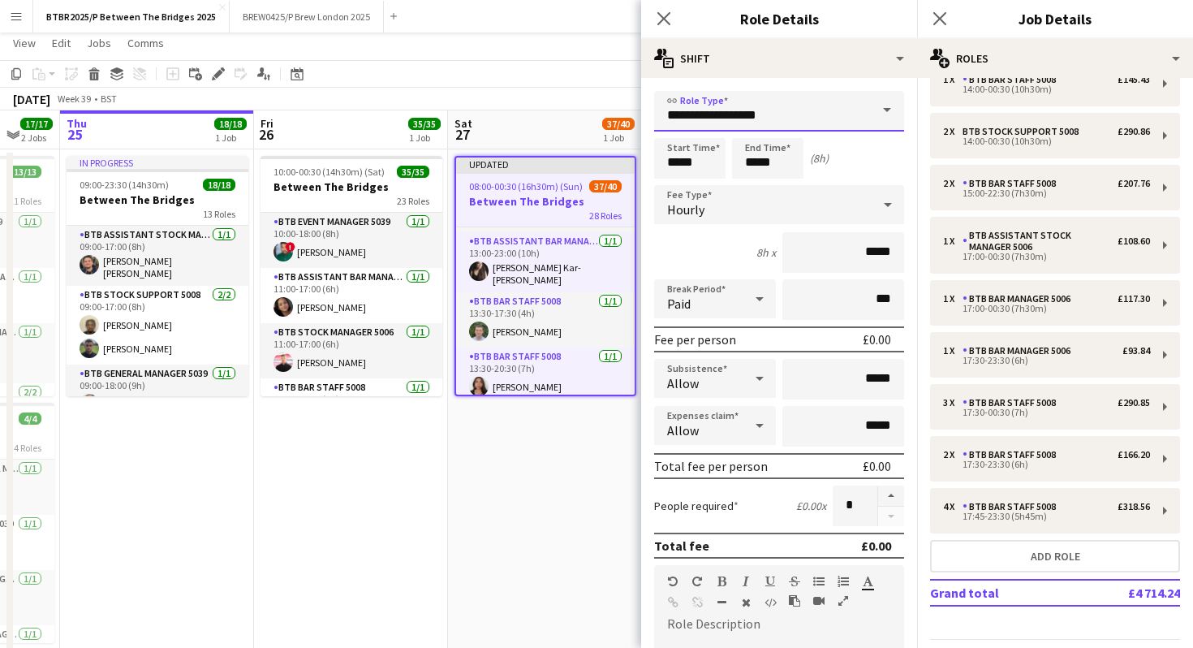
drag, startPoint x: 802, startPoint y: 112, endPoint x: 607, endPoint y: 114, distance: 194.9
click at [607, 114] on body "Menu Boards Boards Boards All jobs Status Workforce Workforce My Workforce Recr…" at bounding box center [596, 334] width 1193 height 737
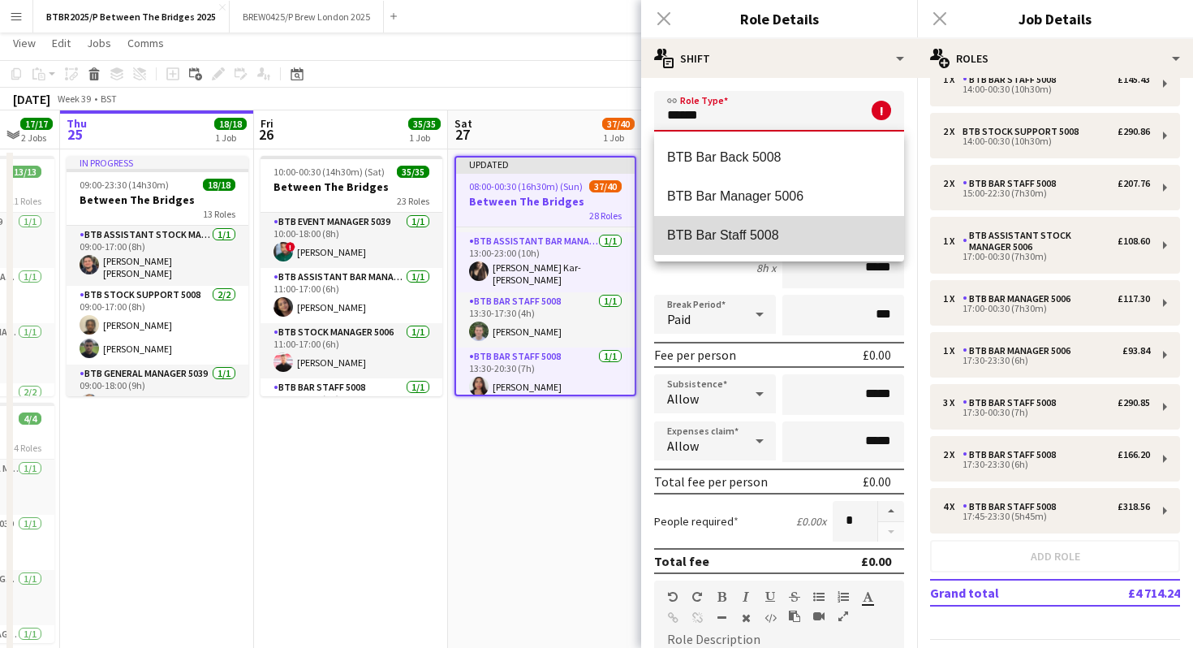
click at [718, 238] on span "BTB Bar Staff 5008" at bounding box center [779, 234] width 224 height 15
type input "**********"
type input "******"
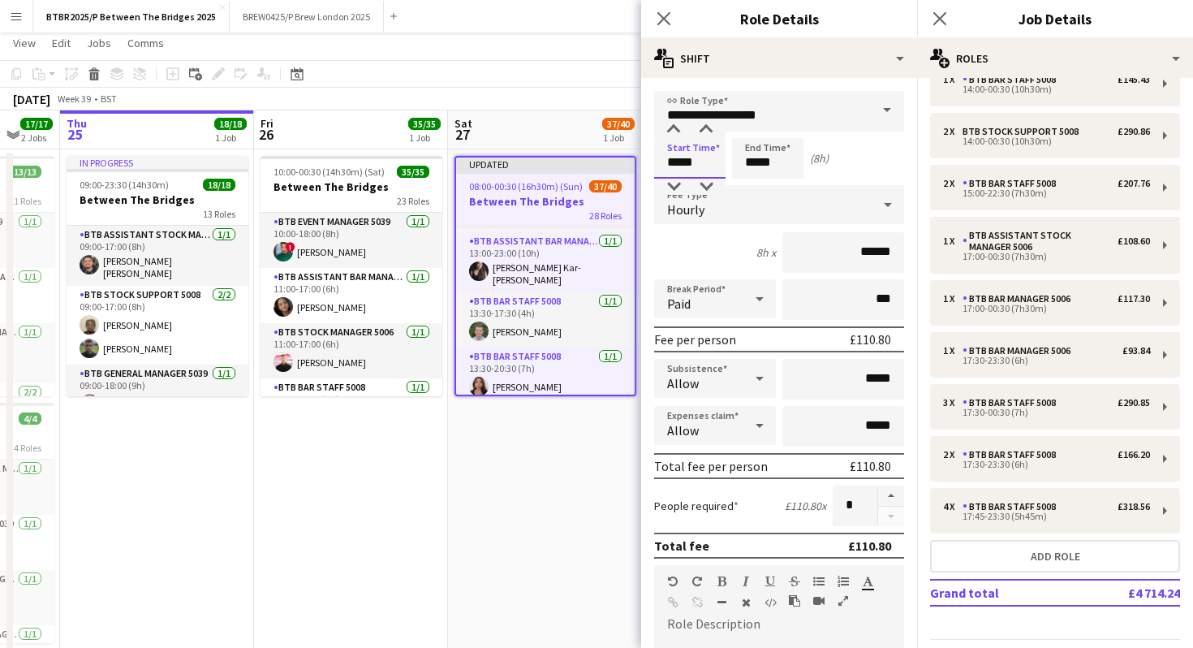
drag, startPoint x: 712, startPoint y: 160, endPoint x: 642, endPoint y: 160, distance: 69.8
click at [642, 160] on form "**********" at bounding box center [779, 595] width 276 height 1009
type input "*****"
click at [556, 68] on app-toolbar "Copy Paste Paste Command V Paste with crew Command Shift V Paste linked Job [GE…" at bounding box center [596, 74] width 1193 height 28
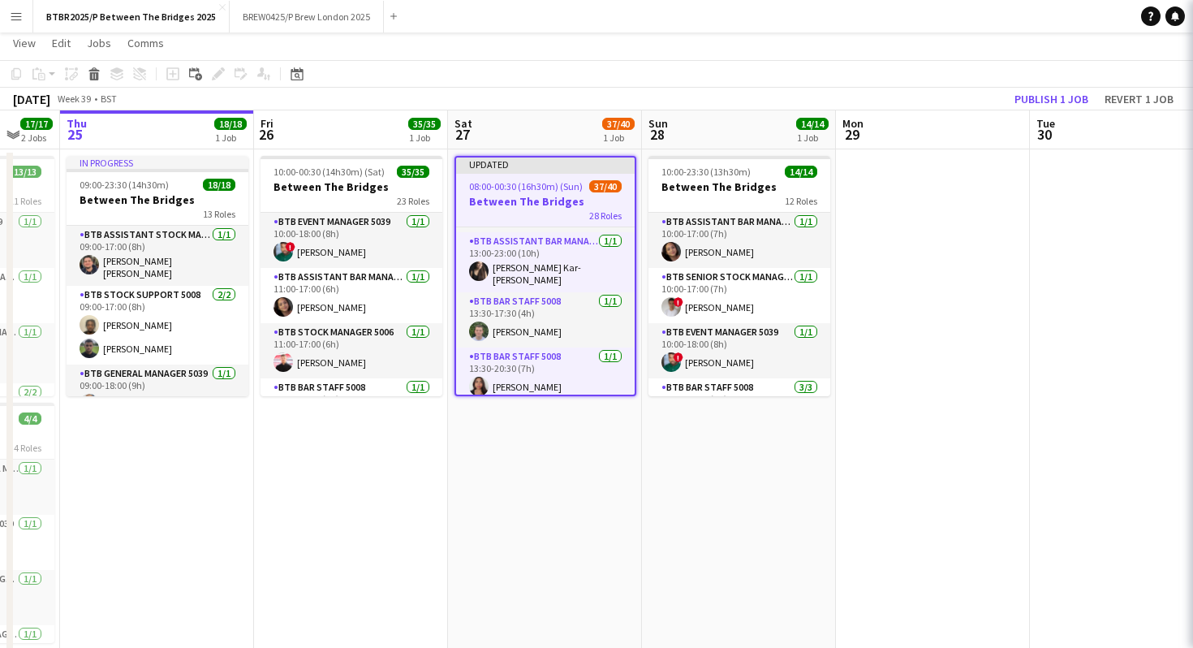
scroll to position [681, 0]
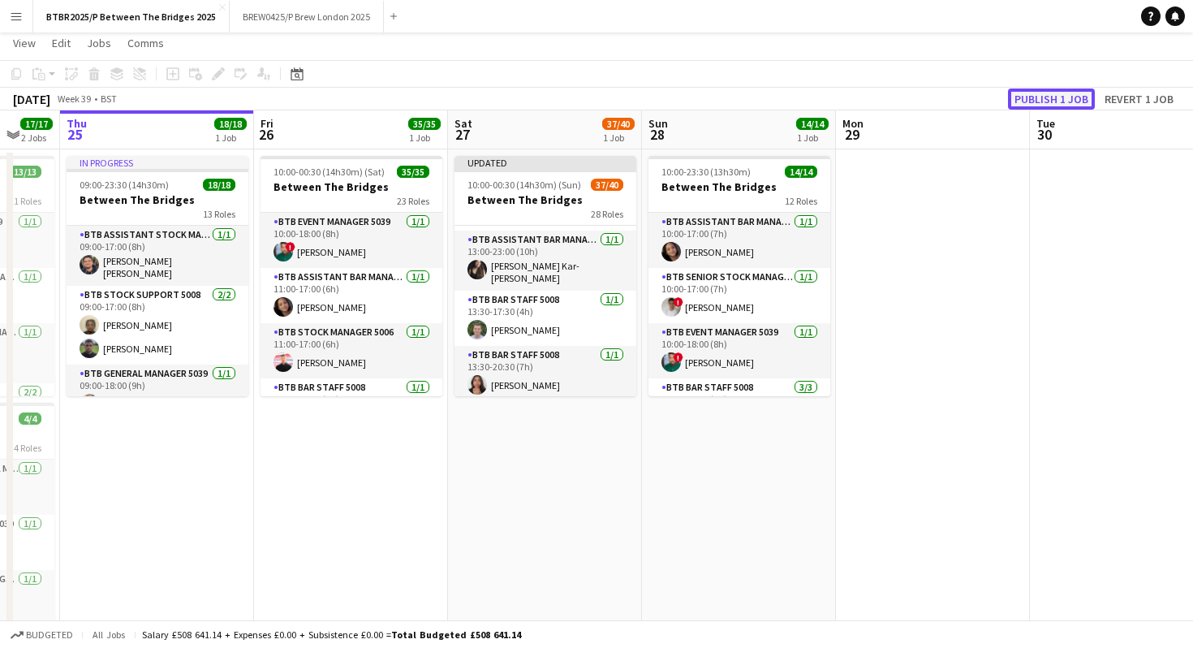
click at [1051, 101] on button "Publish 1 job" at bounding box center [1051, 98] width 87 height 21
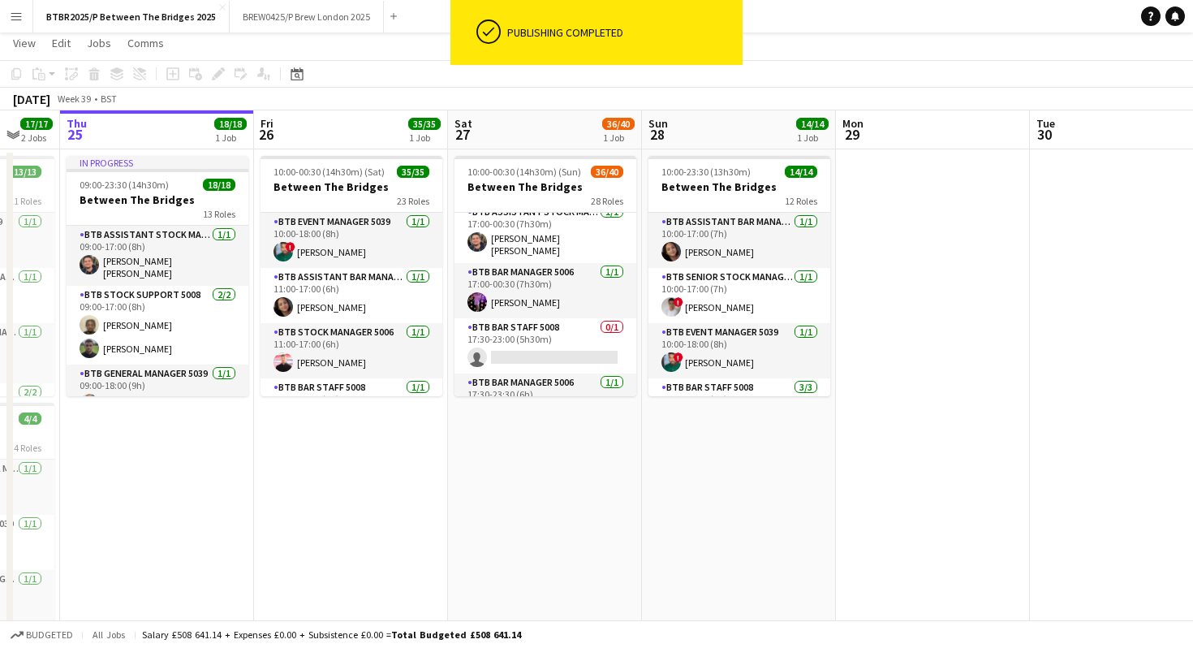
scroll to position [1316, 0]
click at [552, 330] on app-card-role "BTB Bar Staff 5008 0/1 17:30-23:00 (5h30m) single-neutral-actions" at bounding box center [546, 344] width 182 height 55
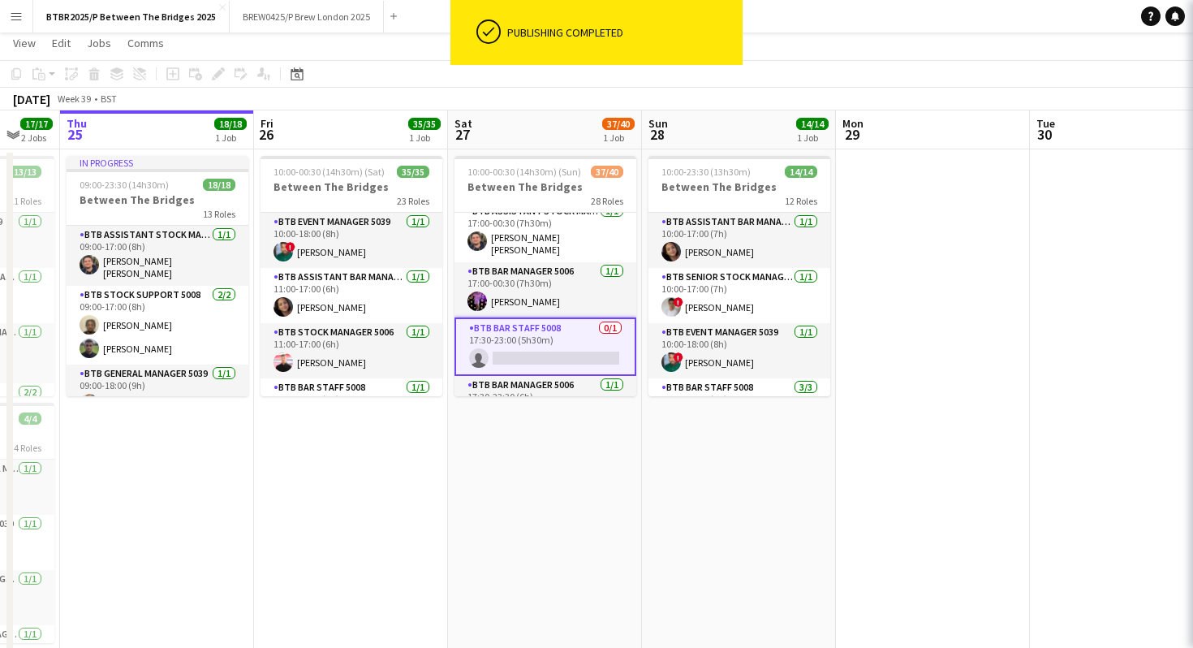
click at [551, 330] on app-card-role "BTB Bar Staff 5008 0/1 17:30-23:00 (5h30m) single-neutral-actions" at bounding box center [546, 346] width 182 height 58
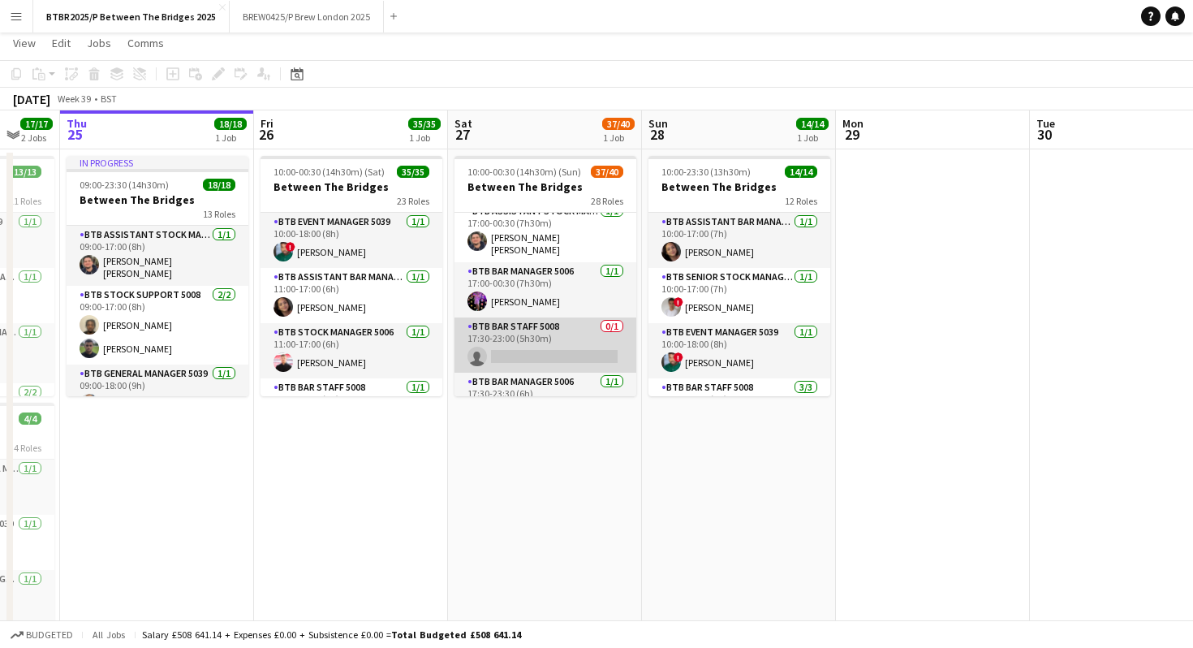
click at [573, 339] on app-card-role "BTB Bar Staff 5008 0/1 17:30-23:00 (5h30m) single-neutral-actions" at bounding box center [546, 344] width 182 height 55
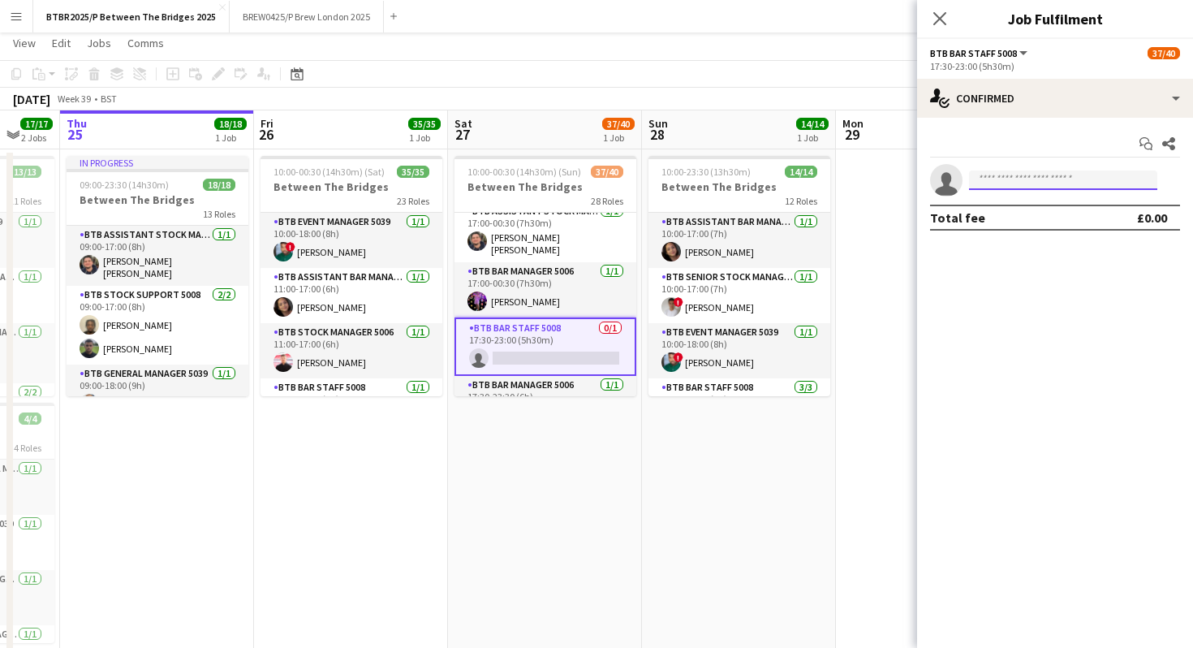
click at [1020, 181] on input at bounding box center [1063, 179] width 188 height 19
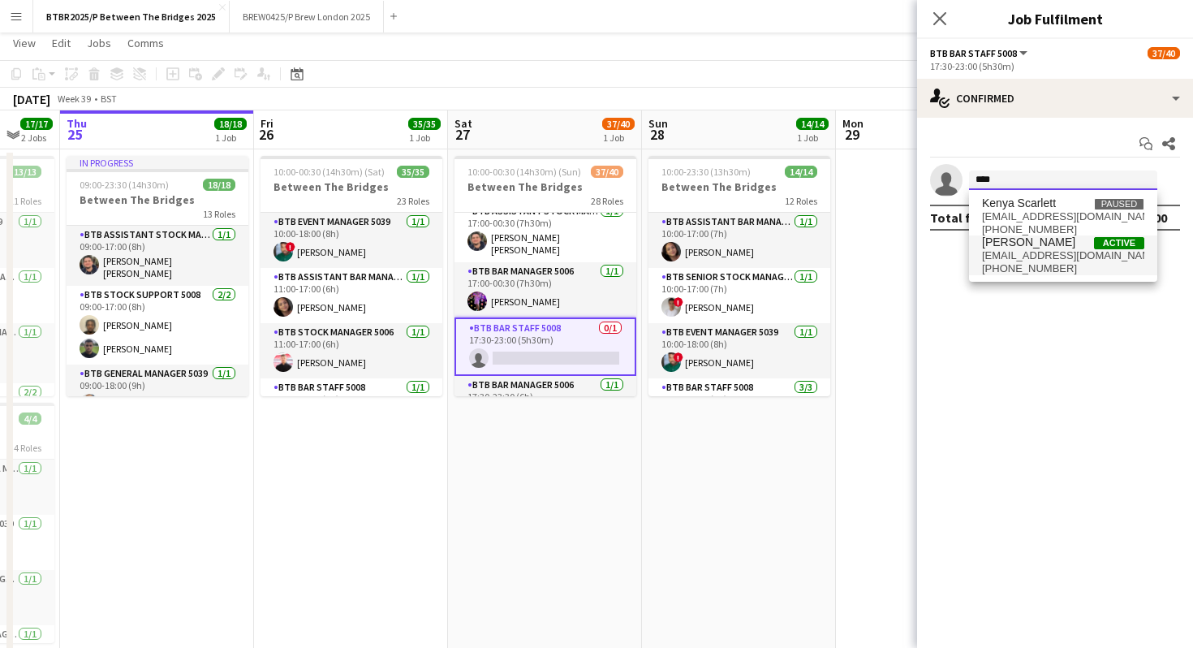
type input "****"
click at [1042, 256] on span "[EMAIL_ADDRESS][DOMAIN_NAME]" at bounding box center [1063, 255] width 162 height 13
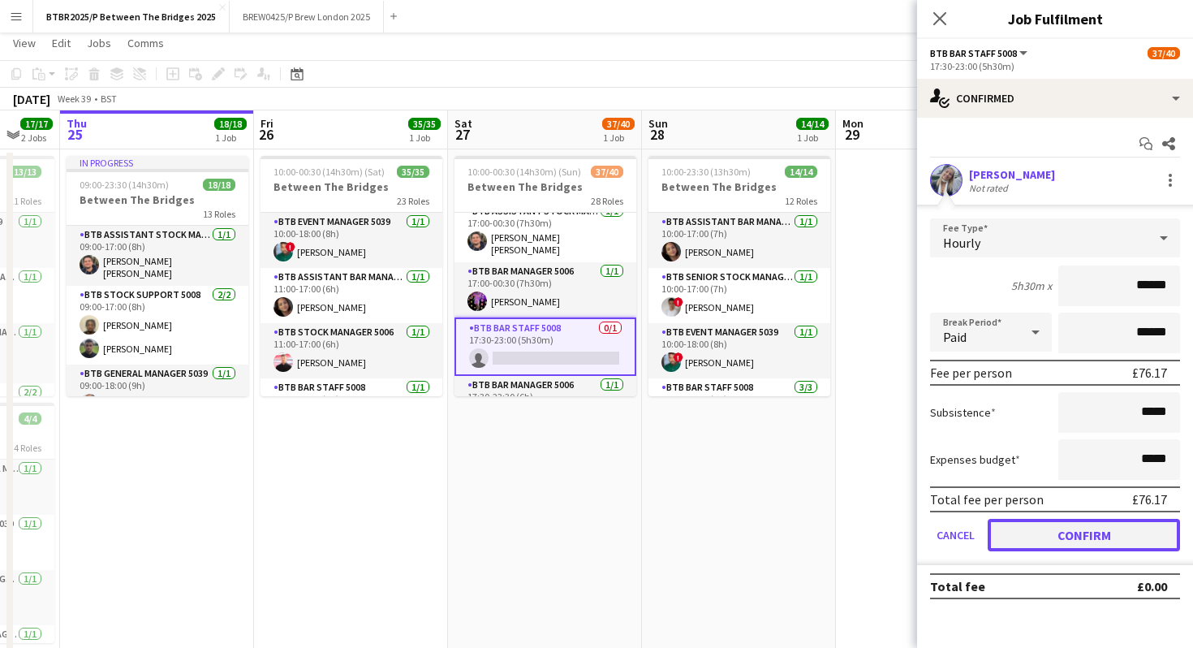
click at [1016, 537] on button "Confirm" at bounding box center [1084, 535] width 192 height 32
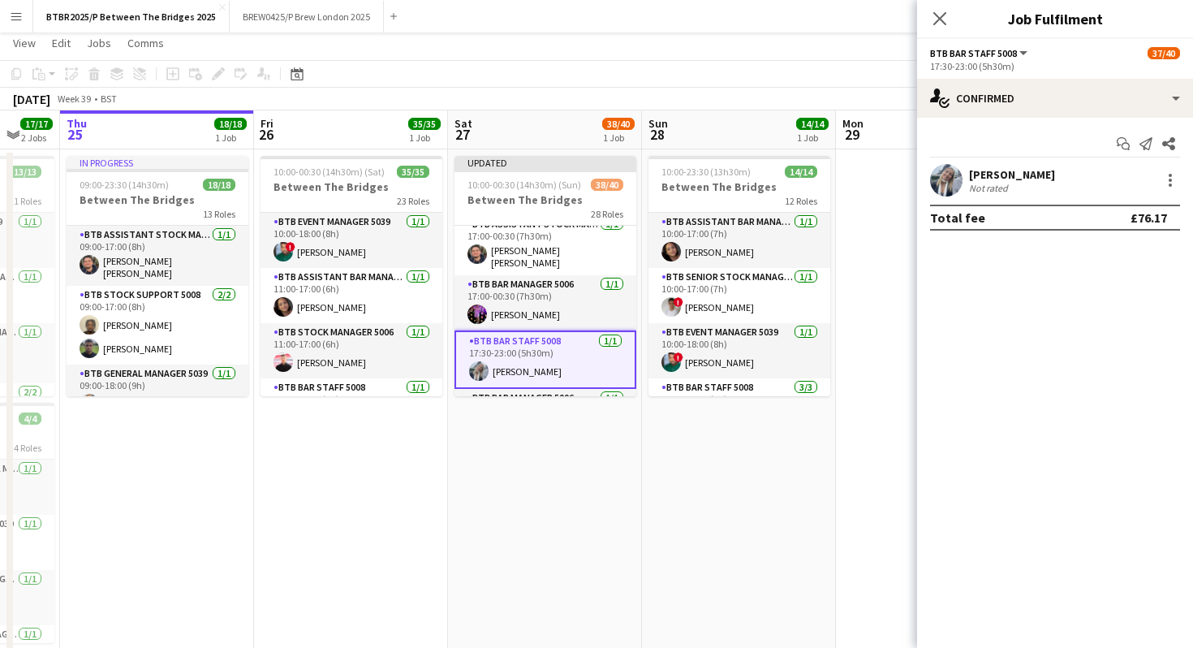
click at [864, 54] on app-page-menu "View Day view expanded Day view collapsed Month view Date picker Jump to [DATE]…" at bounding box center [596, 44] width 1193 height 31
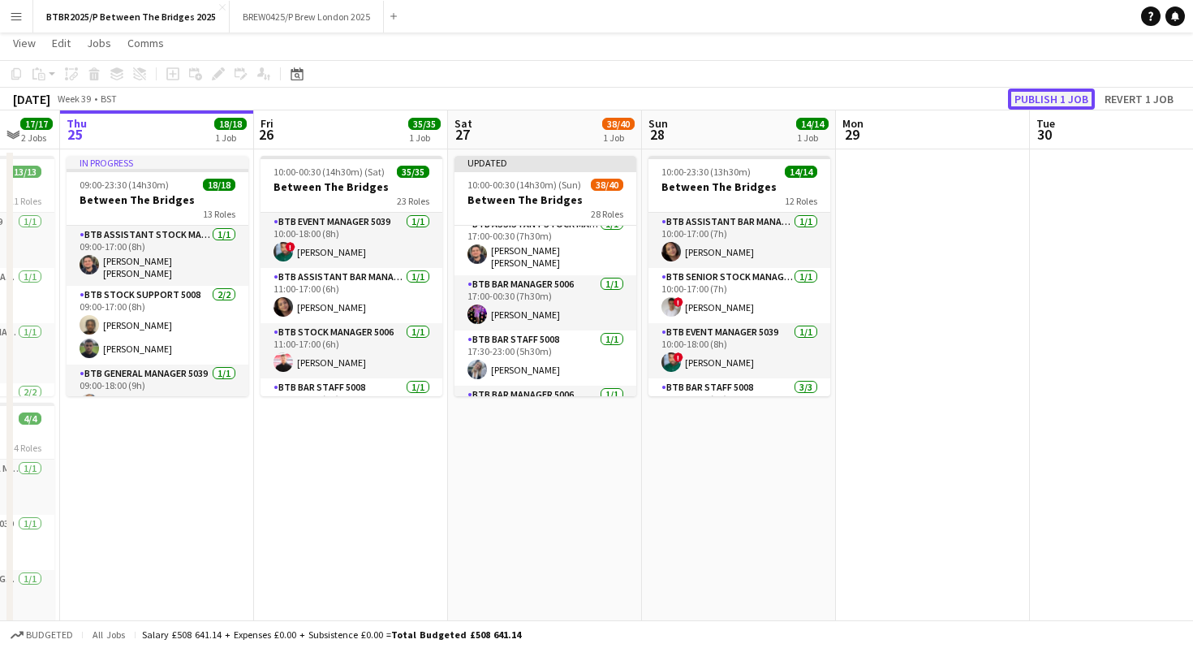
click at [1036, 100] on button "Publish 1 job" at bounding box center [1051, 98] width 87 height 21
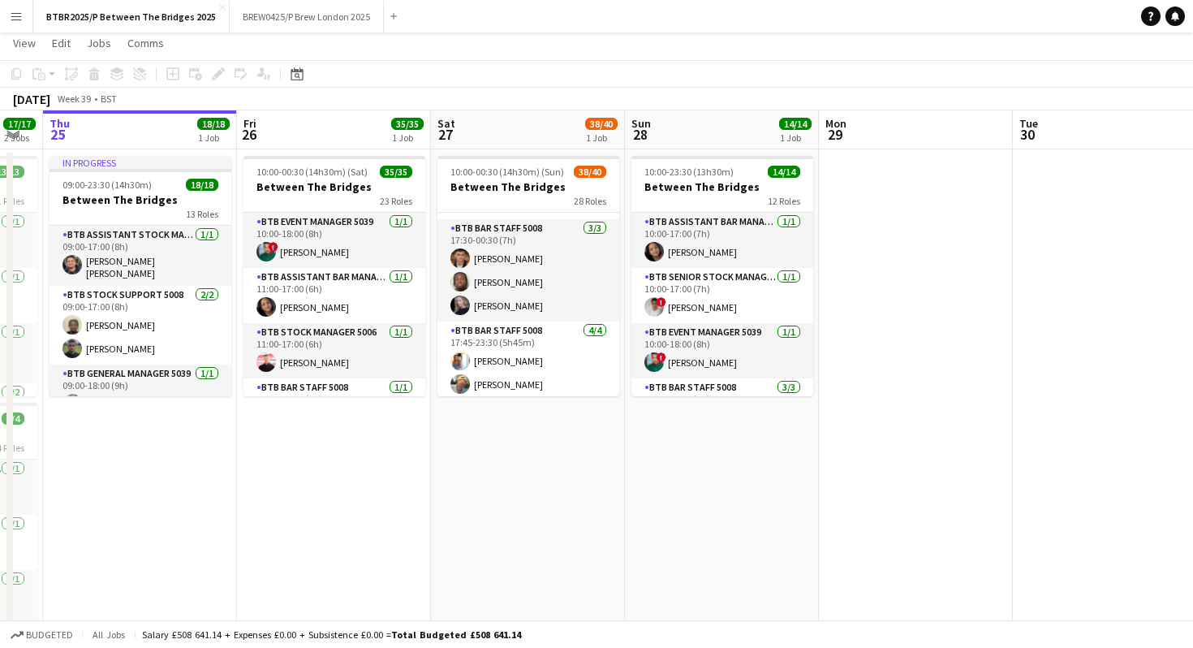
scroll to position [1596, 0]
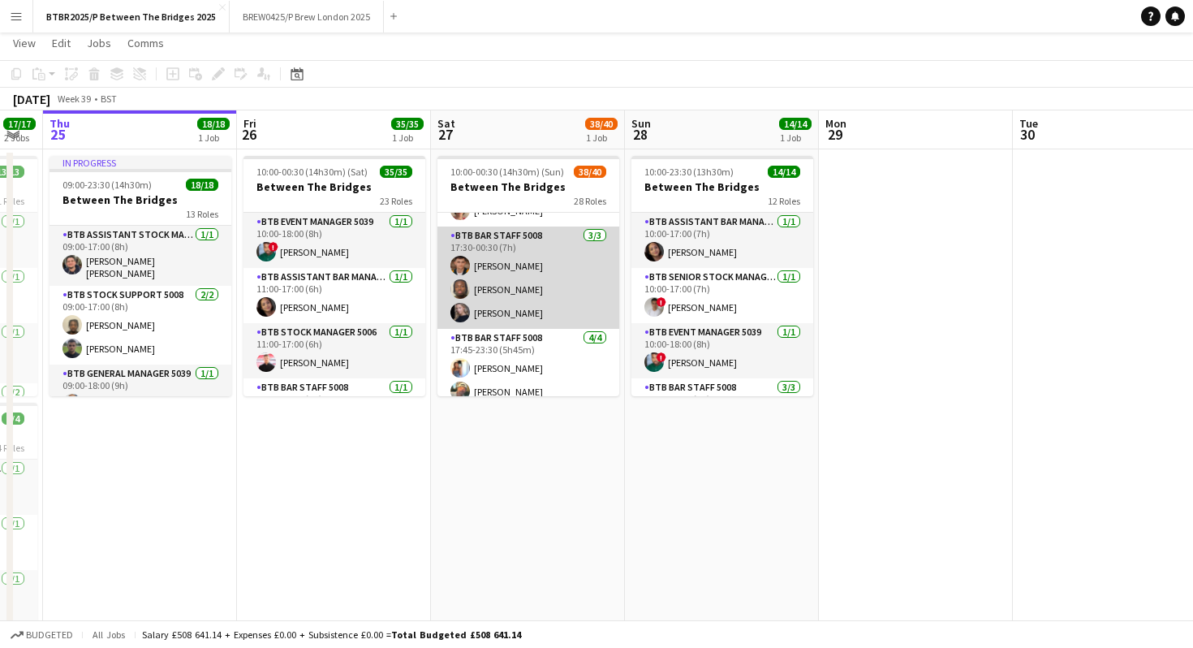
click at [514, 288] on app-card-role "BTB Bar Staff 5008 [DATE] 17:30-00:30 (7h) [PERSON_NAME] [PERSON_NAME] [PERSON_…" at bounding box center [529, 278] width 182 height 102
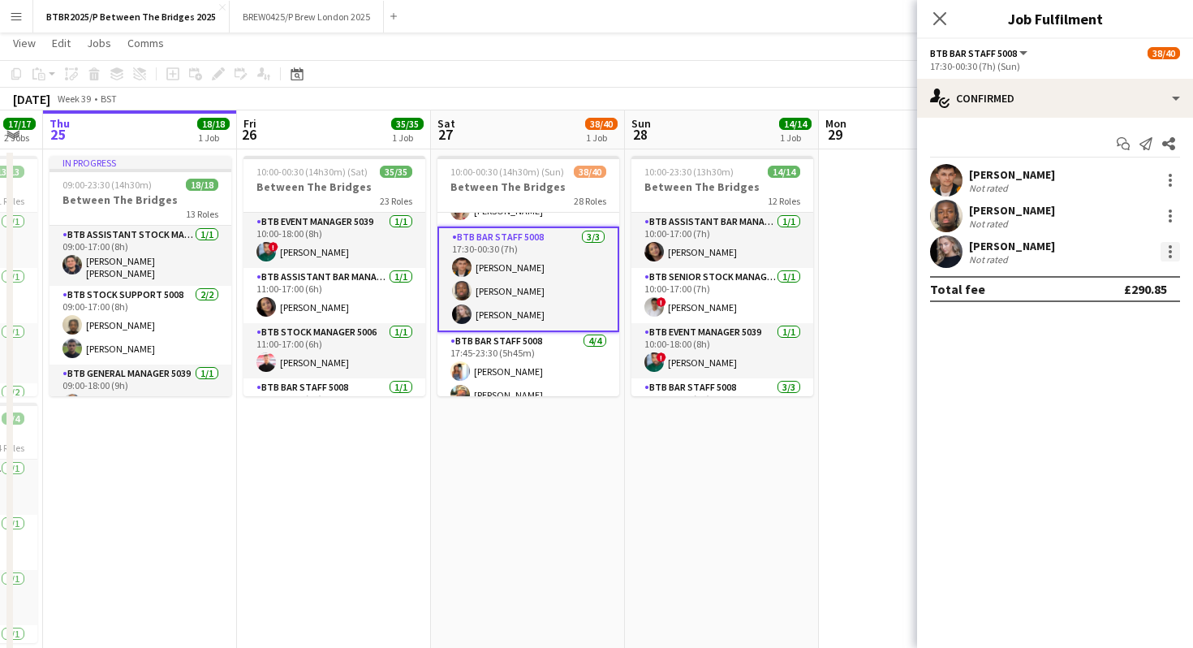
click at [1172, 248] on div at bounding box center [1170, 251] width 19 height 19
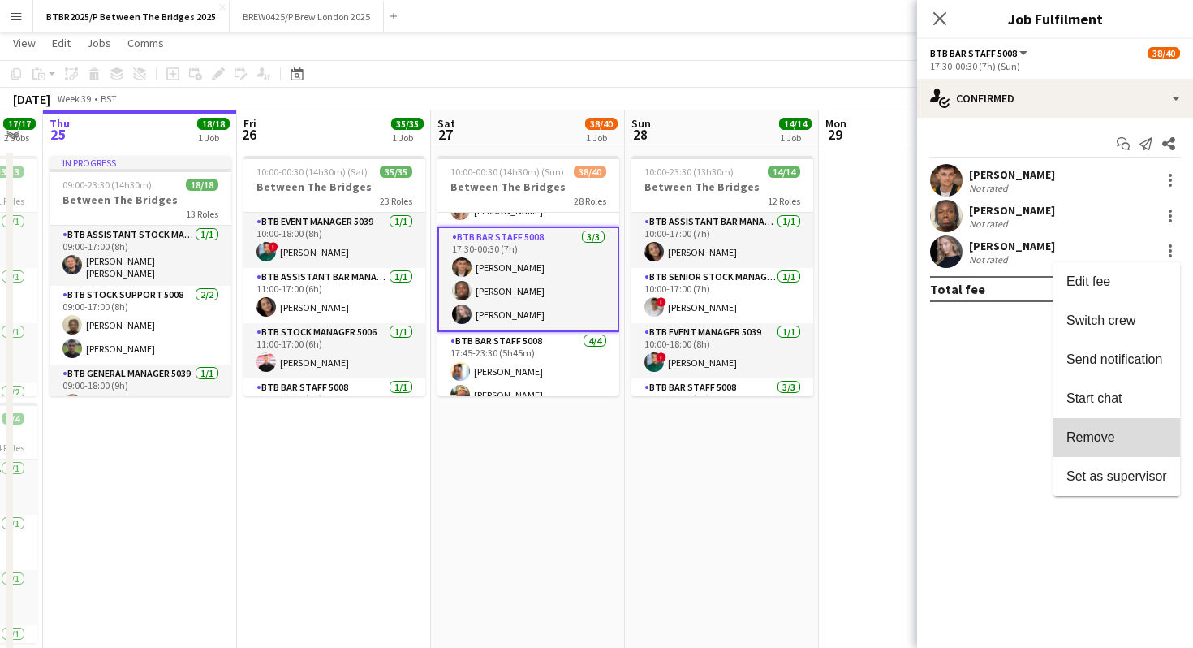
click at [1090, 447] on button "Remove" at bounding box center [1117, 437] width 127 height 39
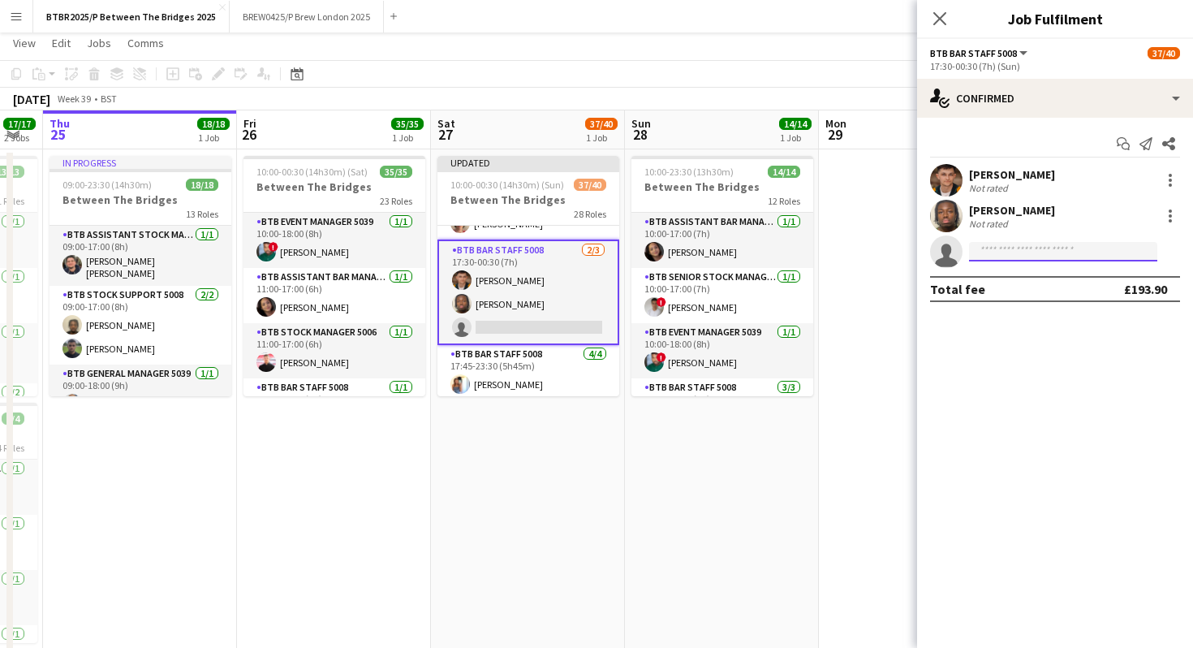
click at [1050, 245] on input at bounding box center [1063, 251] width 188 height 19
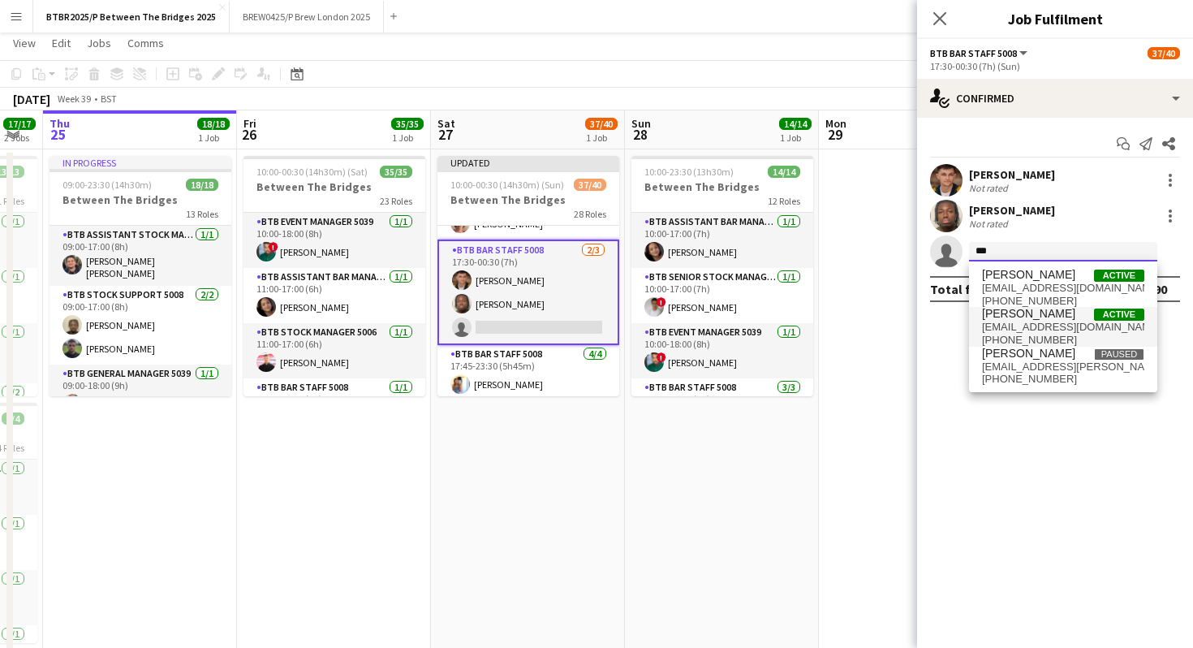
type input "***"
click at [1034, 334] on span "[PHONE_NUMBER]" at bounding box center [1063, 340] width 162 height 13
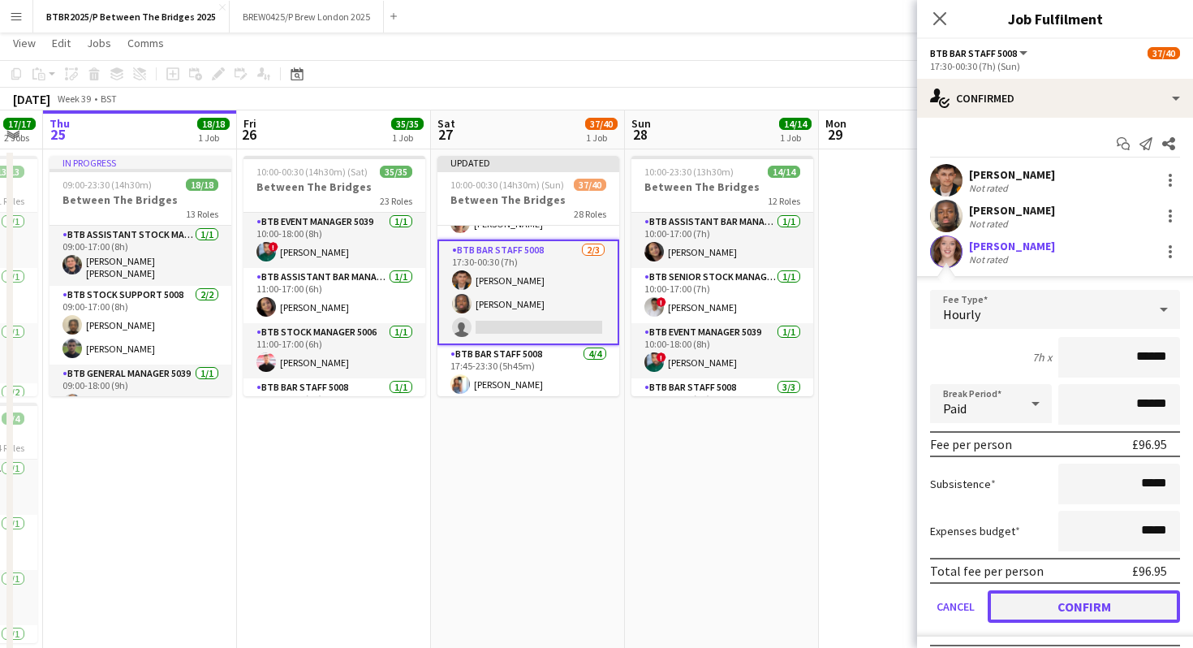
click at [1029, 606] on button "Confirm" at bounding box center [1084, 606] width 192 height 32
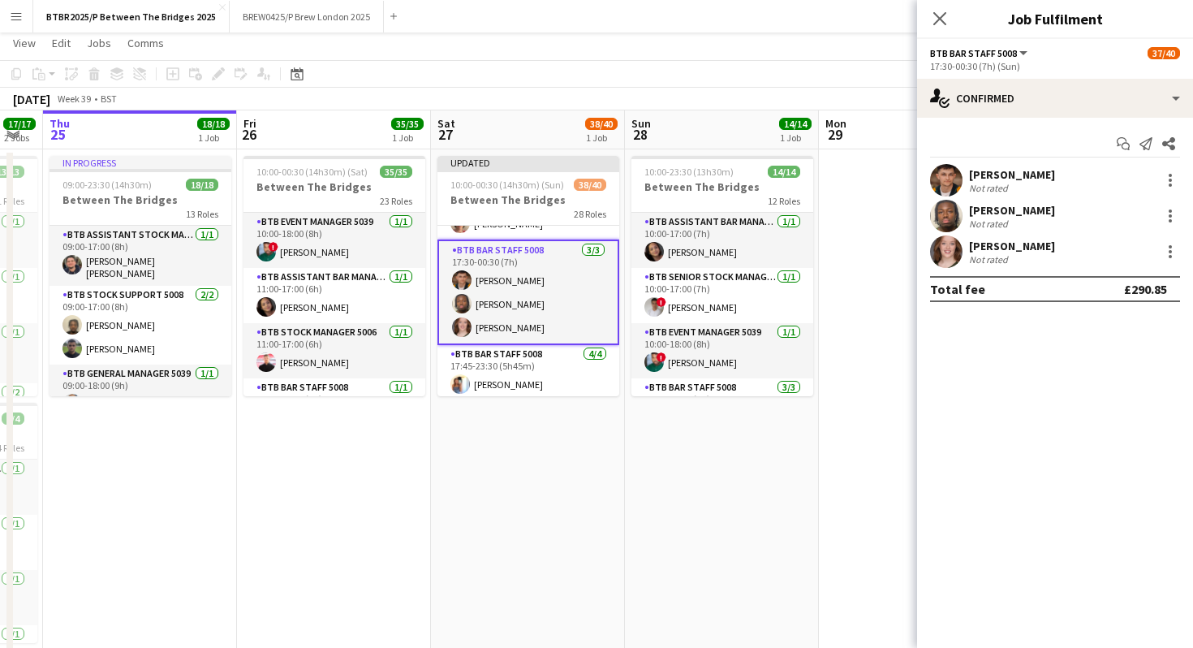
click at [854, 76] on app-toolbar "Copy Paste Paste Command V Paste with crew Command Shift V Paste linked Job [GE…" at bounding box center [596, 74] width 1193 height 28
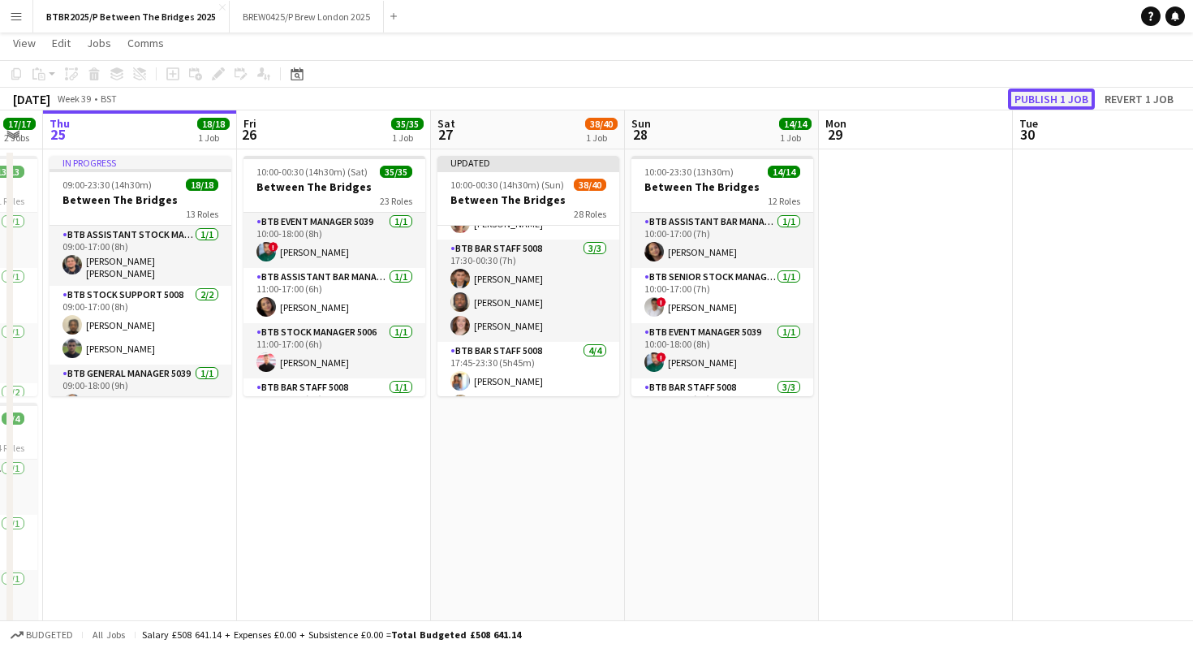
click at [1038, 97] on button "Publish 1 job" at bounding box center [1051, 98] width 87 height 21
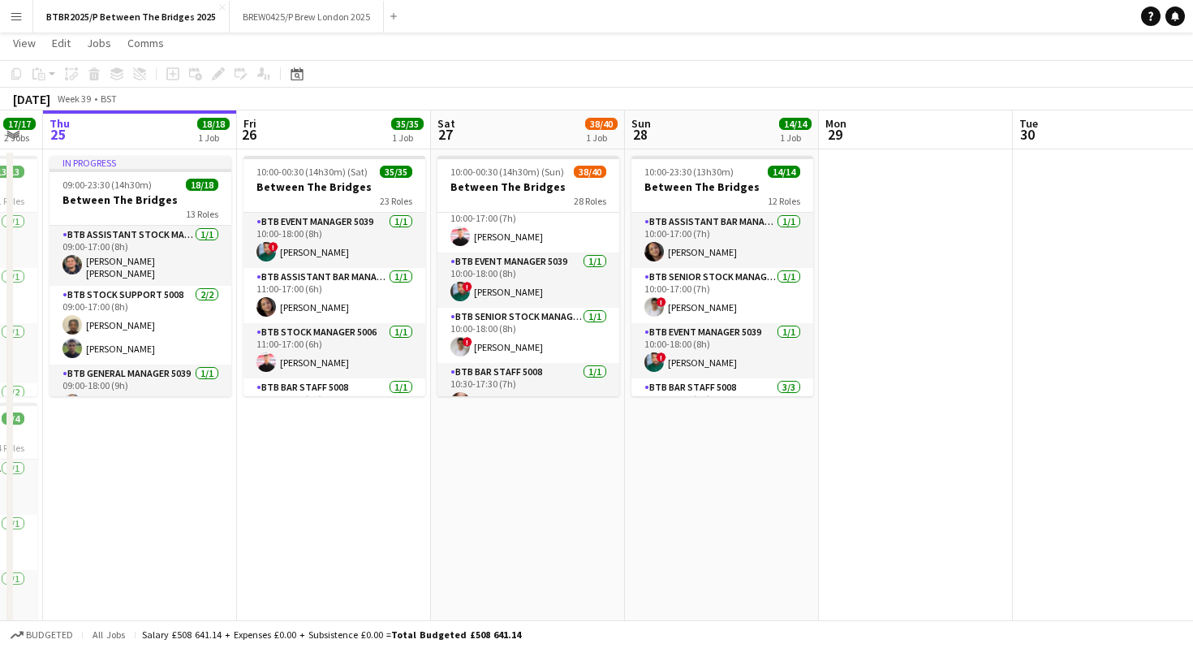
scroll to position [0, 0]
